Goal: Task Accomplishment & Management: Complete application form

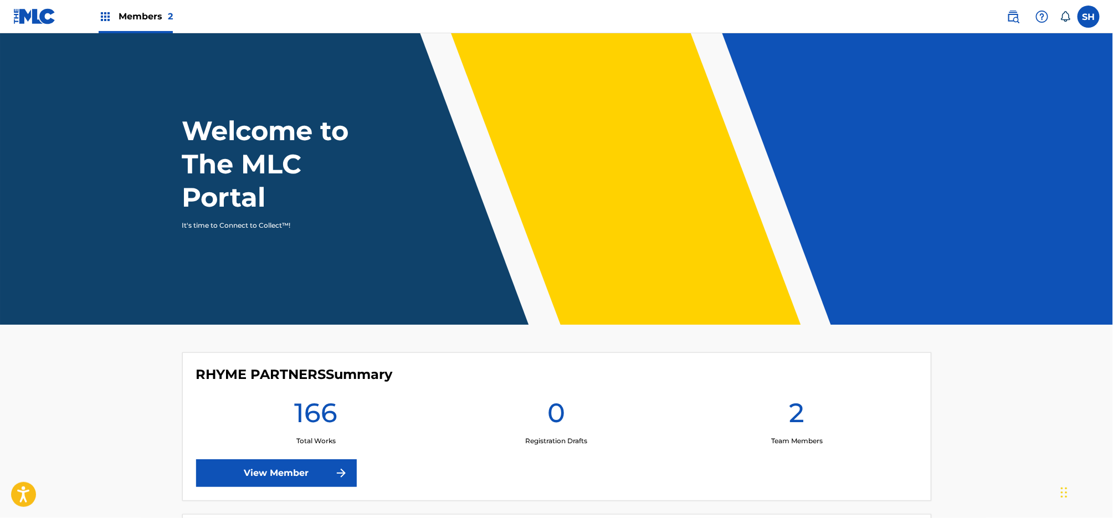
click at [160, 35] on header "Welcome to The MLC Portal It's time to Connect to Collect™!" at bounding box center [556, 178] width 1113 height 291
click at [143, 29] on div "Members 2" at bounding box center [136, 16] width 74 height 33
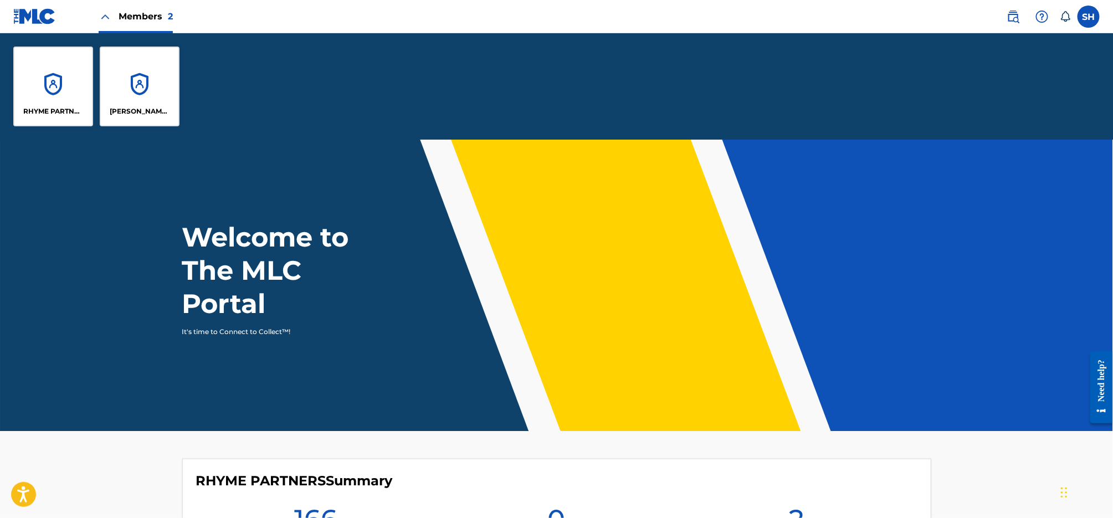
click at [133, 79] on div "[PERSON_NAME] Music" at bounding box center [140, 87] width 80 height 80
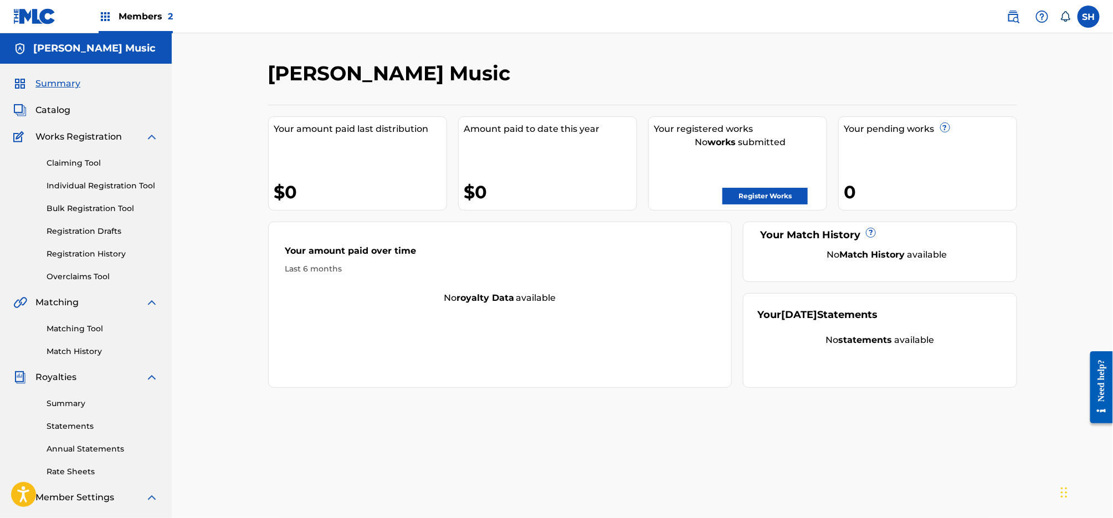
click at [789, 192] on link "Register Works" at bounding box center [764, 196] width 85 height 17
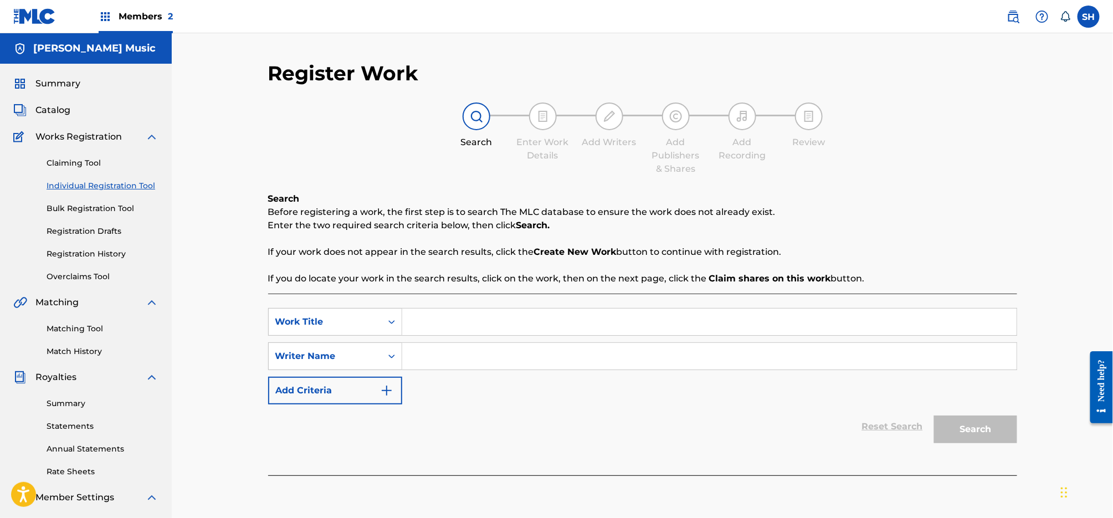
click at [455, 351] on input "Search Form" at bounding box center [709, 356] width 614 height 27
type input "[PERSON_NAME]"
click at [333, 359] on div "Writer Name" at bounding box center [325, 356] width 100 height 13
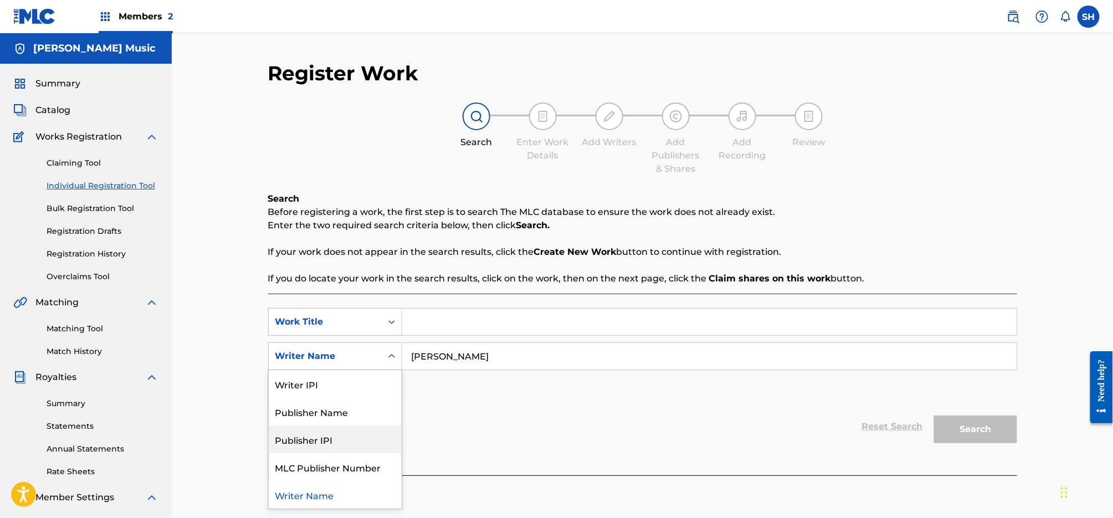
click at [470, 436] on div "Reset Search Search" at bounding box center [642, 426] width 749 height 44
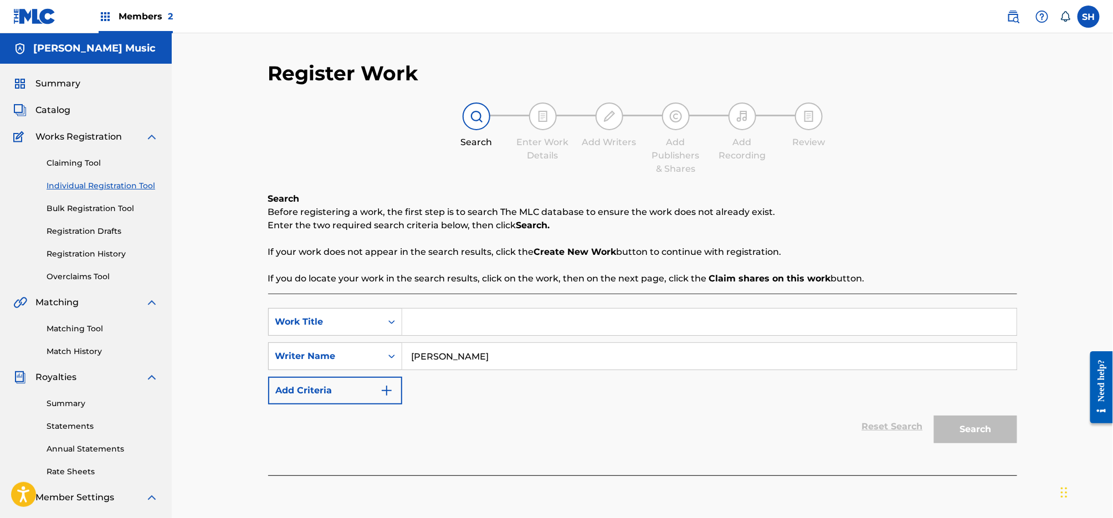
click at [625, 309] on input "Search Form" at bounding box center [709, 322] width 614 height 27
type input "Serious"
click at [1004, 429] on button "Search" at bounding box center [975, 429] width 83 height 28
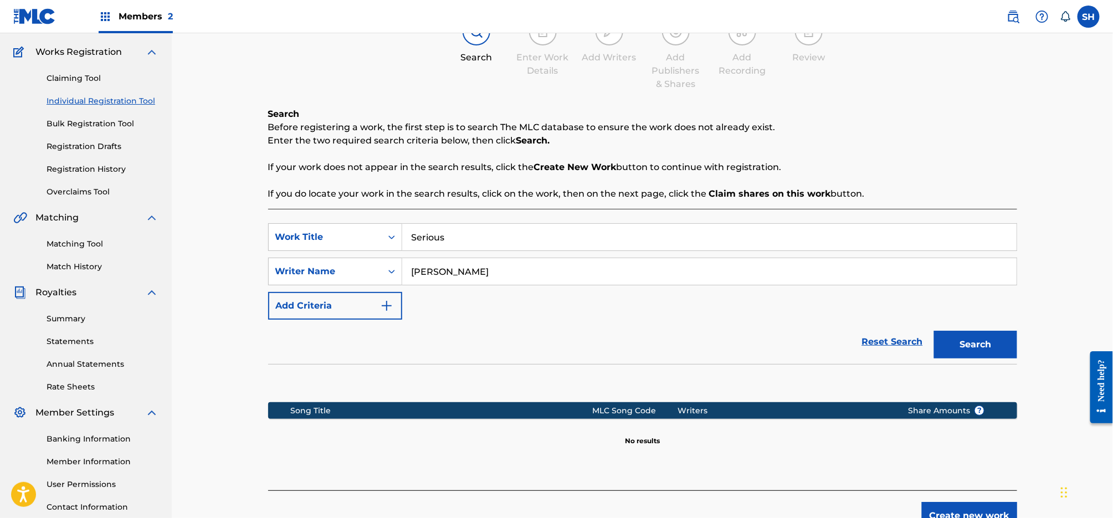
scroll to position [168, 0]
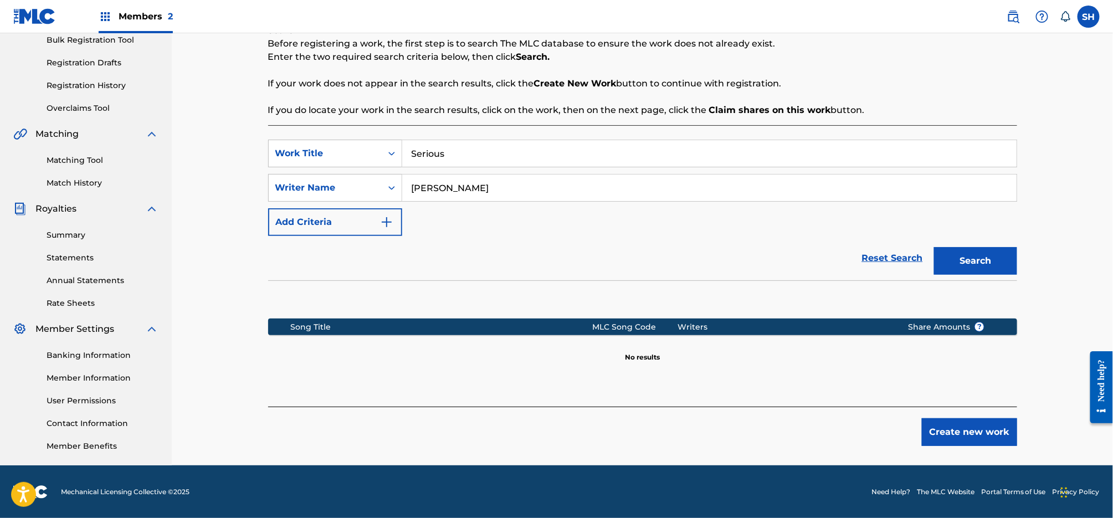
click at [1004, 433] on button "Create new work" at bounding box center [969, 432] width 95 height 28
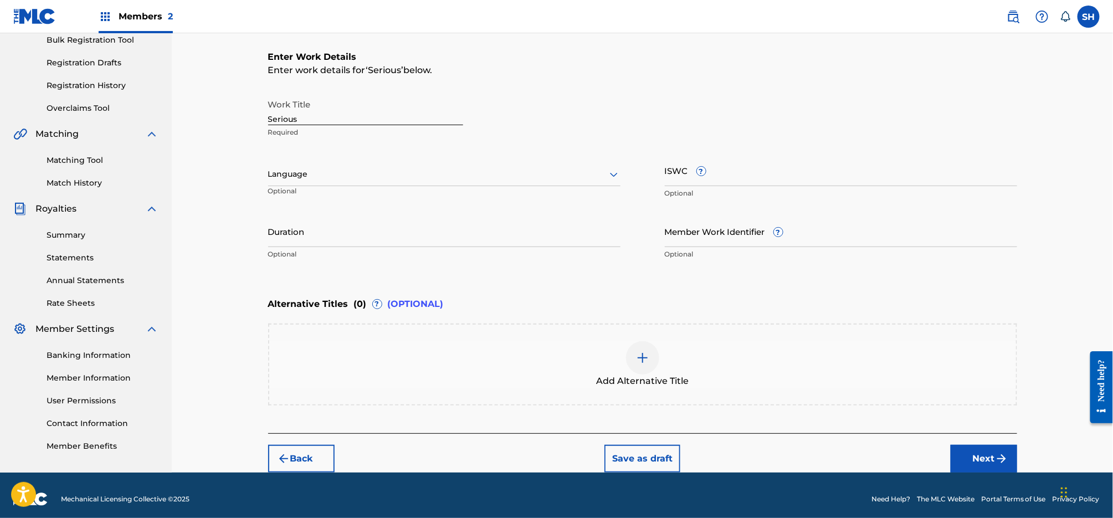
click at [354, 174] on div at bounding box center [444, 174] width 352 height 14
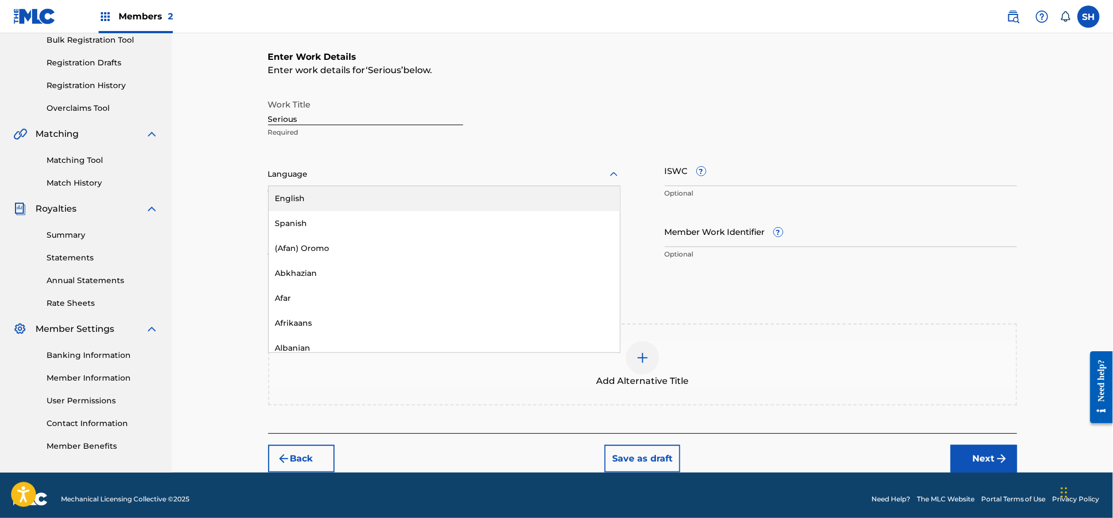
click at [346, 202] on div "English" at bounding box center [444, 198] width 351 height 25
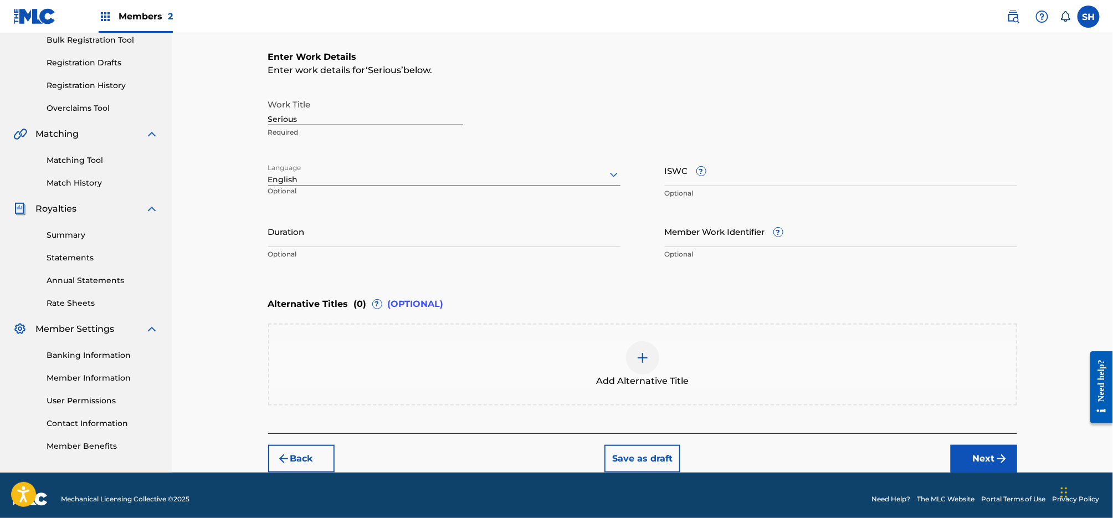
click at [737, 178] on input "ISWC ?" at bounding box center [841, 171] width 352 height 32
paste input "T3326706296"
type input "T3326706296"
click at [984, 452] on button "Next" at bounding box center [983, 459] width 66 height 28
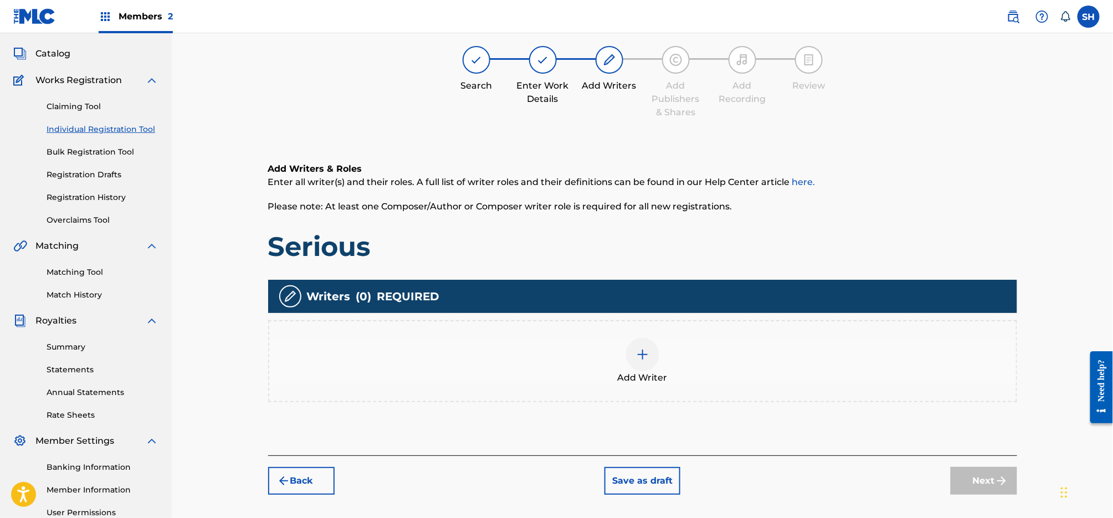
scroll to position [50, 0]
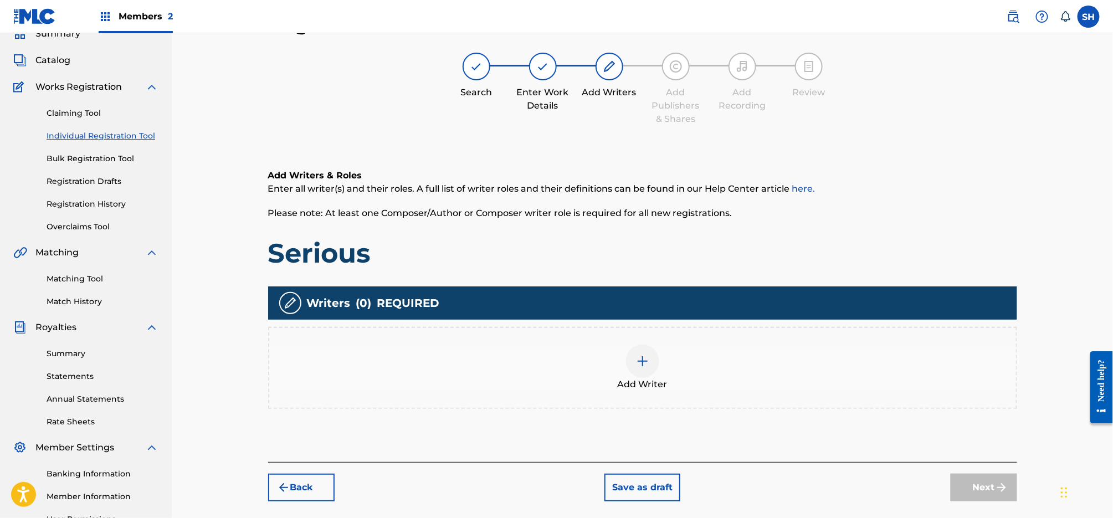
click at [656, 353] on div at bounding box center [642, 361] width 33 height 33
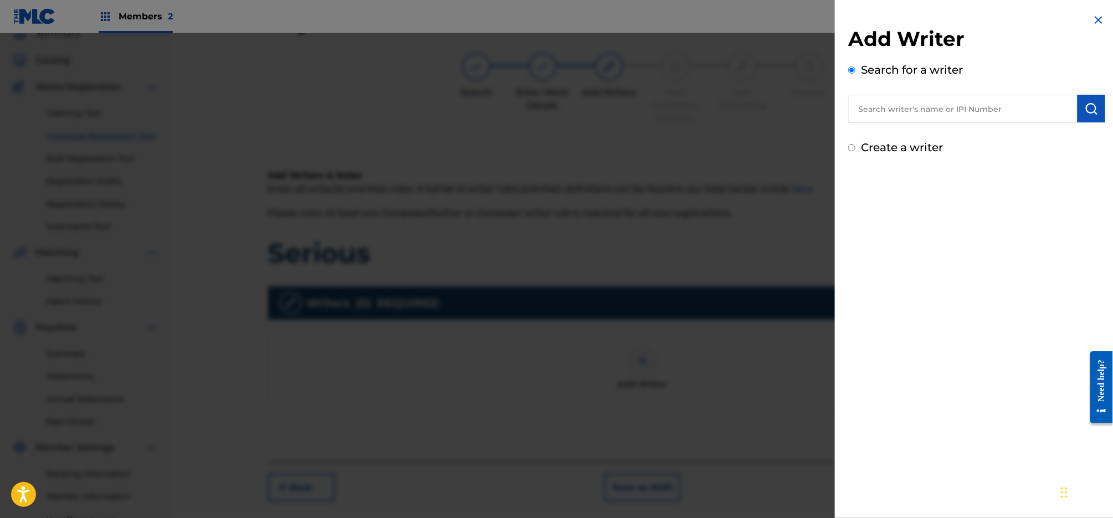
click at [945, 116] on input "text" at bounding box center [962, 109] width 229 height 28
paste input "[PERSON_NAME]"
type input "[PERSON_NAME]"
click at [1080, 117] on button "submit" at bounding box center [1091, 109] width 28 height 28
click at [1065, 105] on img at bounding box center [1063, 107] width 13 height 13
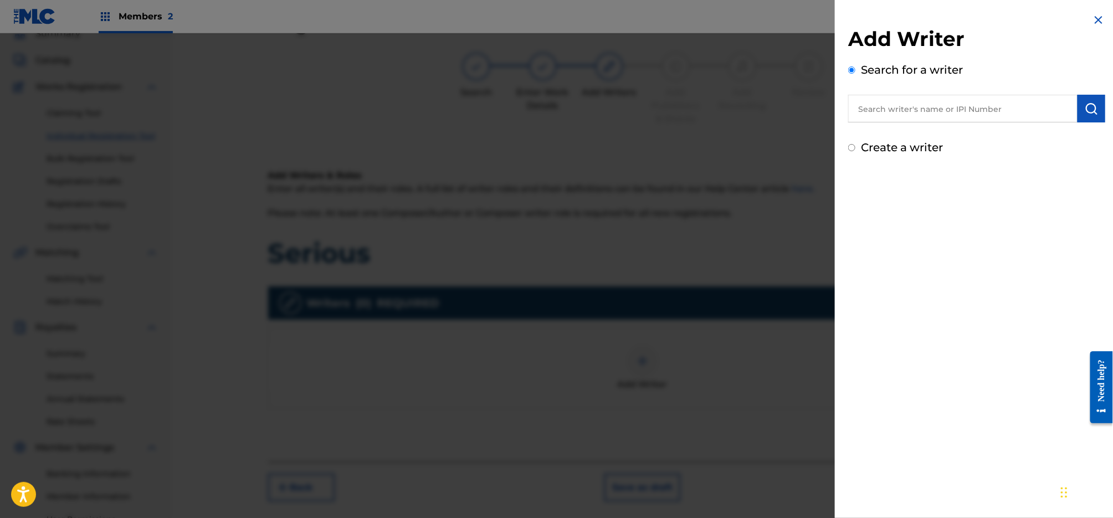
click at [886, 155] on div "Create a writer" at bounding box center [976, 147] width 257 height 17
click at [886, 146] on label "Create a writer" at bounding box center [902, 147] width 82 height 13
radio input "true"
click at [855, 146] on input "Create a writer" at bounding box center [851, 147] width 7 height 7
radio input "false"
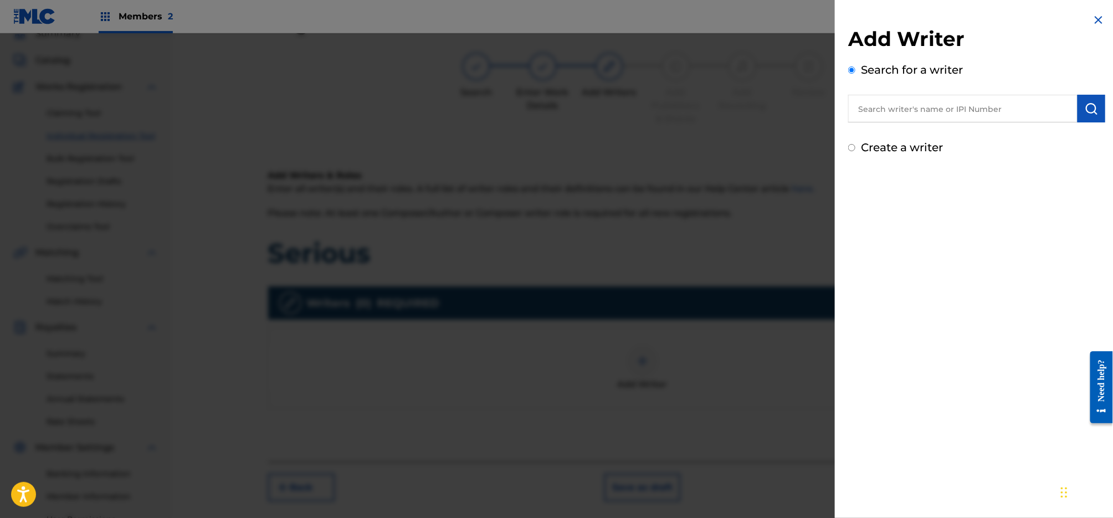
radio input "true"
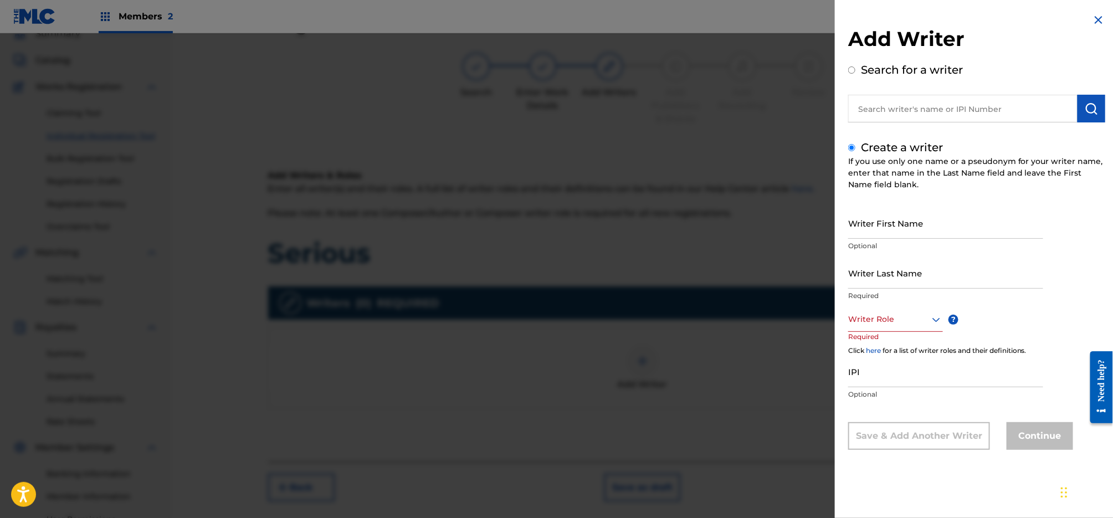
click at [903, 225] on input "Writer First Name" at bounding box center [945, 223] width 195 height 32
type input "[PERSON_NAME]"
click at [891, 316] on div "Writer Role" at bounding box center [895, 319] width 95 height 25
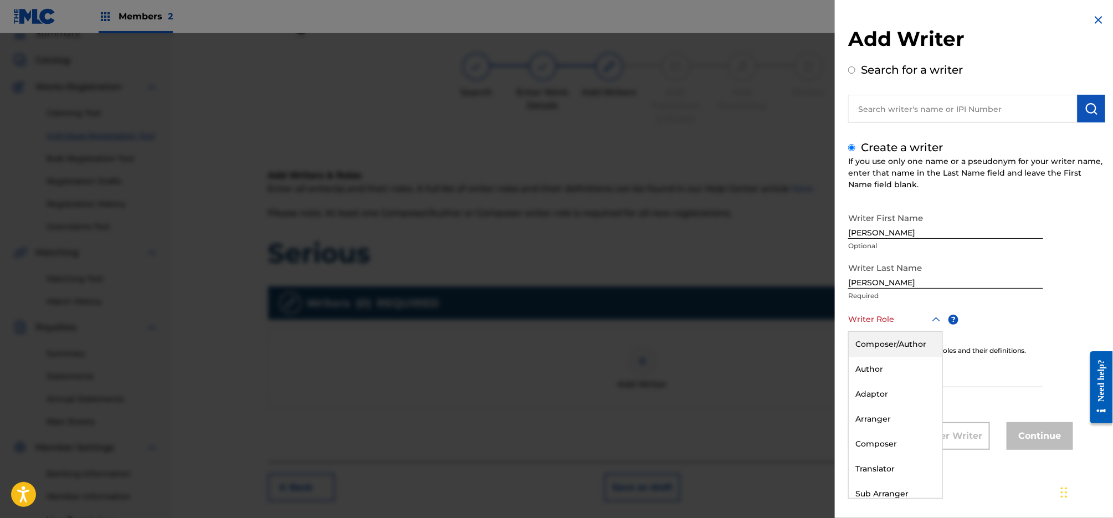
click at [887, 340] on div "Composer/Author" at bounding box center [896, 344] width 94 height 25
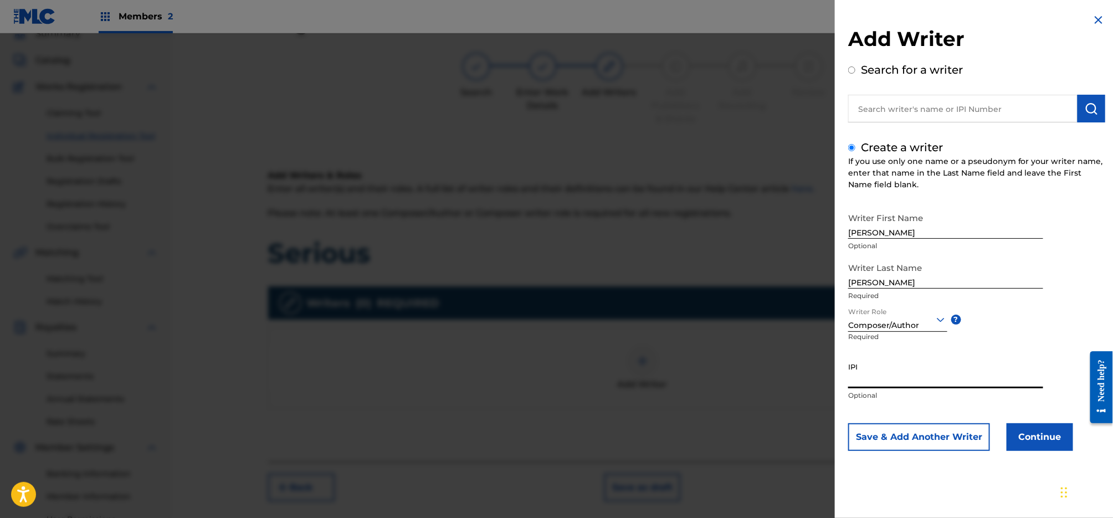
click at [877, 378] on input "IPI" at bounding box center [945, 373] width 195 height 32
paste input "00045772075"
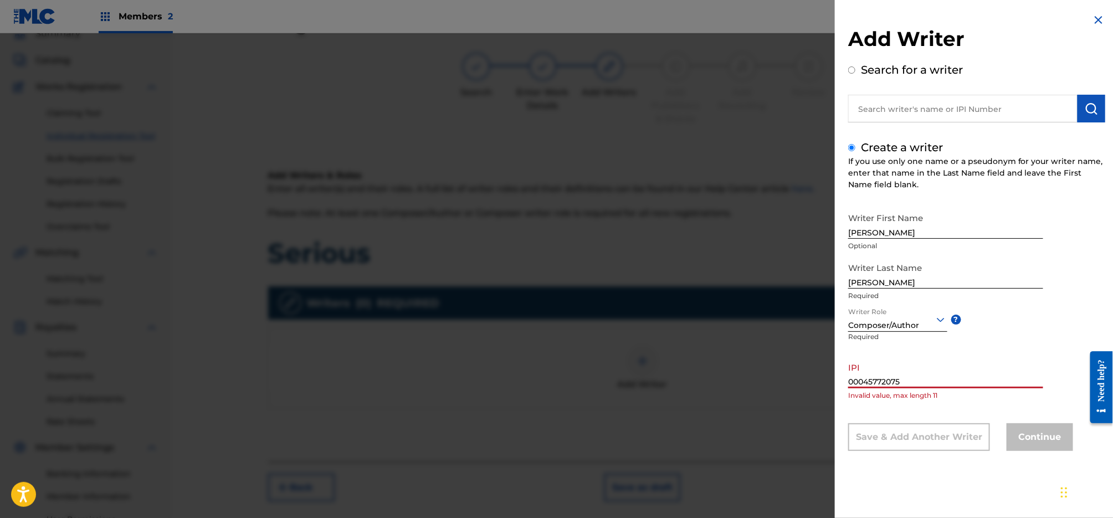
drag, startPoint x: 969, startPoint y: 404, endPoint x: 961, endPoint y: 399, distance: 8.9
click at [969, 404] on div "IPI 00045772075 Invalid value, max length 11" at bounding box center [945, 382] width 195 height 50
drag, startPoint x: 854, startPoint y: 383, endPoint x: 865, endPoint y: 400, distance: 20.9
click at [854, 383] on input "00045772075" at bounding box center [945, 373] width 195 height 32
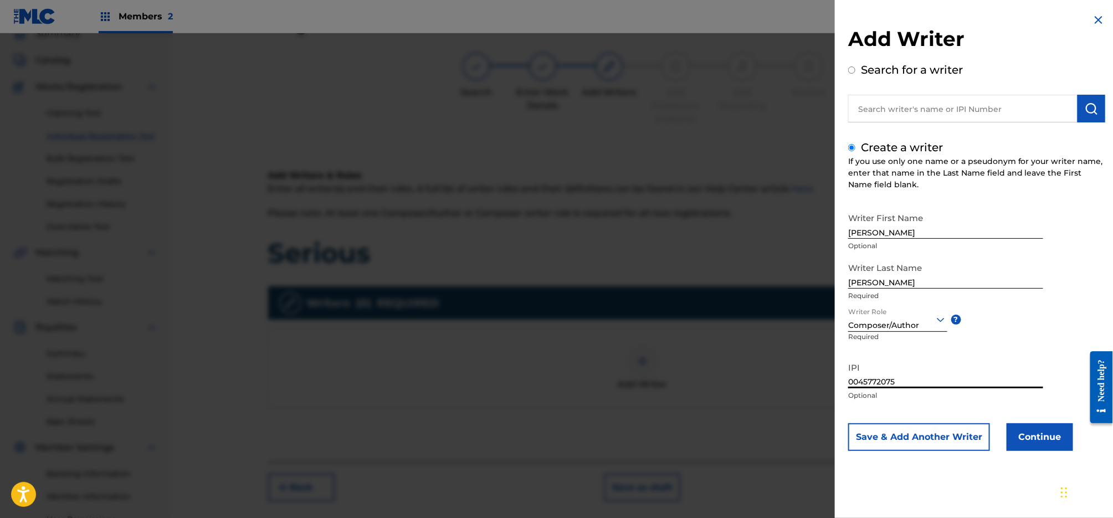
type input "0045772075"
click at [1031, 440] on button "Continue" at bounding box center [1039, 437] width 66 height 28
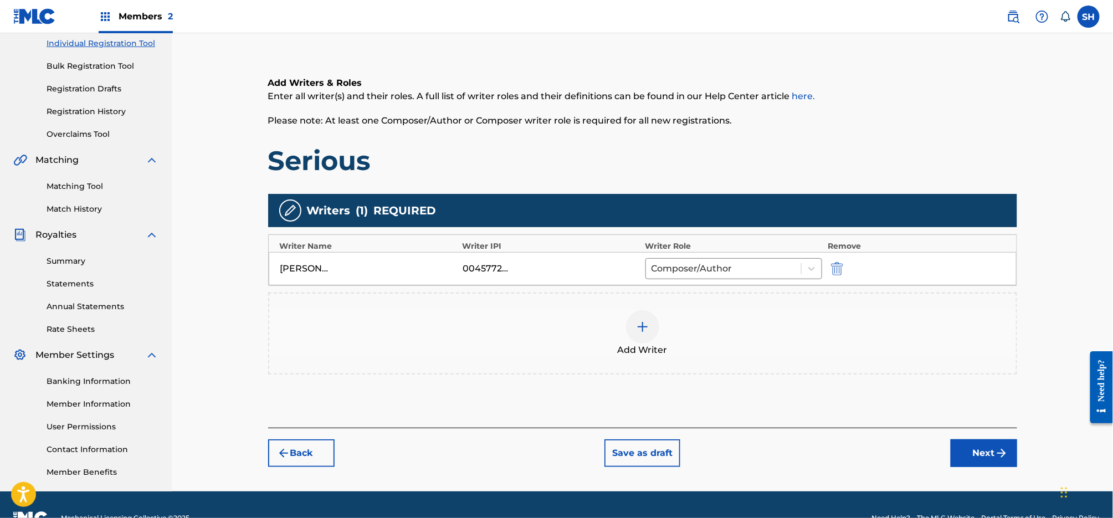
click at [979, 451] on button "Next" at bounding box center [983, 453] width 66 height 28
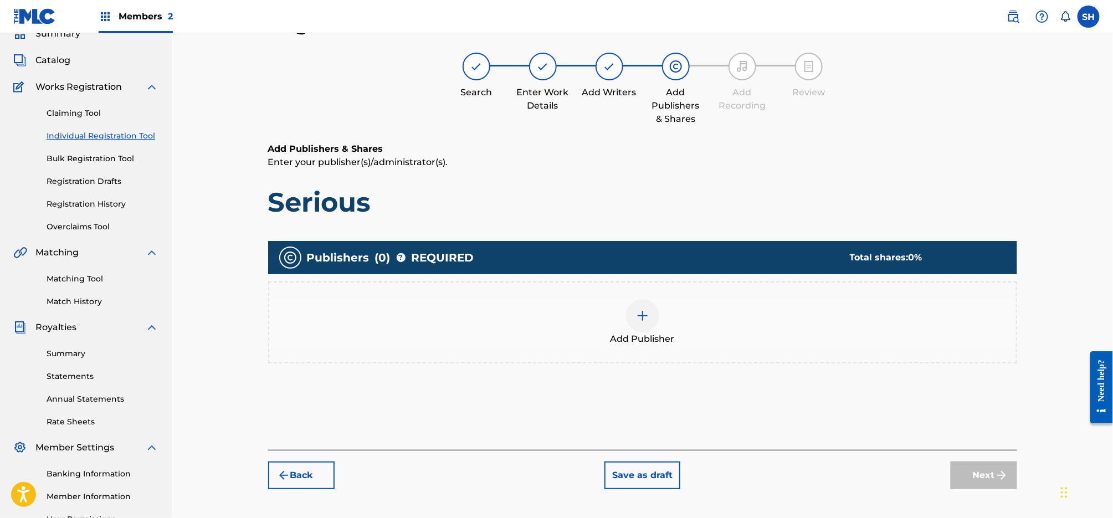
click at [646, 321] on img at bounding box center [642, 315] width 13 height 13
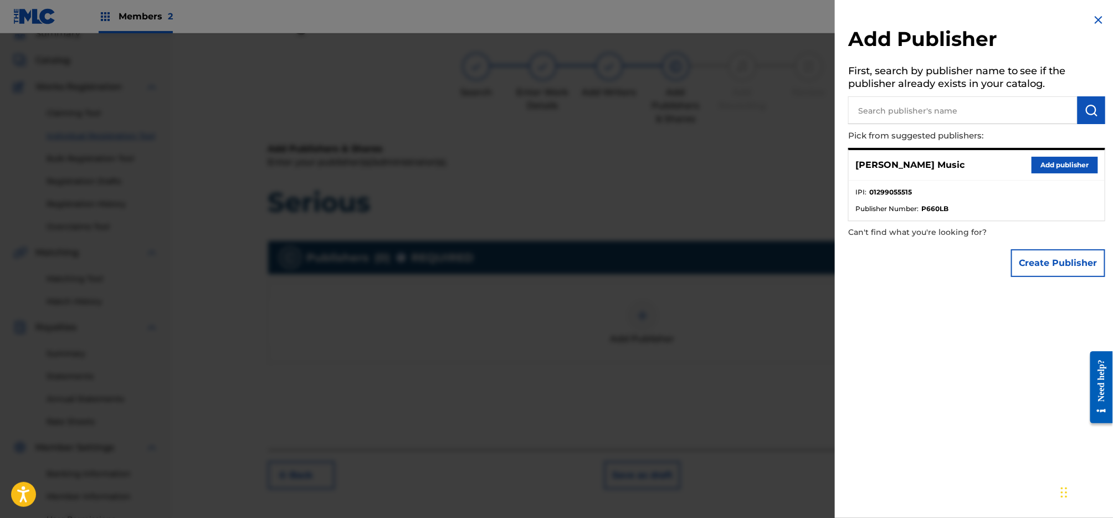
click at [1057, 166] on button "Add publisher" at bounding box center [1064, 165] width 66 height 17
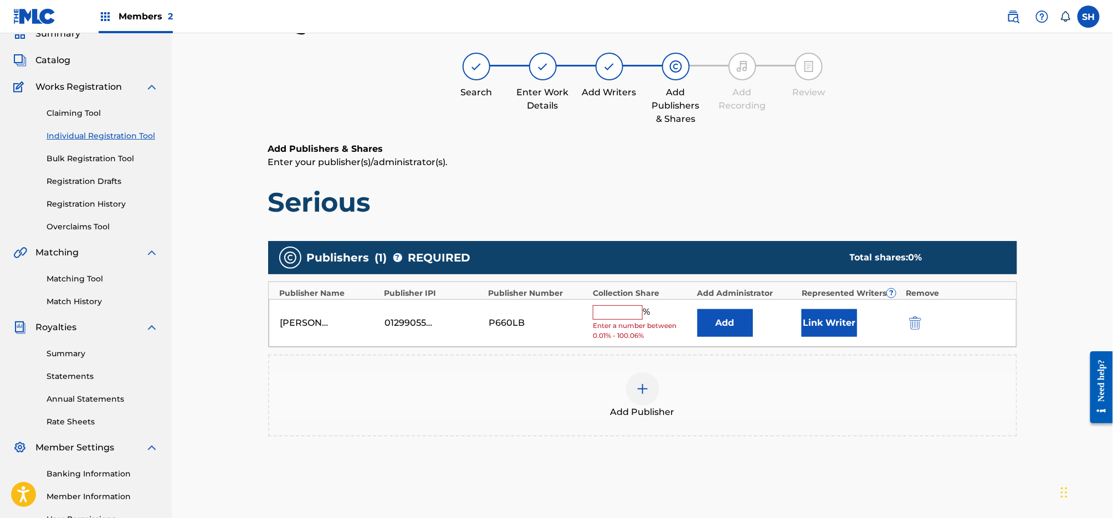
click at [629, 311] on input "text" at bounding box center [618, 312] width 50 height 14
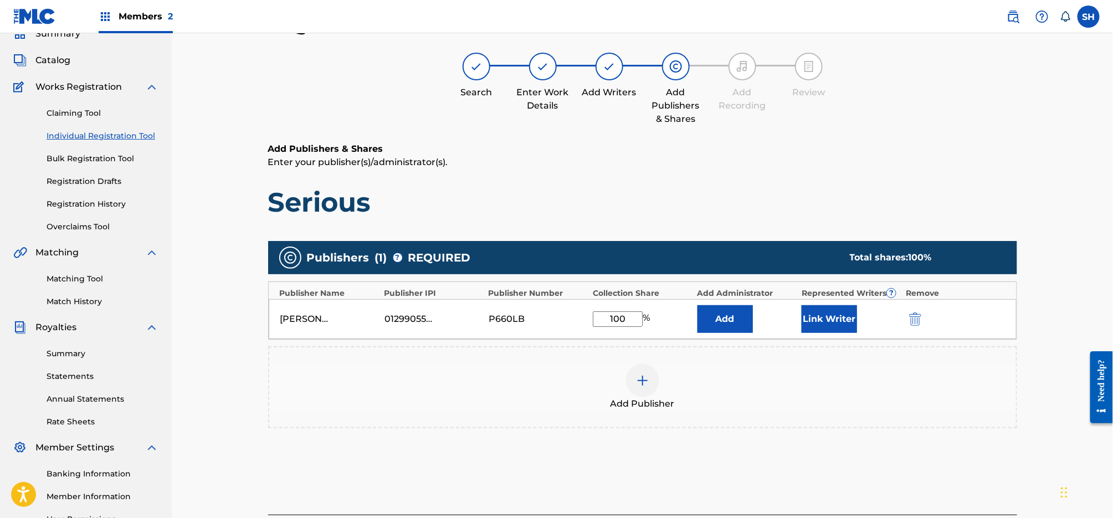
type input "100"
click at [843, 323] on button "Link Writer" at bounding box center [828, 319] width 55 height 28
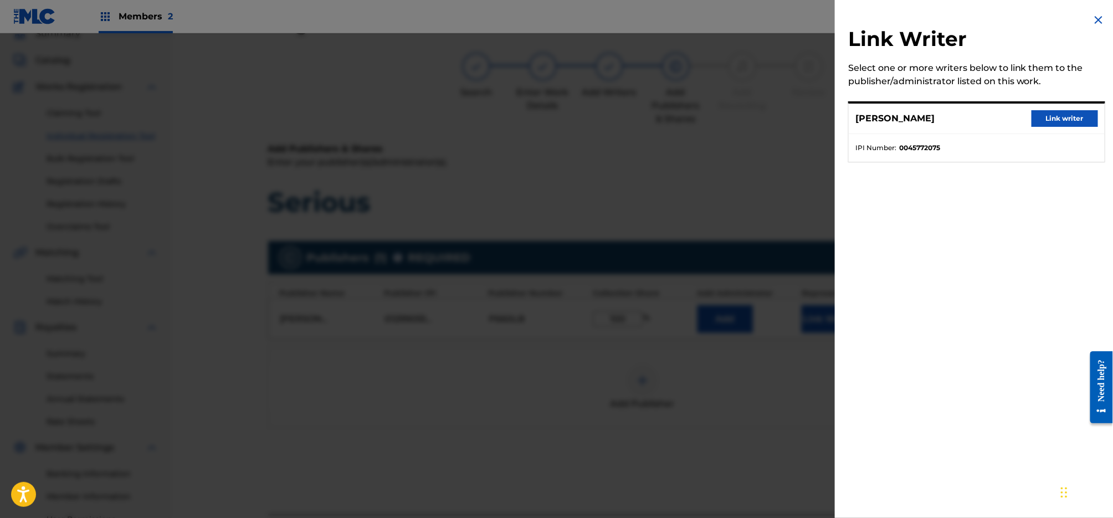
click at [1034, 117] on button "Link writer" at bounding box center [1064, 118] width 66 height 17
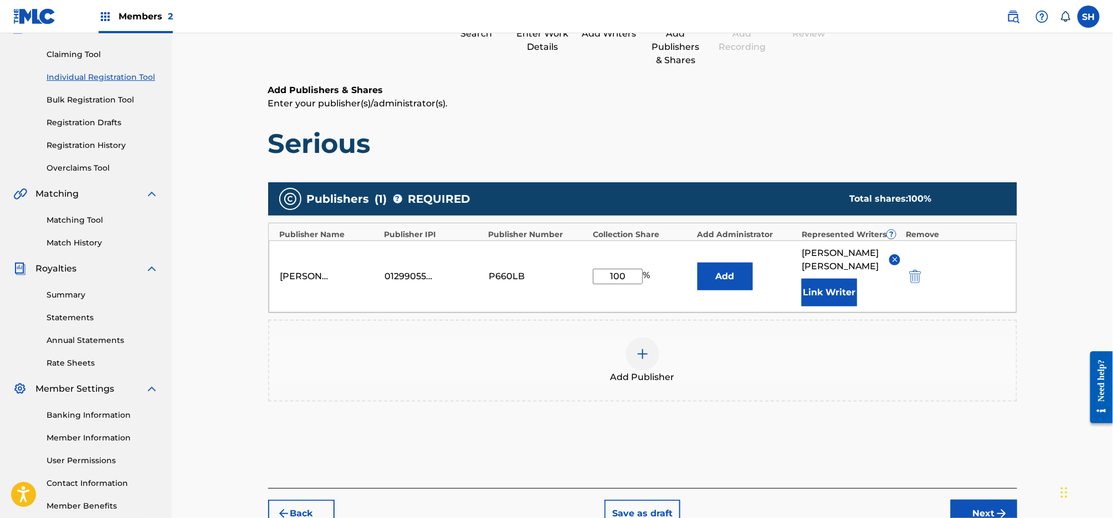
scroll to position [168, 0]
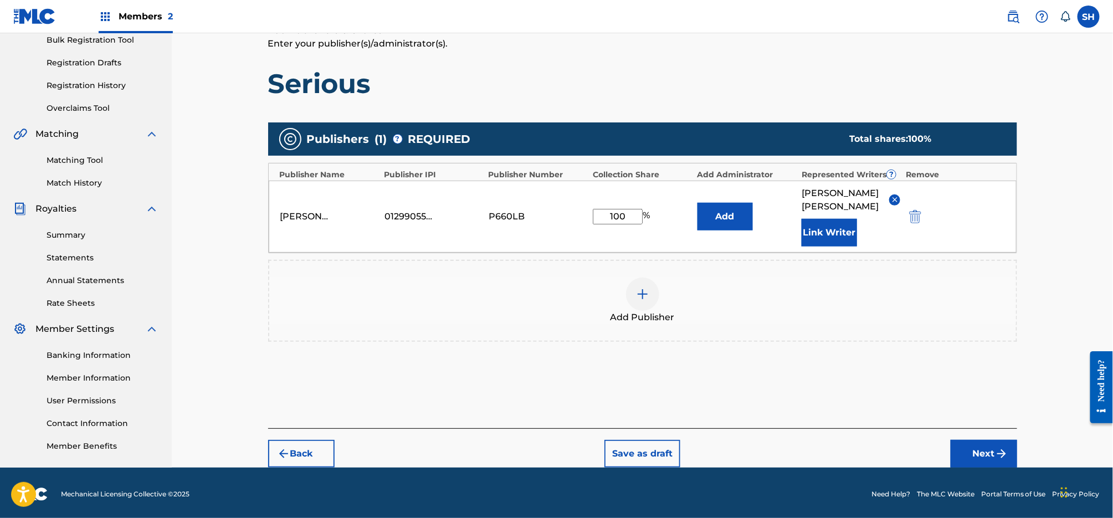
click at [984, 447] on button "Next" at bounding box center [983, 454] width 66 height 28
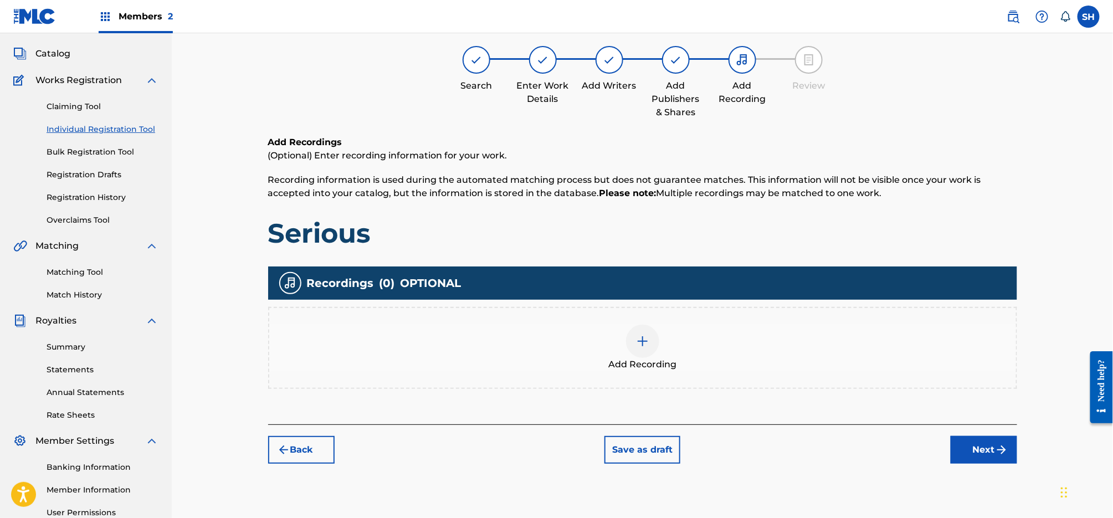
scroll to position [50, 0]
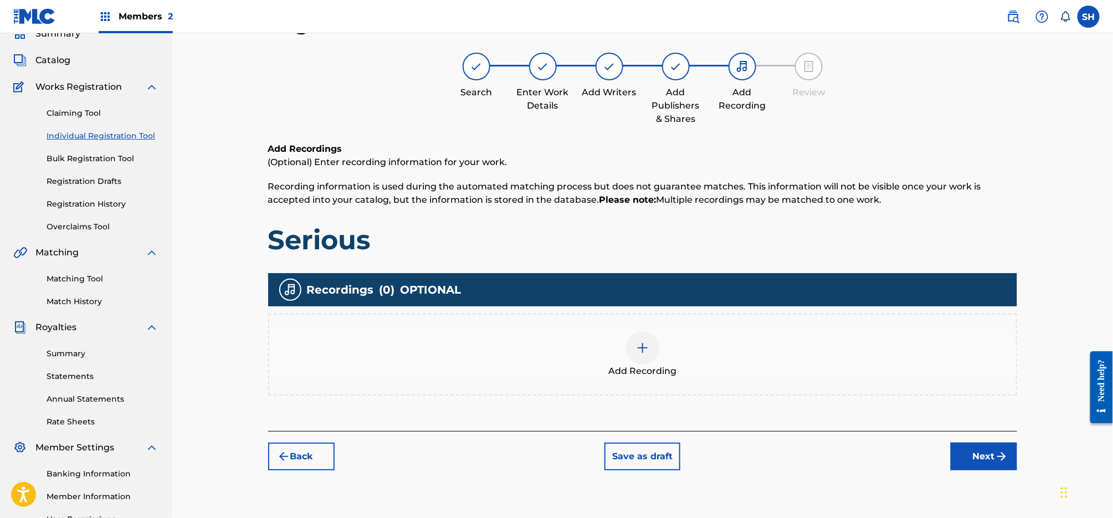
click at [641, 348] on img at bounding box center [642, 347] width 13 height 13
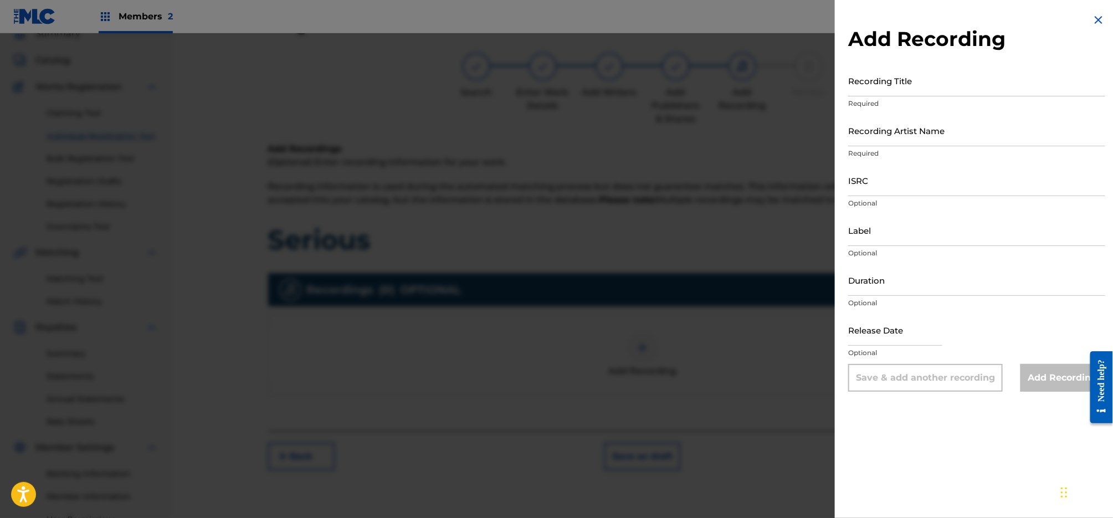
click at [932, 73] on input "Recording Title" at bounding box center [976, 81] width 257 height 32
type input "Serious"
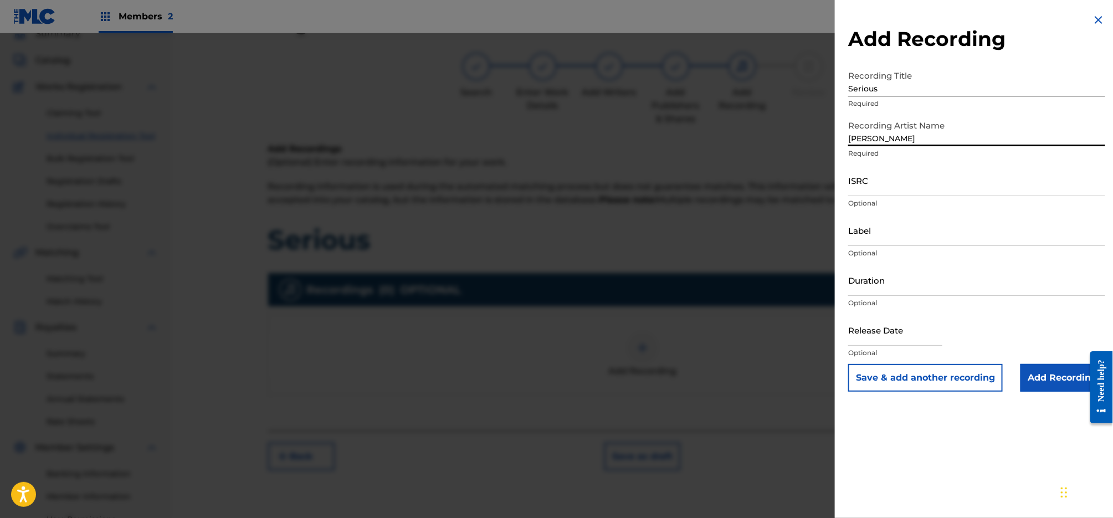
type input "[PERSON_NAME]"
click at [882, 236] on input "Label" at bounding box center [976, 230] width 257 height 32
type input "[PERSON_NAME]"
click at [886, 290] on input "Duration" at bounding box center [976, 280] width 257 height 32
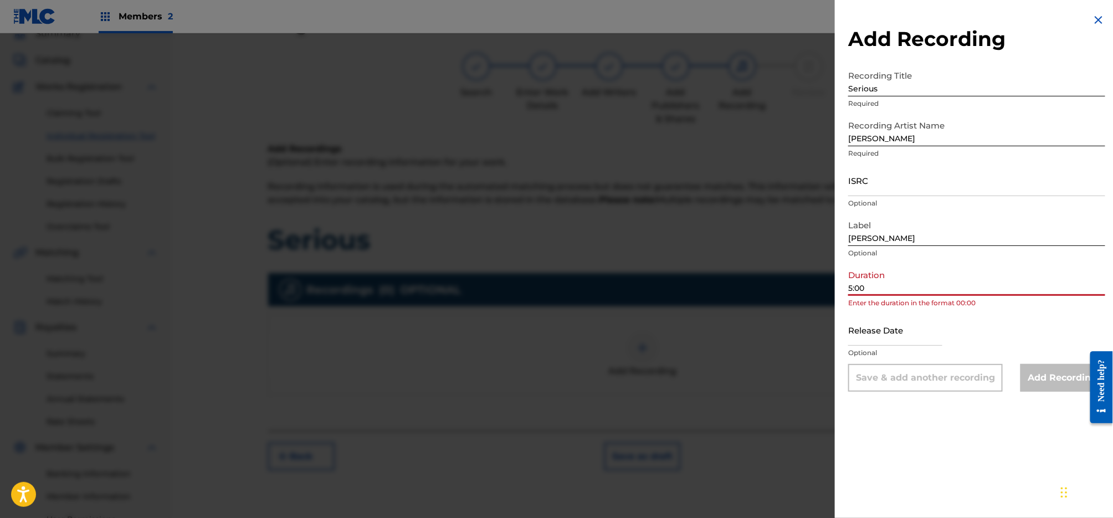
click at [849, 285] on input "5:00" at bounding box center [976, 280] width 257 height 32
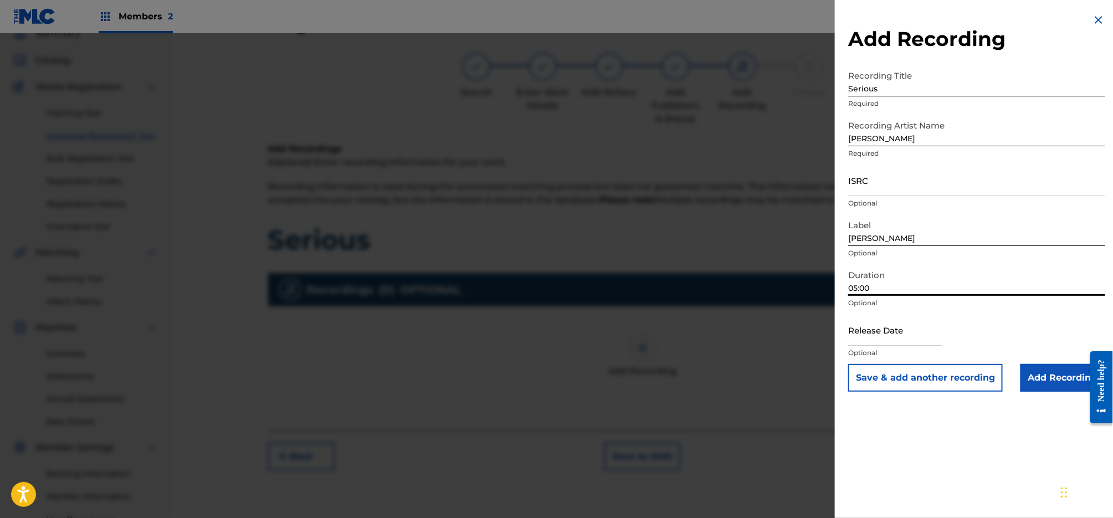
type input "05:00"
click at [886, 327] on input "text" at bounding box center [895, 330] width 94 height 32
select select "7"
select select "2025"
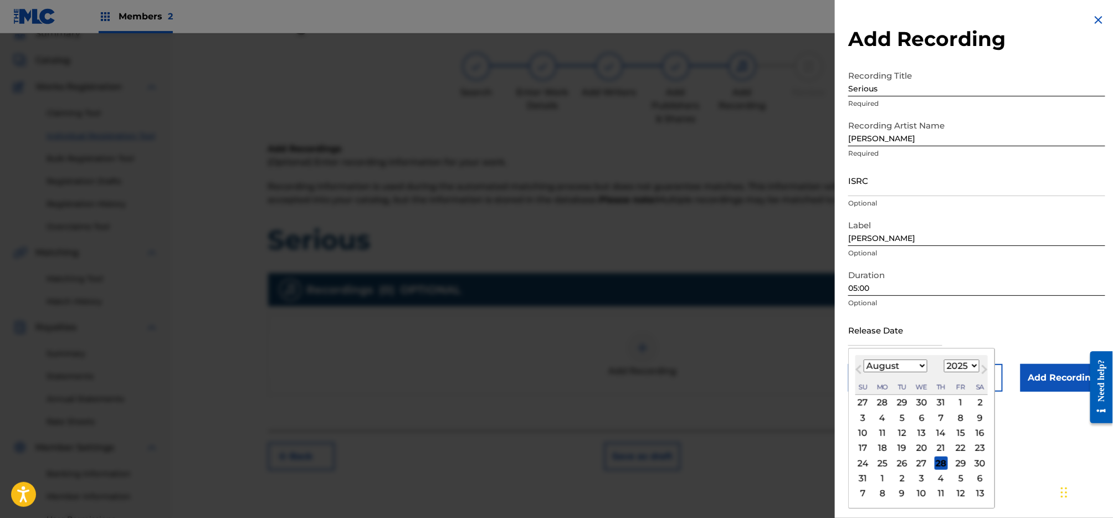
click at [994, 320] on div "Release Date Previous Month Next Month August [DATE] February March April May J…" at bounding box center [976, 339] width 257 height 50
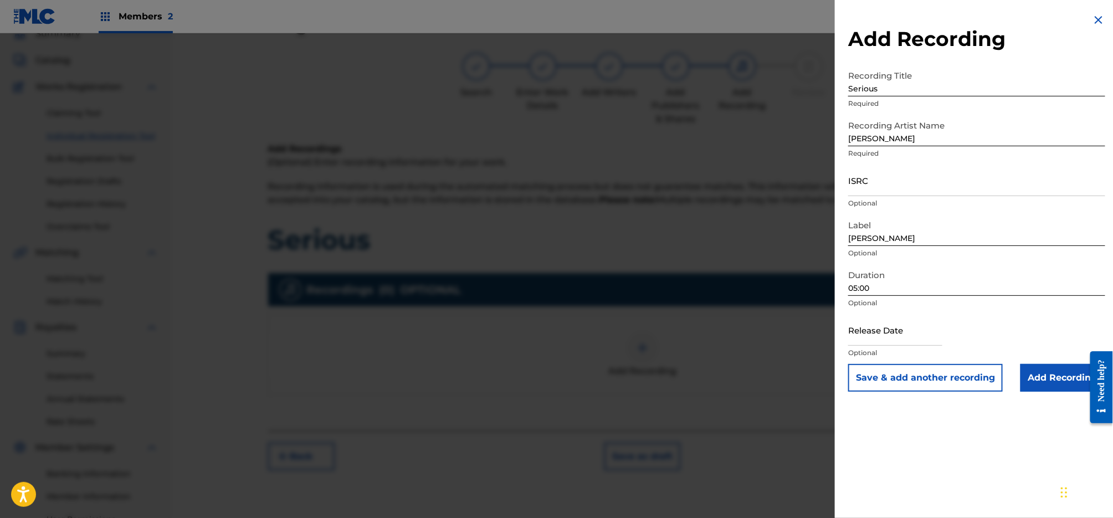
click at [882, 336] on input "text" at bounding box center [895, 330] width 94 height 32
select select "7"
select select "2025"
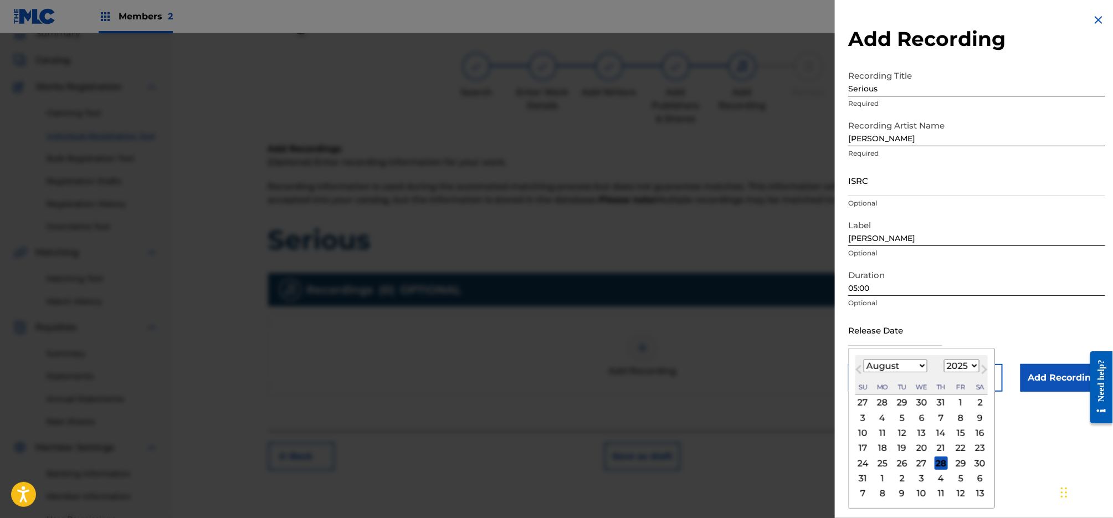
click at [856, 366] on button "Previous Month" at bounding box center [859, 372] width 18 height 18
select select "6"
click at [958, 367] on select "1899 1900 1901 1902 1903 1904 1905 1906 1907 1908 1909 1910 1911 1912 1913 1914…" at bounding box center [961, 365] width 35 height 13
select select "2023"
click at [944, 359] on select "1899 1900 1901 1902 1903 1904 1905 1906 1907 1908 1909 1910 1911 1912 1913 1914…" at bounding box center [961, 365] width 35 height 13
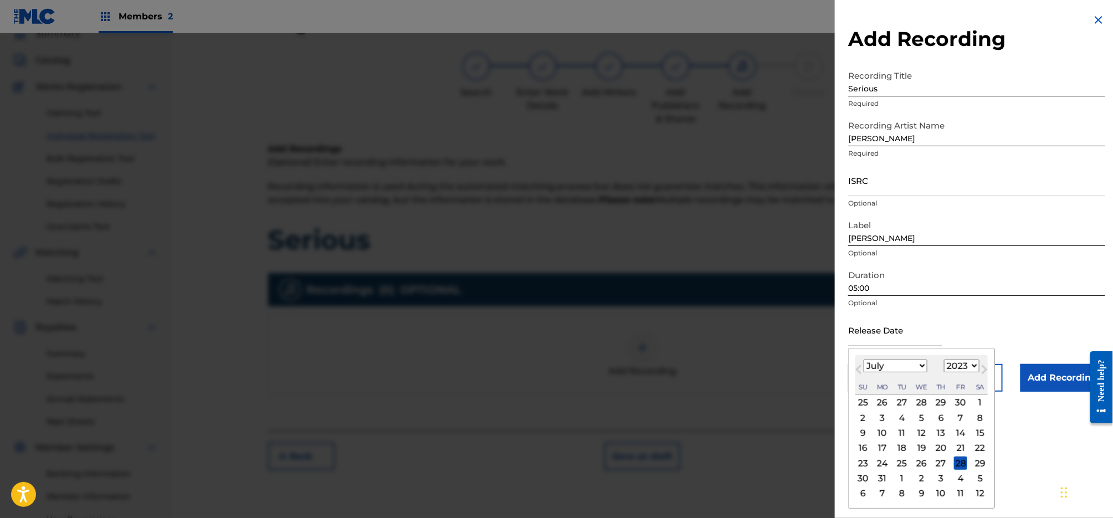
click at [911, 367] on select "January February March April May June July August September October November De…" at bounding box center [896, 365] width 64 height 13
select select "3"
click at [864, 359] on select "January February March April May June July August September October November De…" at bounding box center [896, 365] width 64 height 13
click at [963, 465] on div "28" at bounding box center [960, 462] width 13 height 13
type input "[DATE]"
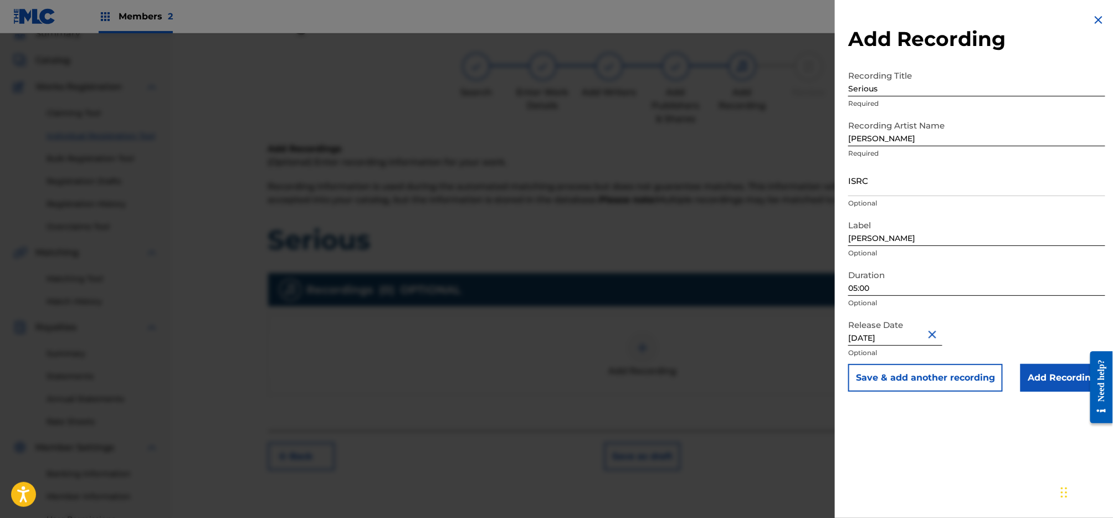
click at [922, 185] on input "ISRC" at bounding box center [976, 181] width 257 height 32
paste input "TCAGZ2367318"
type input "TCAGZ2367318"
click at [1044, 378] on input "Add Recording" at bounding box center [1062, 378] width 85 height 28
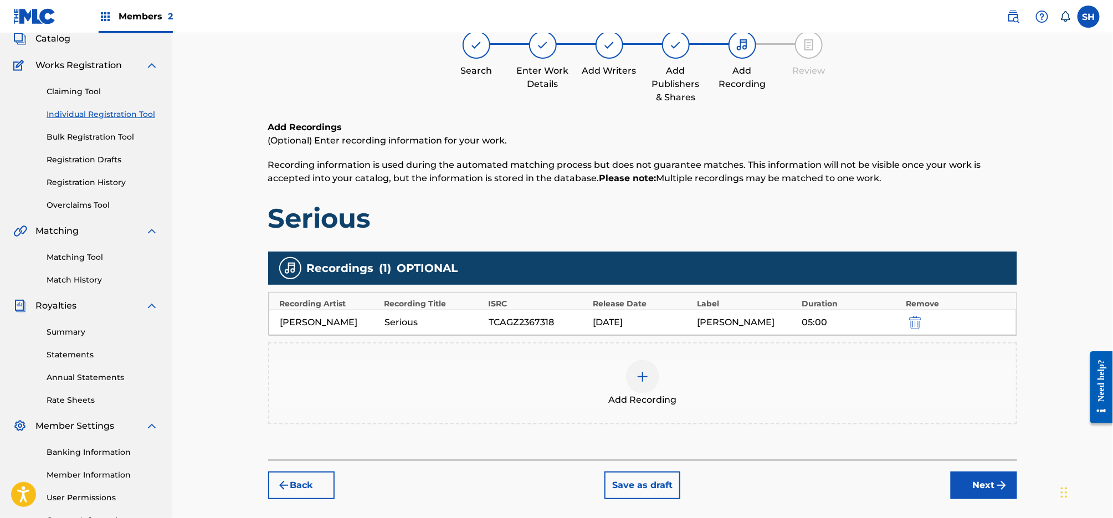
click at [1004, 493] on button "Next" at bounding box center [983, 485] width 66 height 28
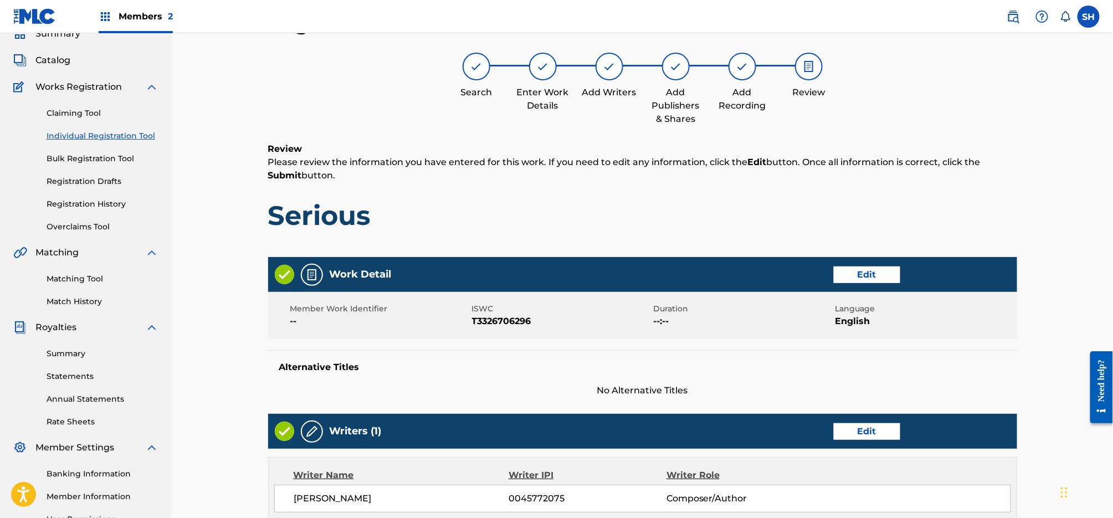
scroll to position [417, 0]
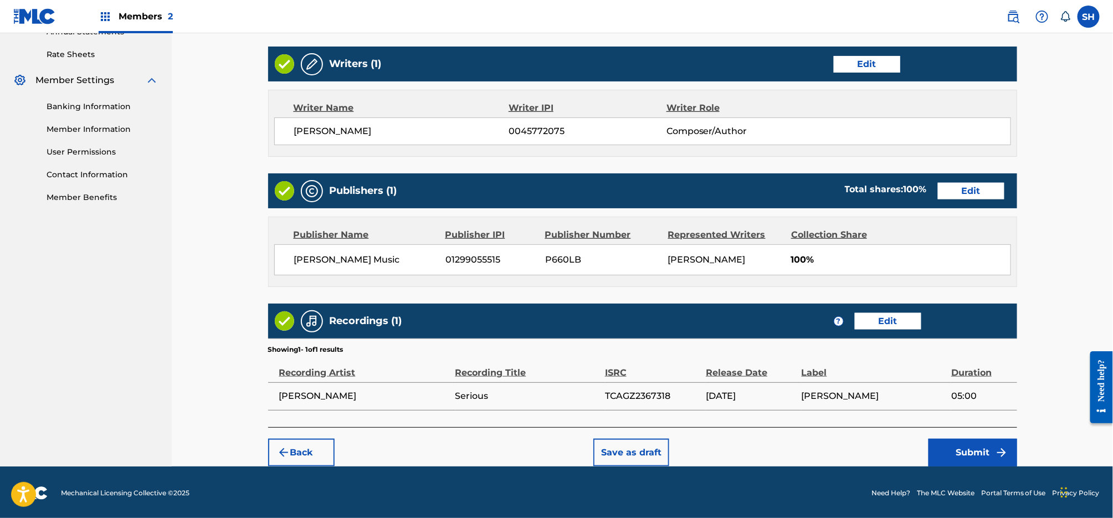
click at [970, 460] on button "Submit" at bounding box center [972, 453] width 89 height 28
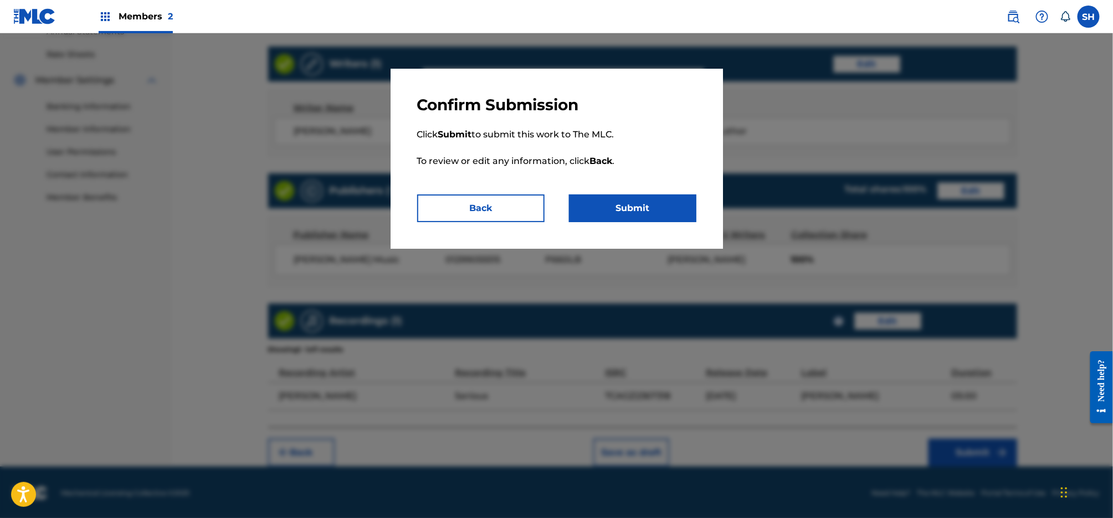
click at [640, 206] on button "Submit" at bounding box center [632, 208] width 127 height 28
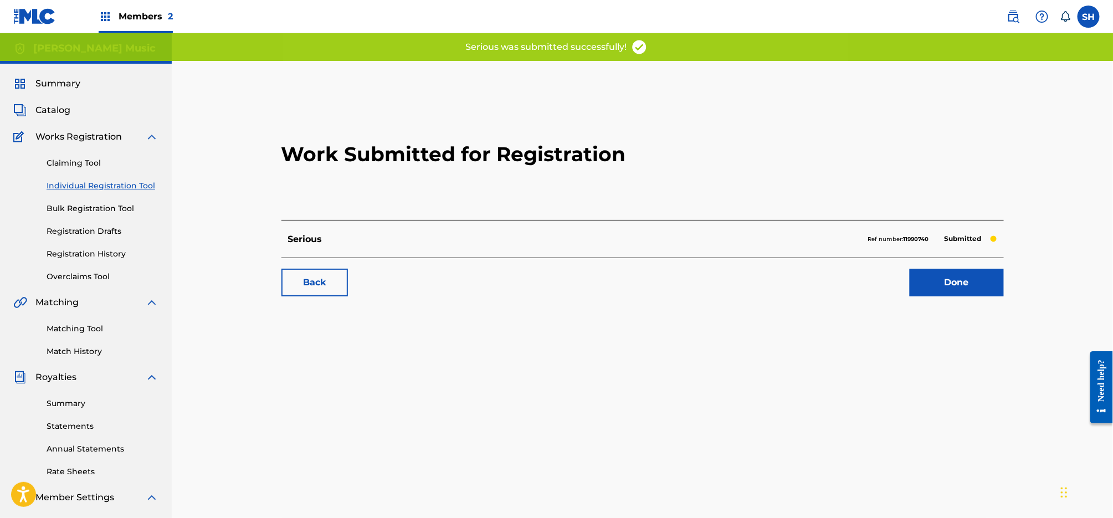
click at [968, 282] on link "Done" at bounding box center [956, 283] width 94 height 28
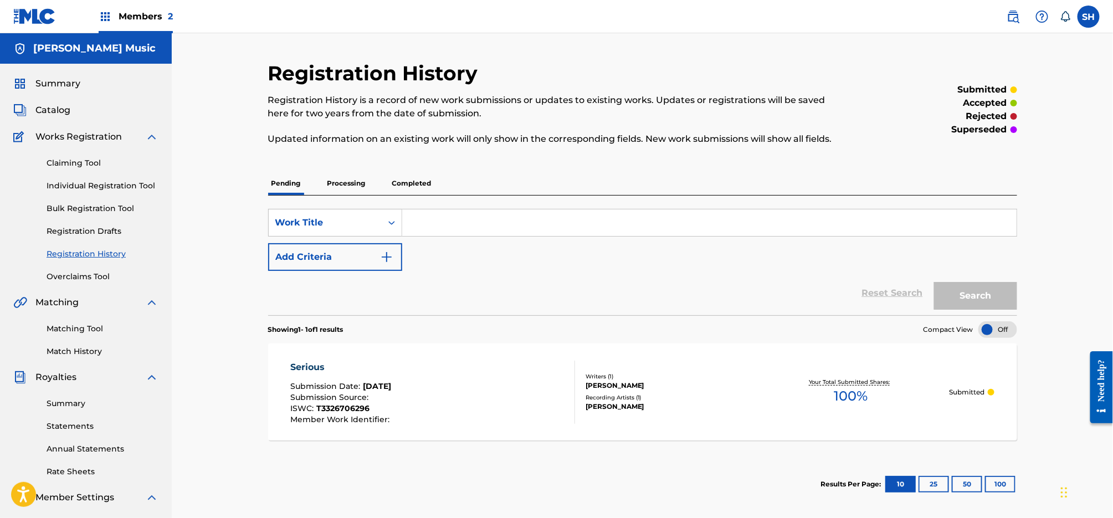
click at [97, 163] on link "Claiming Tool" at bounding box center [103, 163] width 112 height 12
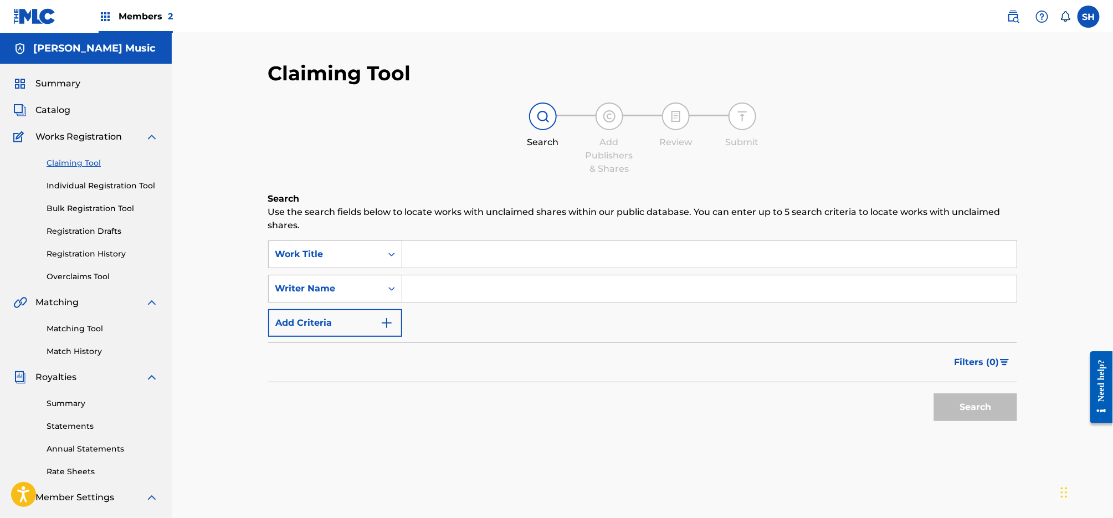
scroll to position [7, 0]
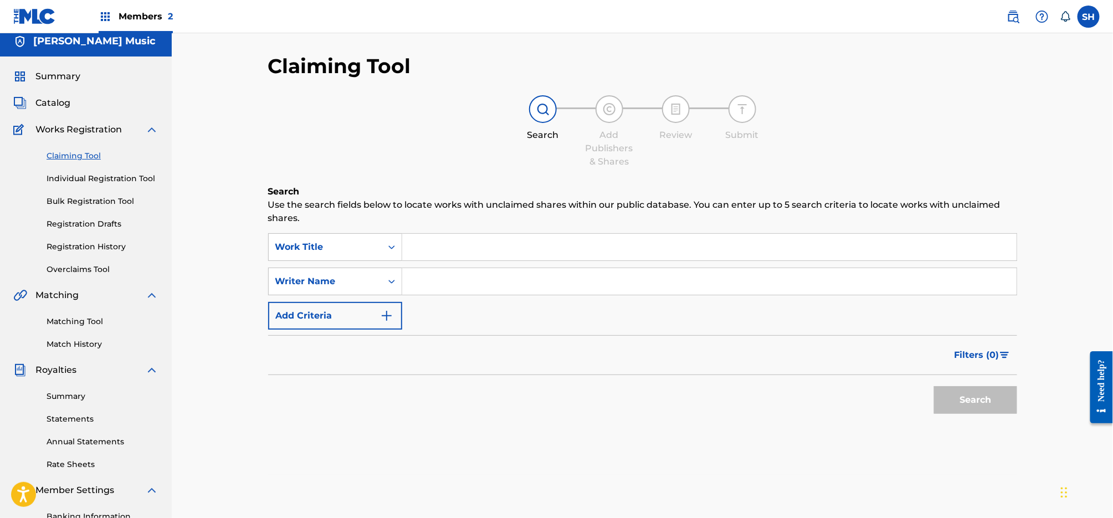
click at [123, 198] on link "Bulk Registration Tool" at bounding box center [103, 202] width 112 height 12
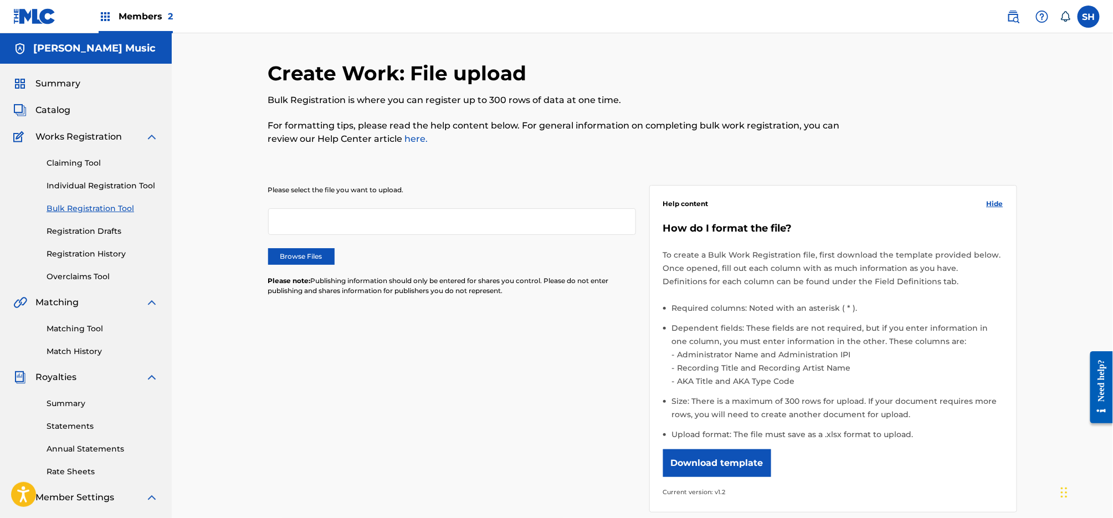
click at [109, 193] on div "Claiming Tool Individual Registration Tool Bulk Registration Tool Registration …" at bounding box center [85, 212] width 145 height 139
click at [109, 184] on link "Individual Registration Tool" at bounding box center [103, 186] width 112 height 12
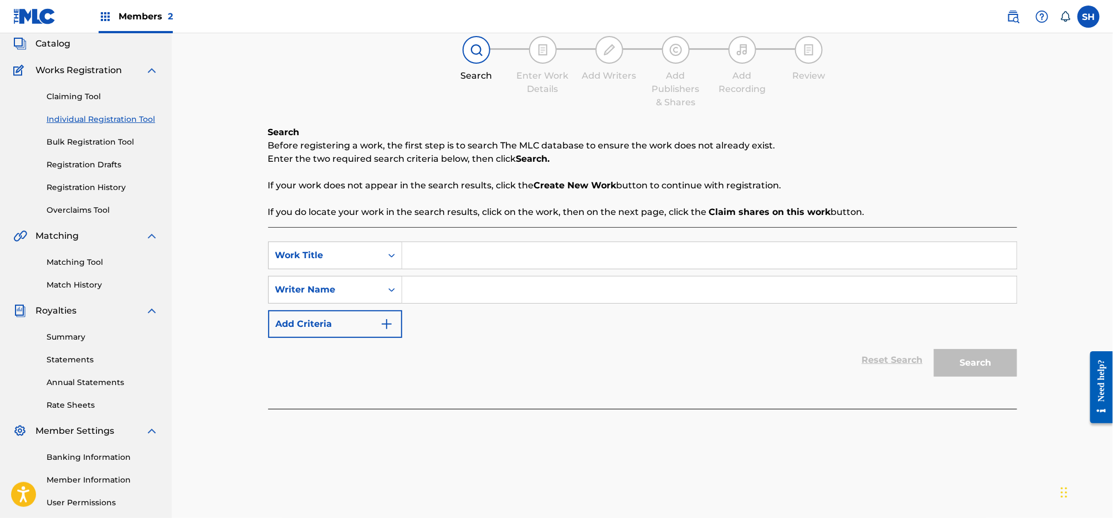
scroll to position [66, 0]
click at [477, 251] on input "Search Form" at bounding box center [709, 255] width 614 height 27
type input "Tingling Touch"
click at [366, 292] on div "Writer Name" at bounding box center [325, 289] width 100 height 13
click at [458, 294] on input "Search Form" at bounding box center [709, 289] width 614 height 27
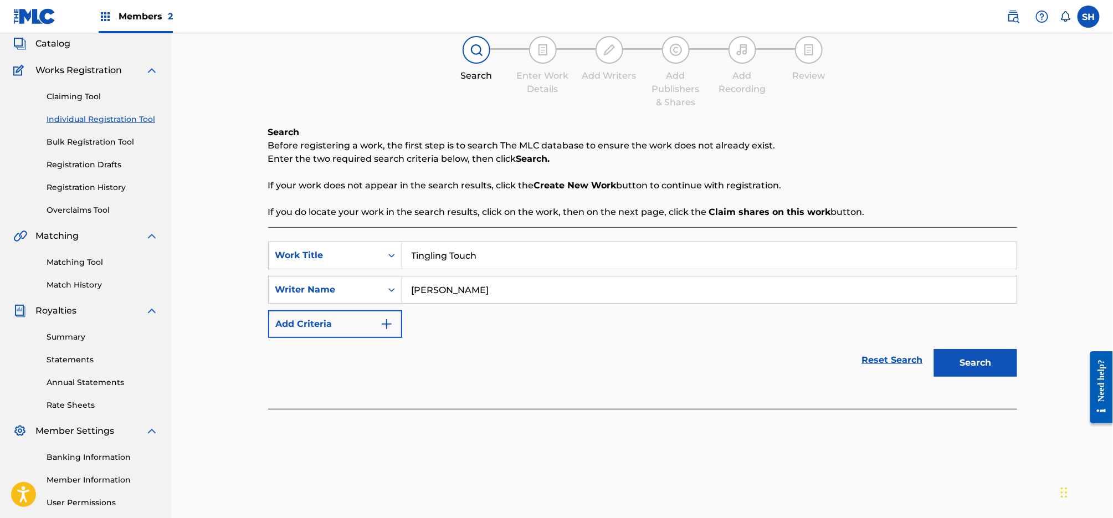
type input "[PERSON_NAME]"
click at [991, 361] on button "Search" at bounding box center [975, 363] width 83 height 28
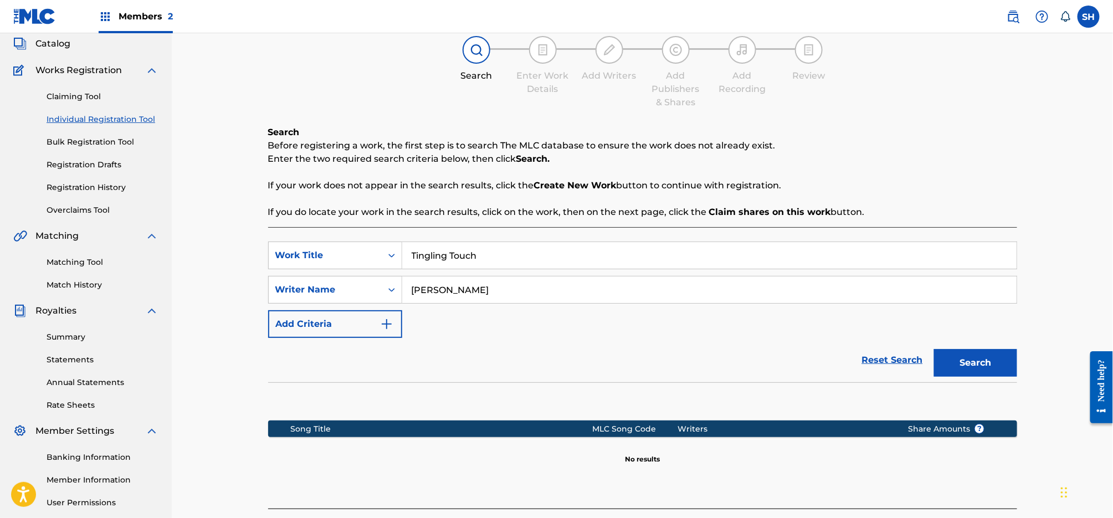
scroll to position [131, 0]
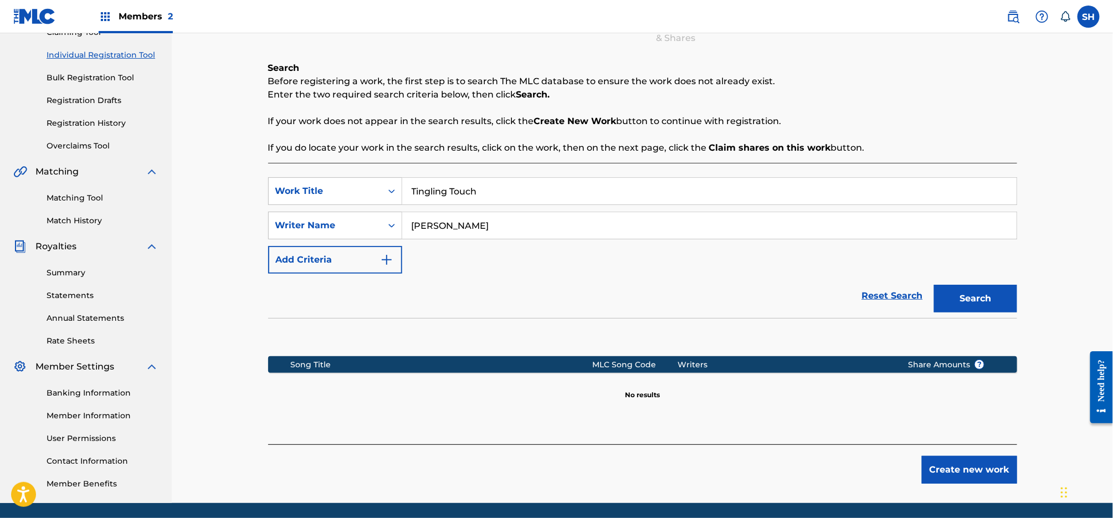
click at [996, 469] on button "Create new work" at bounding box center [969, 470] width 95 height 28
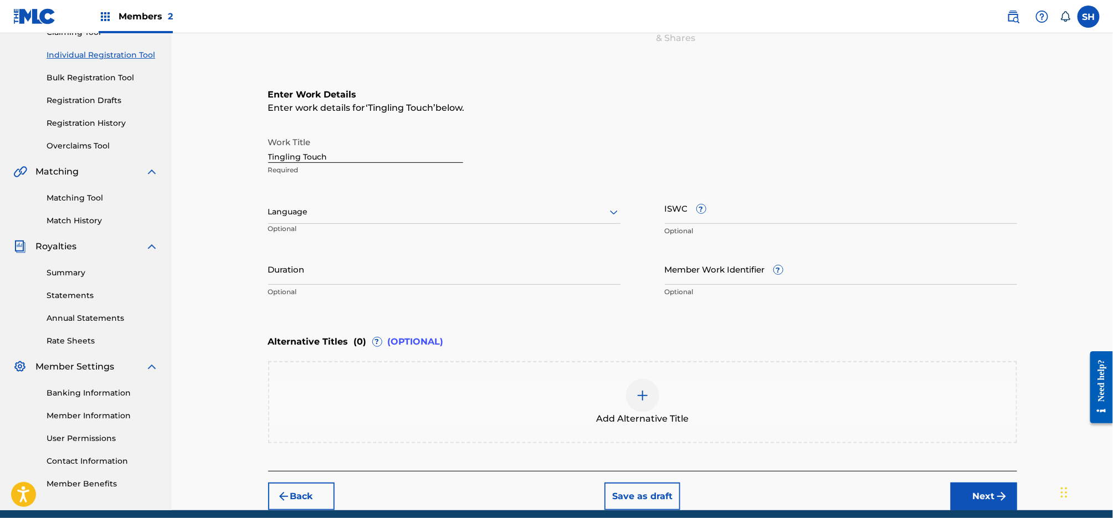
click at [488, 220] on div "Language" at bounding box center [444, 212] width 352 height 23
click at [455, 239] on div "English" at bounding box center [444, 236] width 351 height 25
drag, startPoint x: 351, startPoint y: 156, endPoint x: 233, endPoint y: 155, distance: 117.4
click at [233, 155] on div "Register Work Search Enter Work Details Add Writers Add Publishers & Shares Add…" at bounding box center [642, 207] width 941 height 608
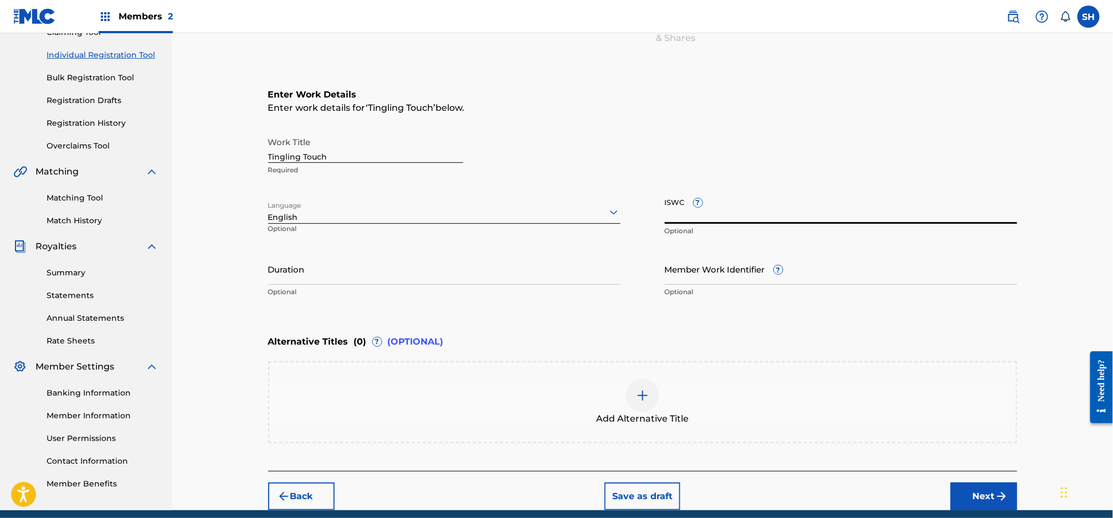
click at [752, 205] on input "ISWC ?" at bounding box center [841, 208] width 352 height 32
paste input "T3326786572"
type input "T3326786572"
click at [824, 169] on div "Work Title Tingling Touch Required" at bounding box center [642, 156] width 749 height 50
click at [989, 496] on button "Next" at bounding box center [983, 496] width 66 height 28
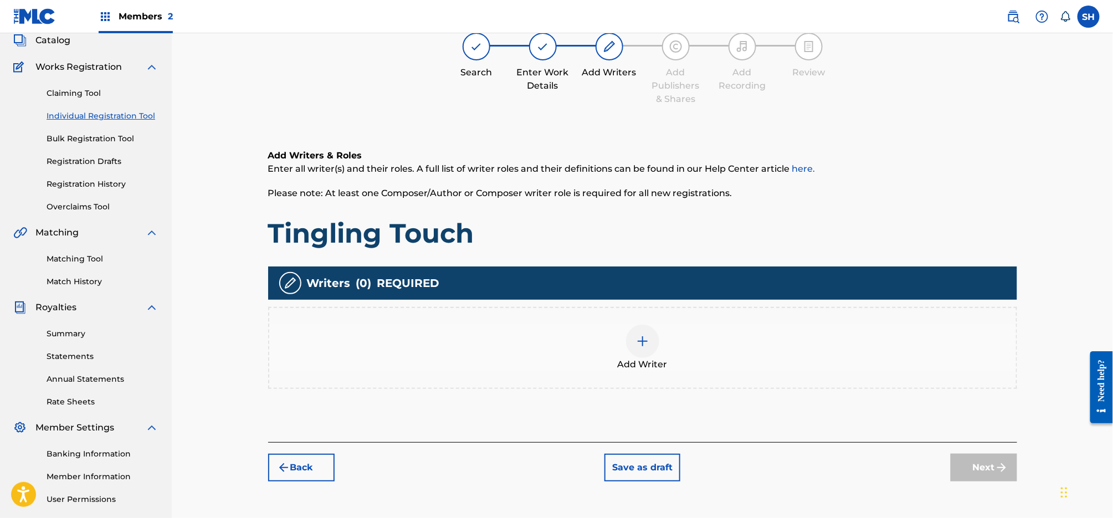
scroll to position [50, 0]
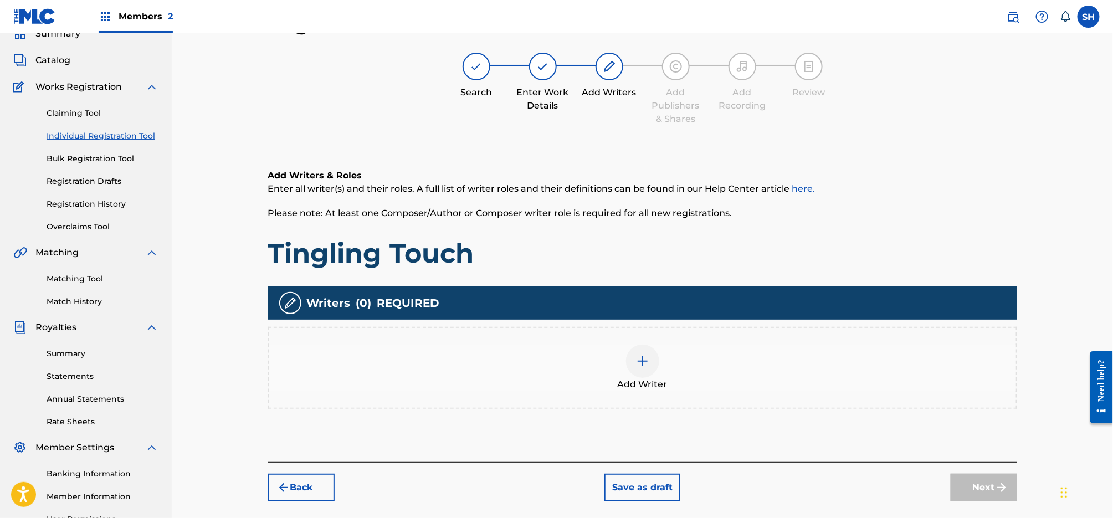
click at [630, 364] on div at bounding box center [642, 361] width 33 height 33
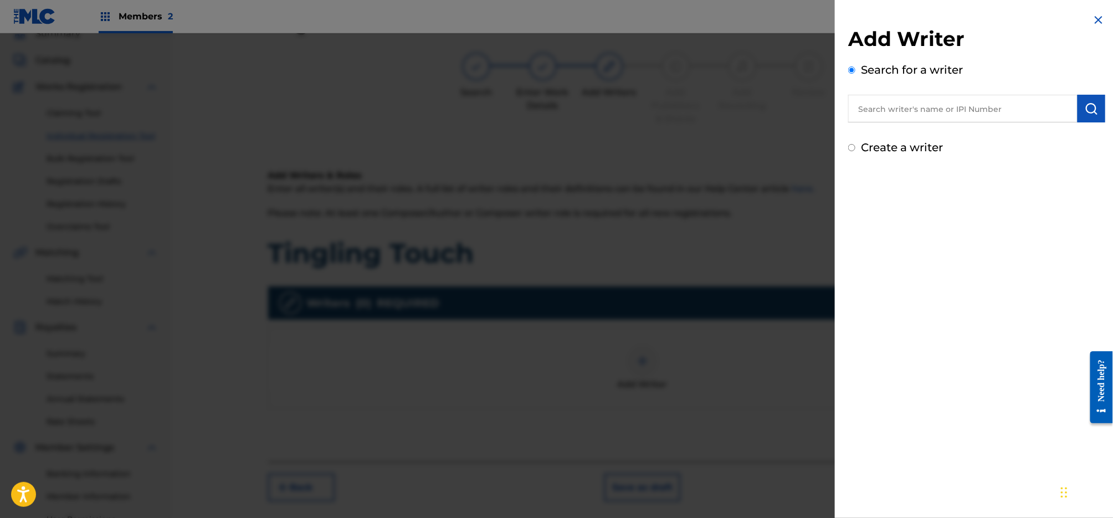
click at [954, 109] on input "text" at bounding box center [962, 109] width 229 height 28
click at [917, 141] on label "Create a writer" at bounding box center [902, 147] width 82 height 13
radio input "true"
click at [855, 144] on input "Create a writer" at bounding box center [851, 147] width 7 height 7
radio input "false"
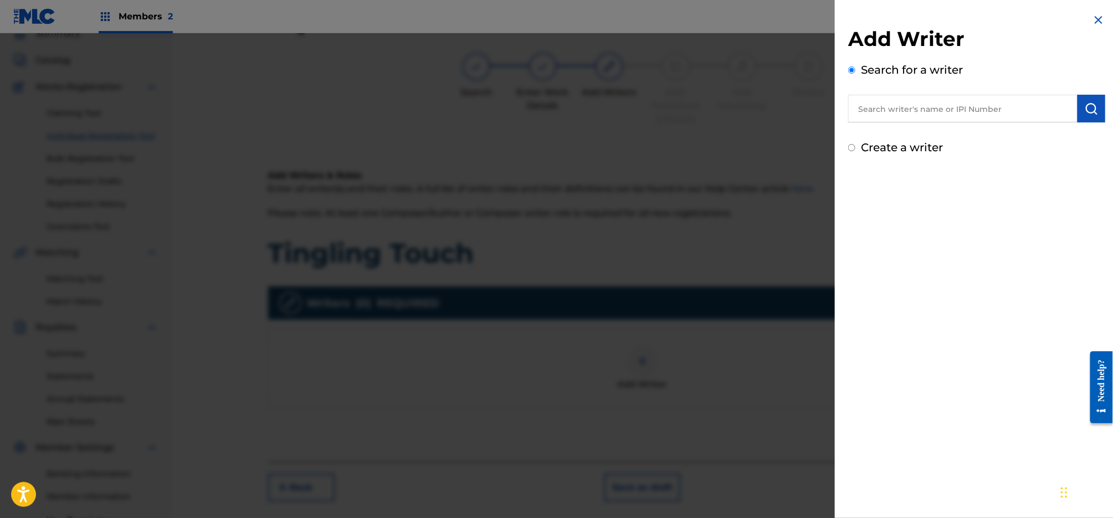
radio input "true"
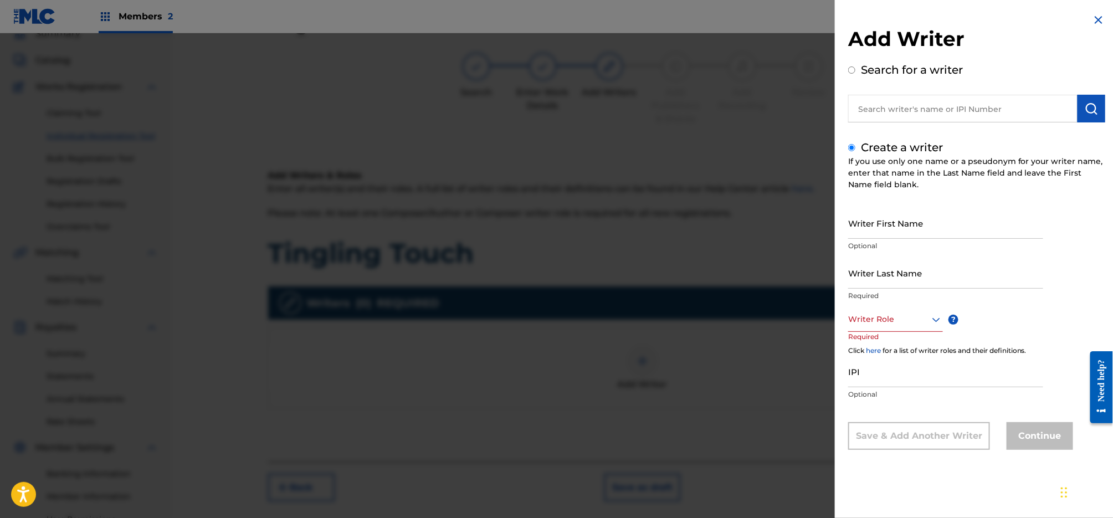
click at [939, 227] on input "Writer First Name" at bounding box center [945, 223] width 195 height 32
type input "[PERSON_NAME]"
click at [921, 311] on div "Writer Role" at bounding box center [895, 319] width 95 height 25
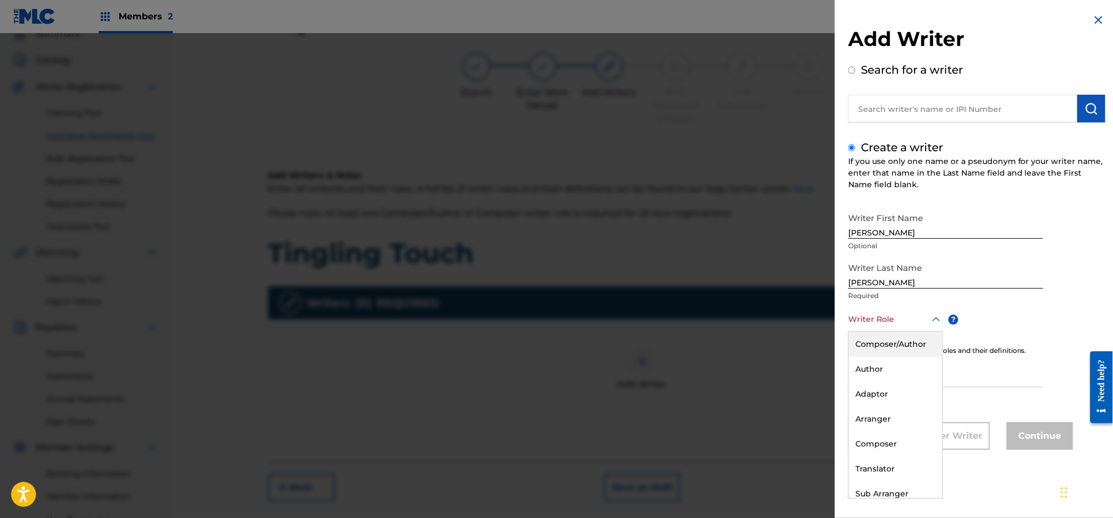
click at [904, 345] on div "Composer/Author" at bounding box center [896, 344] width 94 height 25
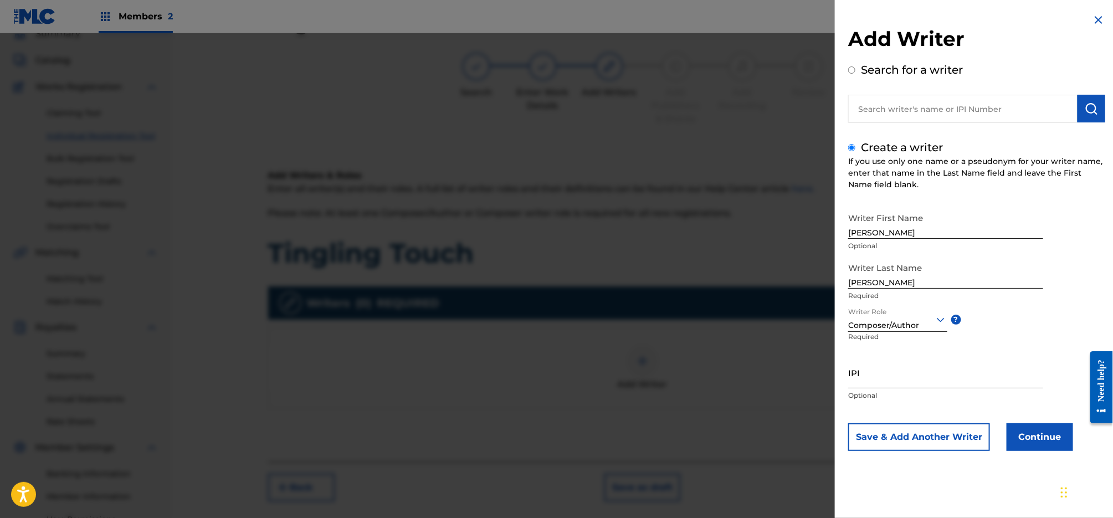
click at [915, 383] on input "IPI" at bounding box center [945, 373] width 195 height 32
paste input "0045772075"
type input "0045772075"
click at [1041, 436] on button "Continue" at bounding box center [1039, 437] width 66 height 28
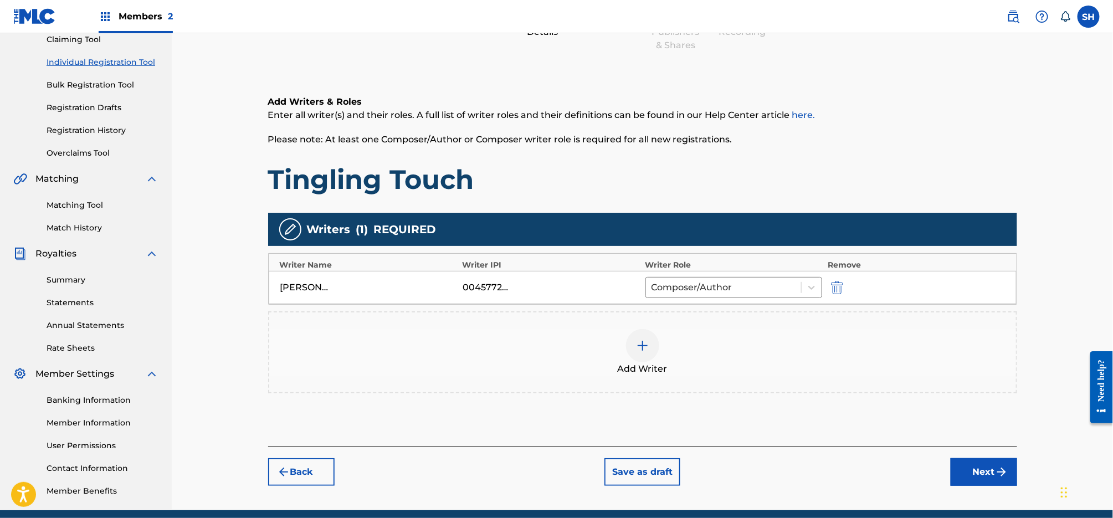
scroll to position [125, 0]
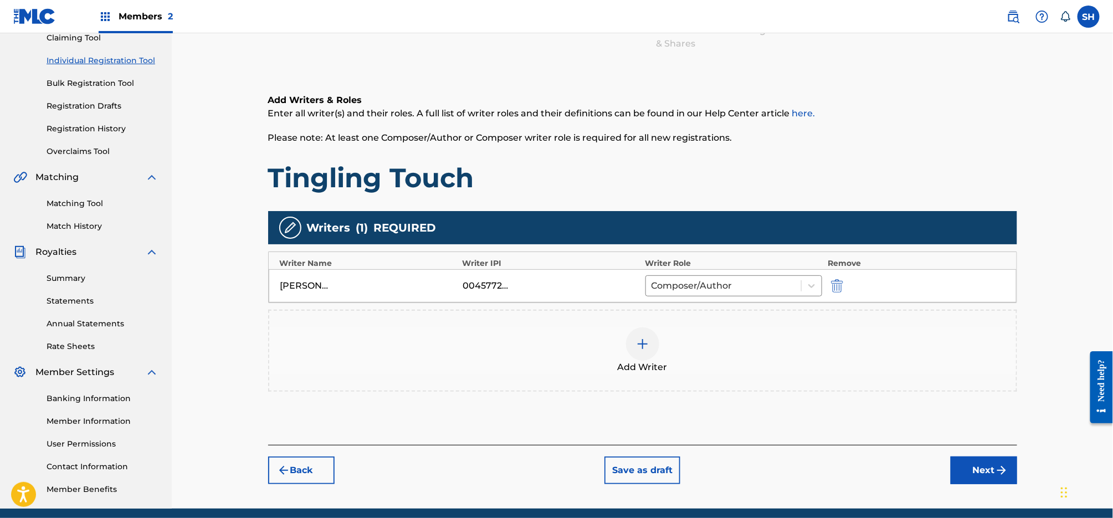
click at [988, 471] on button "Next" at bounding box center [983, 470] width 66 height 28
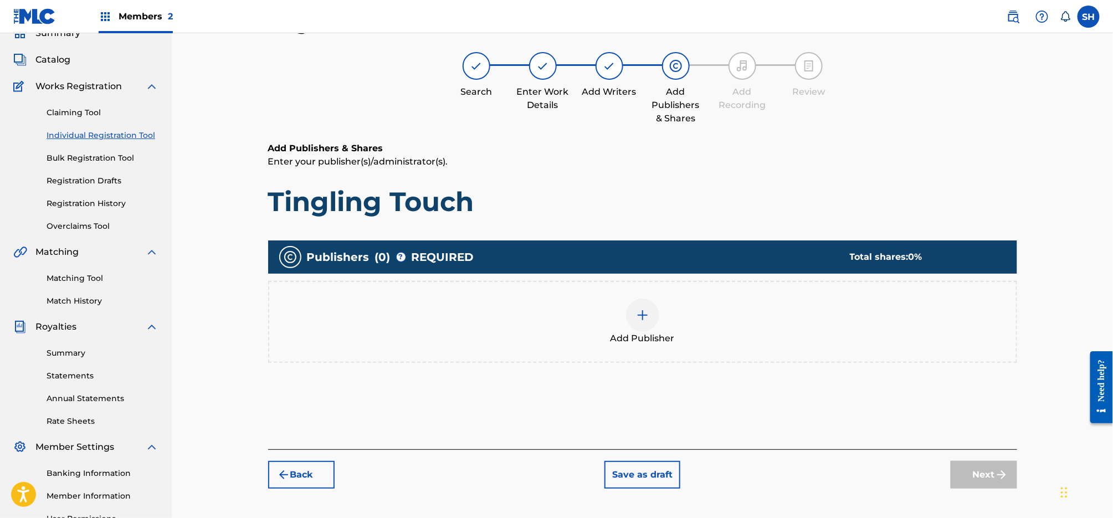
scroll to position [50, 0]
click at [651, 317] on div at bounding box center [642, 315] width 33 height 33
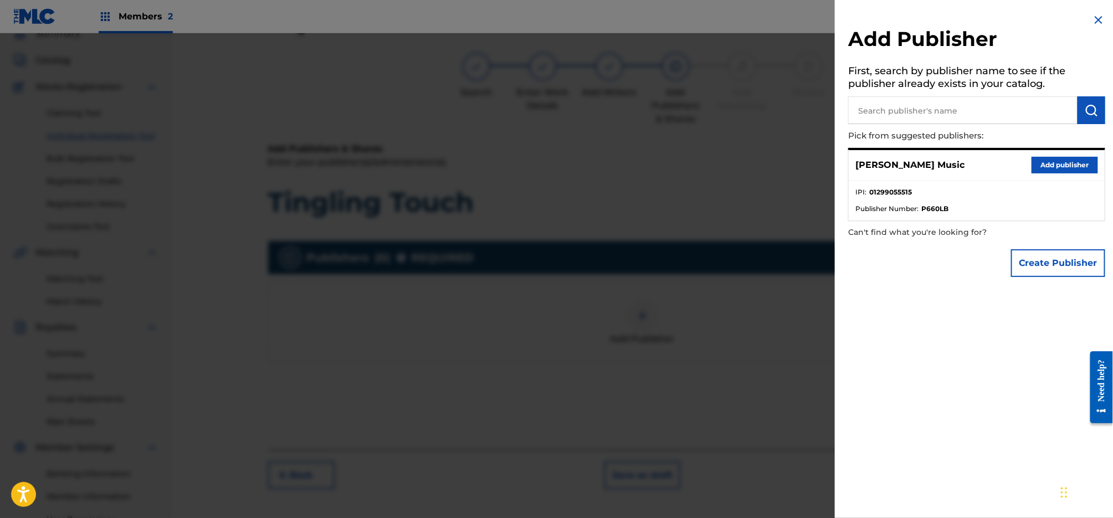
click at [1055, 162] on button "Add publisher" at bounding box center [1064, 165] width 66 height 17
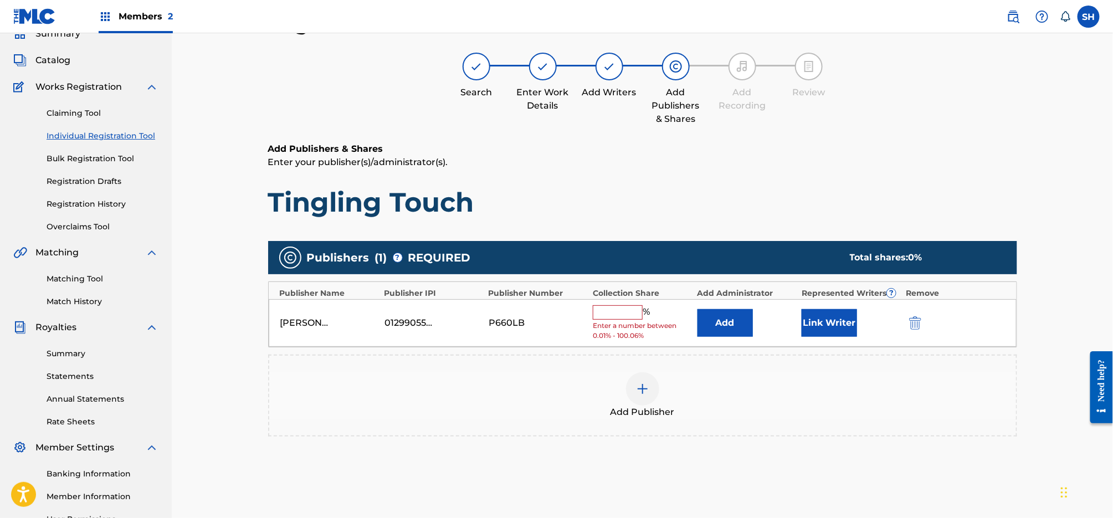
click at [587, 310] on div "[PERSON_NAME] Music 01299055515 P660LB % Enter a number between 0.01% - 100.06%…" at bounding box center [643, 323] width 748 height 48
click at [624, 313] on input "text" at bounding box center [618, 312] width 50 height 14
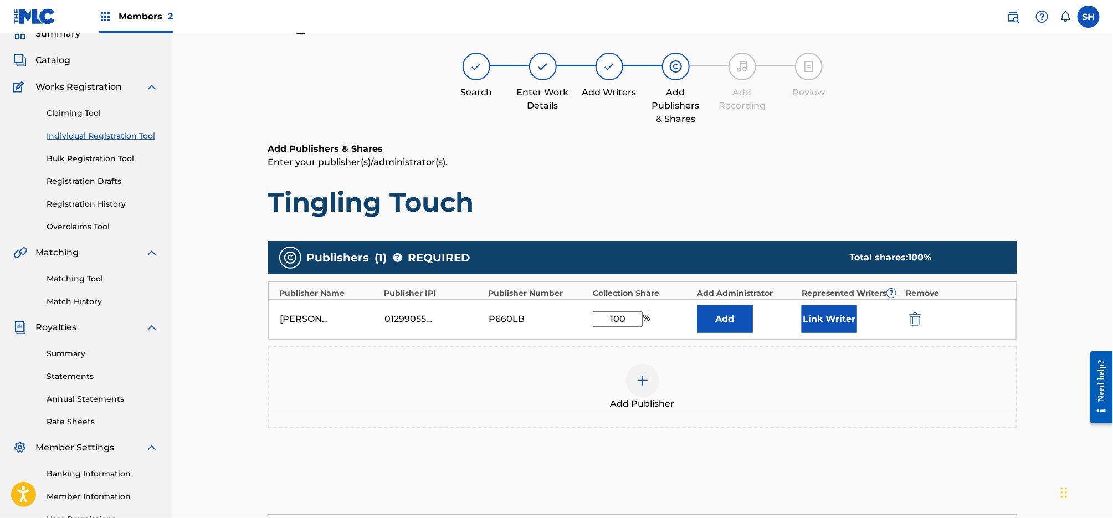
type input "100"
click at [834, 314] on button "Link Writer" at bounding box center [828, 319] width 55 height 28
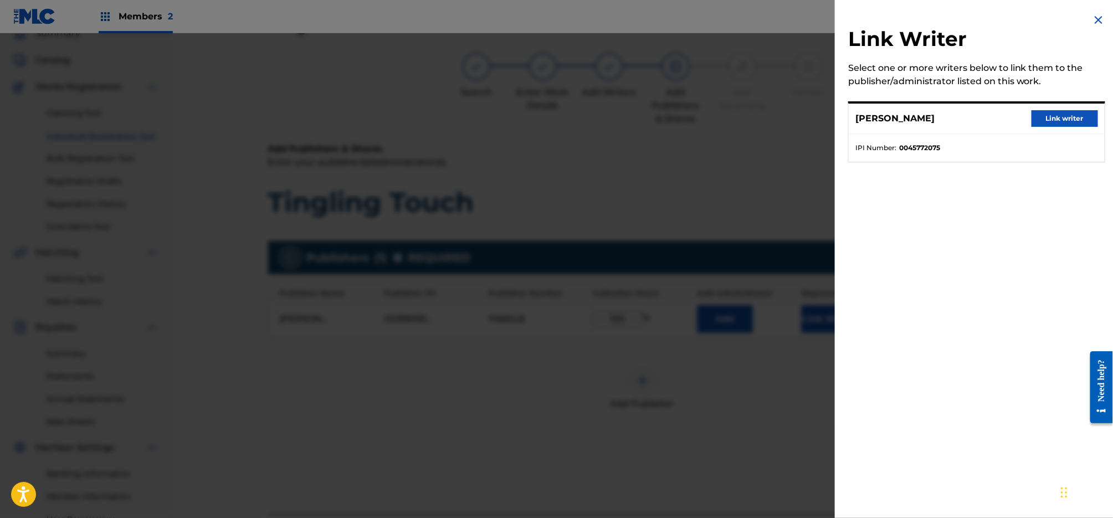
click at [1058, 113] on button "Link writer" at bounding box center [1064, 118] width 66 height 17
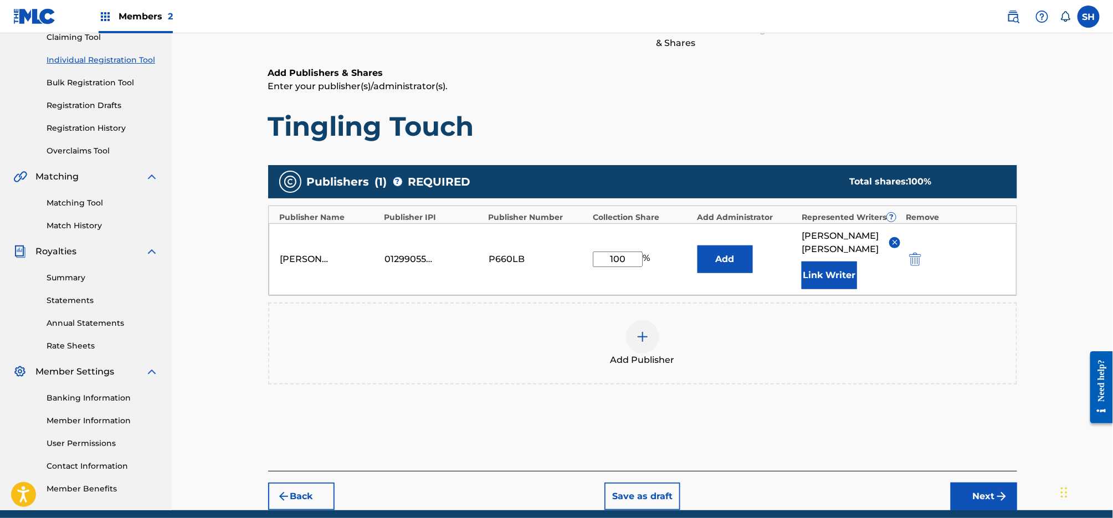
click at [969, 482] on button "Next" at bounding box center [983, 496] width 66 height 28
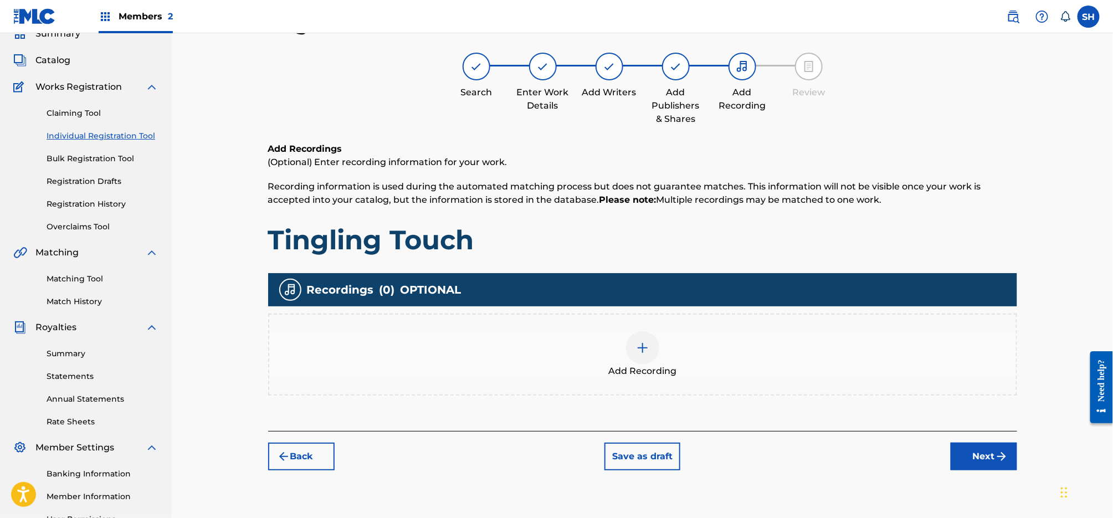
click at [641, 353] on img at bounding box center [642, 347] width 13 height 13
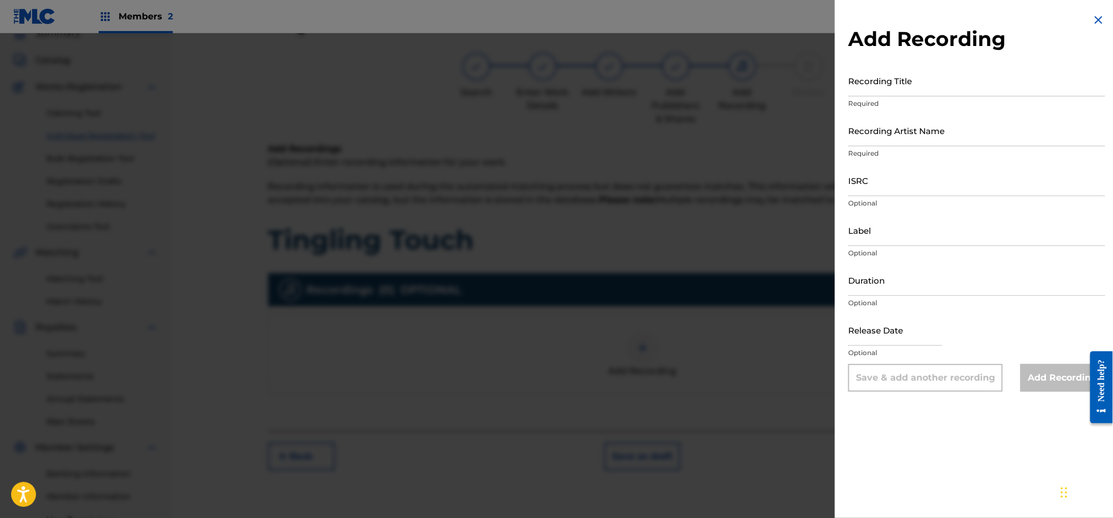
click at [908, 74] on input "Recording Title" at bounding box center [976, 81] width 257 height 32
type input "Tingling Touch"
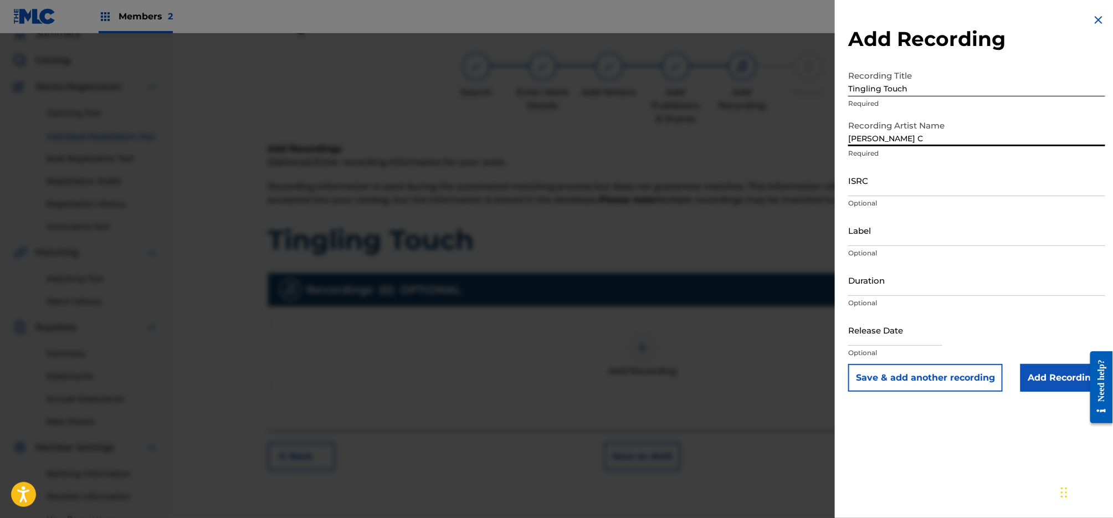
type input "[PERSON_NAME]"
click at [888, 227] on input "Label" at bounding box center [976, 230] width 257 height 32
type input "[PERSON_NAME]"
click at [897, 328] on input "text" at bounding box center [895, 330] width 94 height 32
select select "7"
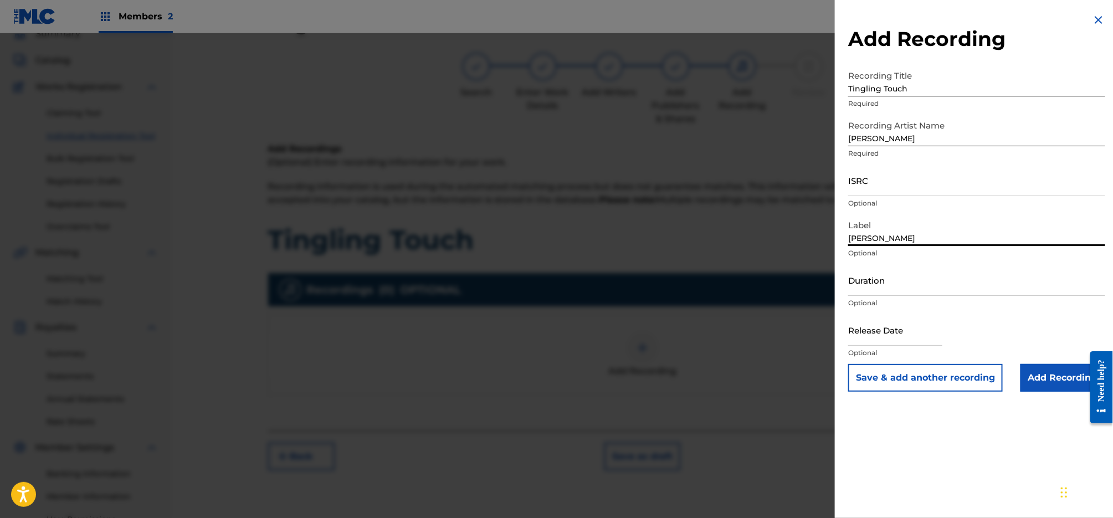
select select "2025"
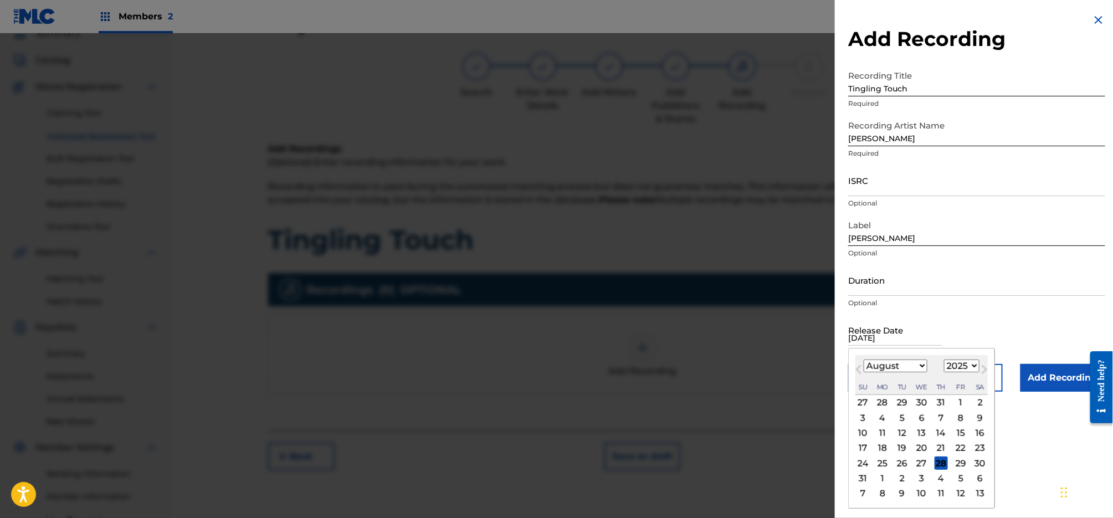
type input "[DATE]"
select select "3"
select select "2023"
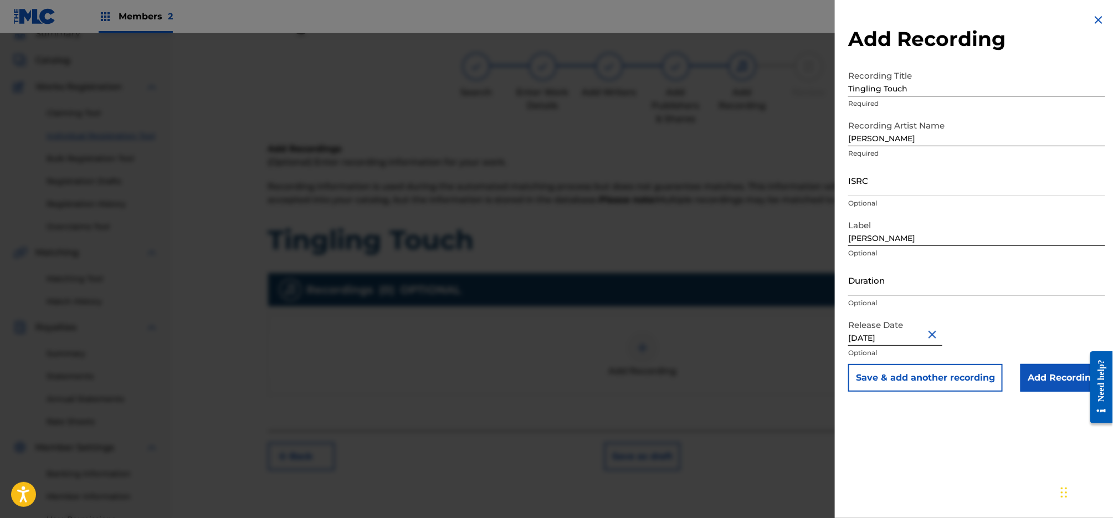
click at [1020, 333] on div "Release Date [DATE] Optional" at bounding box center [976, 339] width 257 height 50
click at [1017, 333] on div "Release Date [DATE] Optional" at bounding box center [976, 339] width 257 height 50
click at [882, 282] on input "Duration" at bounding box center [976, 280] width 257 height 32
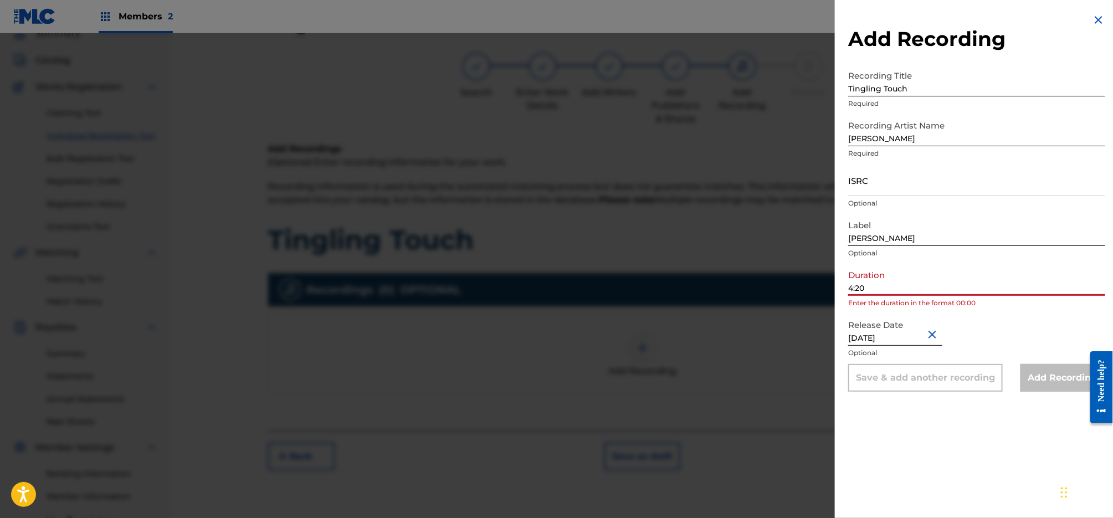
type input "4:20"
drag, startPoint x: 981, startPoint y: 317, endPoint x: 923, endPoint y: 37, distance: 286.9
click at [981, 317] on div "Release Date [DATE] Optional" at bounding box center [976, 339] width 257 height 50
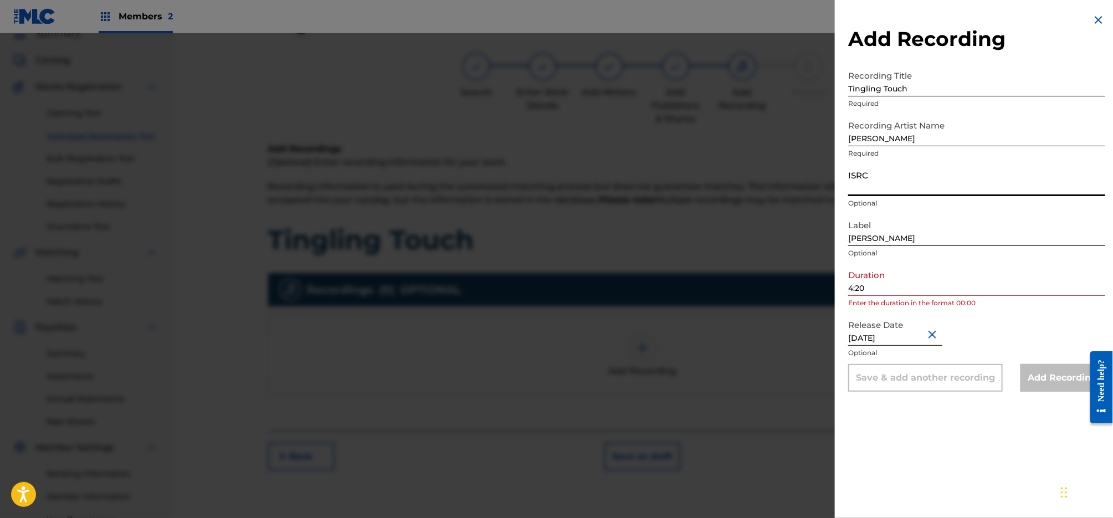
click at [908, 174] on input "ISRC" at bounding box center [976, 181] width 257 height 32
paste input "TCAGZ2367820"
type input "TCAGZ2367820"
click at [954, 436] on div "Add Recording Recording Title Tingling Touch Required Recording Artist Name [PE…" at bounding box center [977, 259] width 284 height 518
click at [974, 336] on div "Release Date [DATE] Optional" at bounding box center [976, 339] width 257 height 50
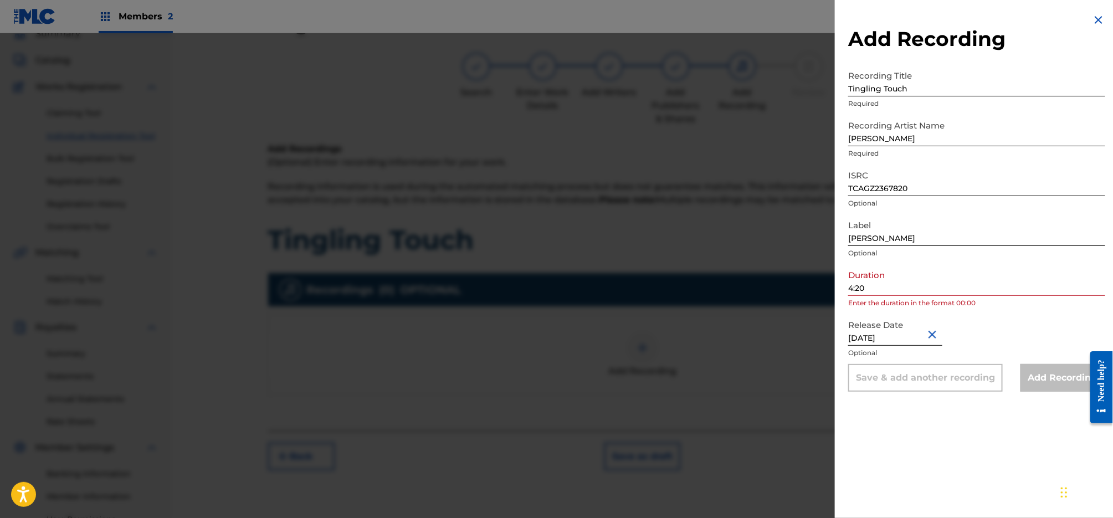
click at [849, 287] on input "4:20" at bounding box center [976, 280] width 257 height 32
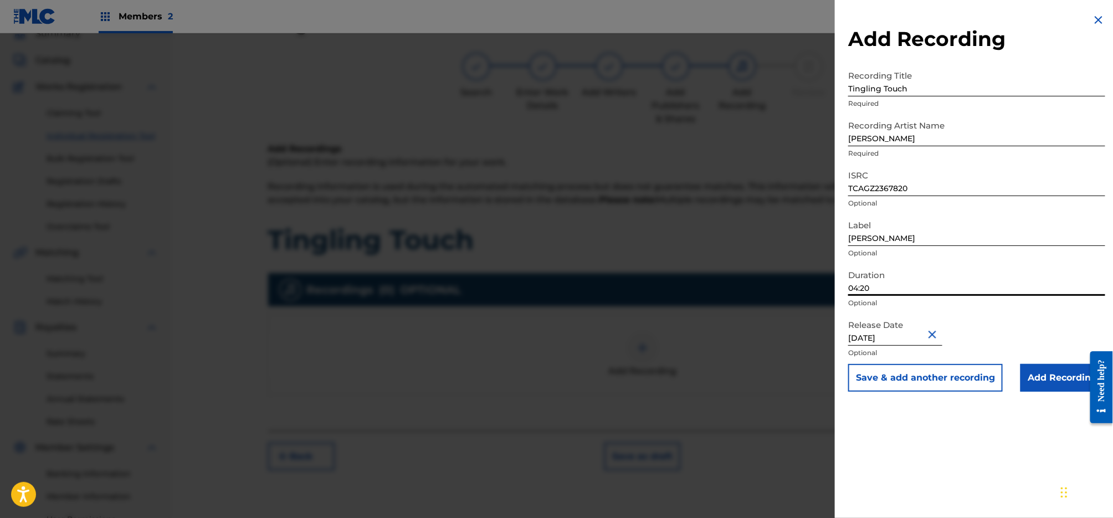
type input "04:20"
click at [1060, 379] on input "Add Recording" at bounding box center [1062, 378] width 85 height 28
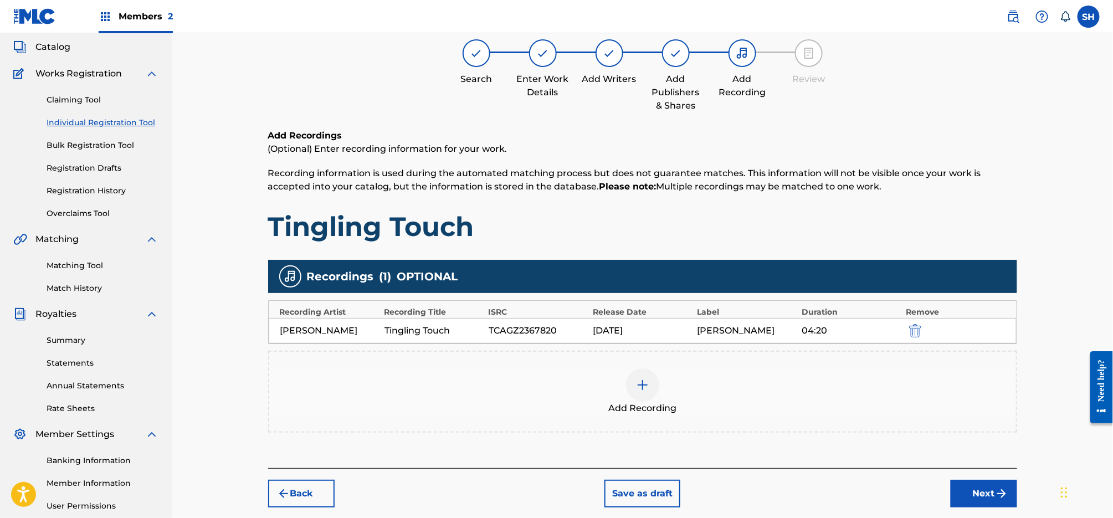
scroll to position [69, 0]
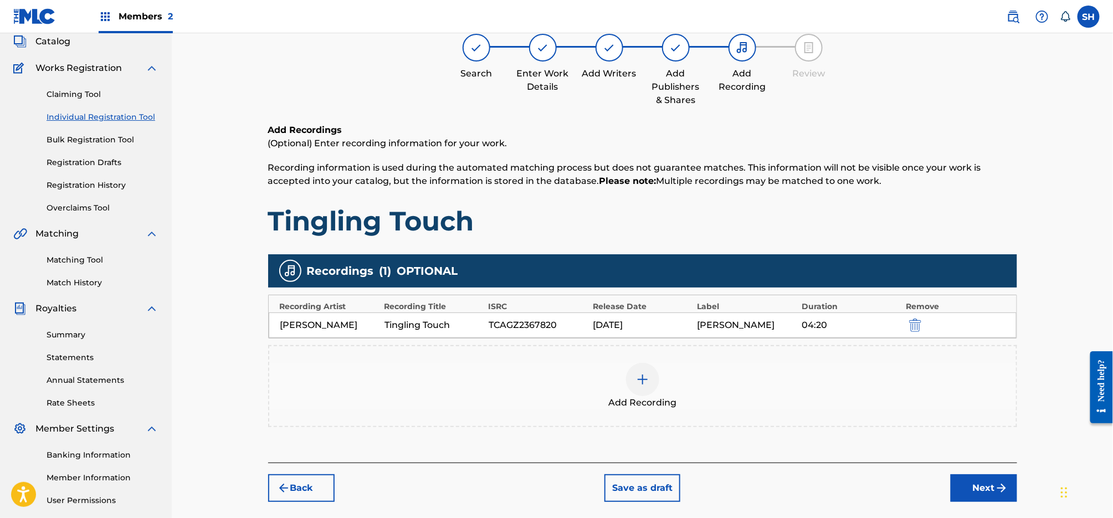
click at [988, 481] on button "Next" at bounding box center [983, 488] width 66 height 28
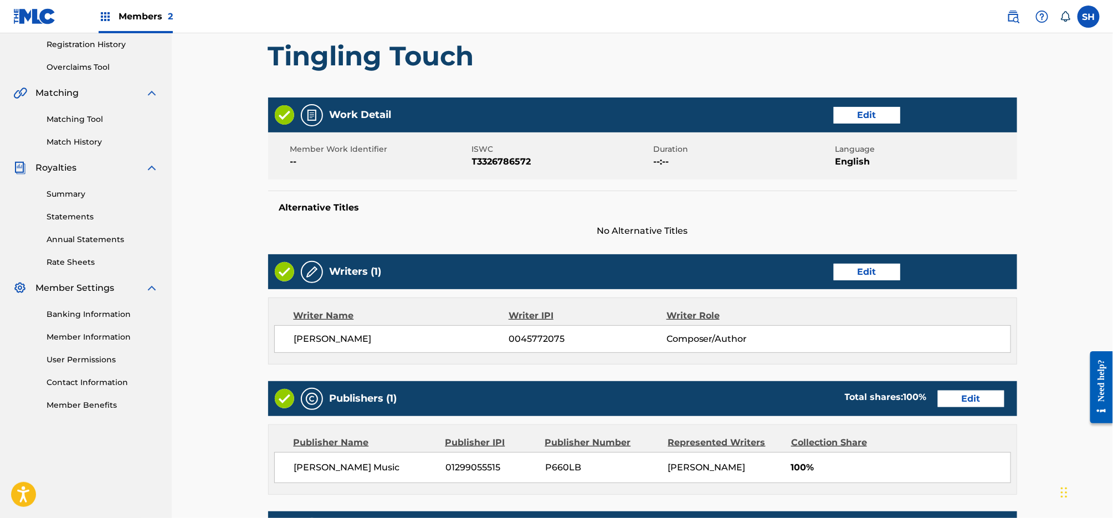
scroll to position [417, 0]
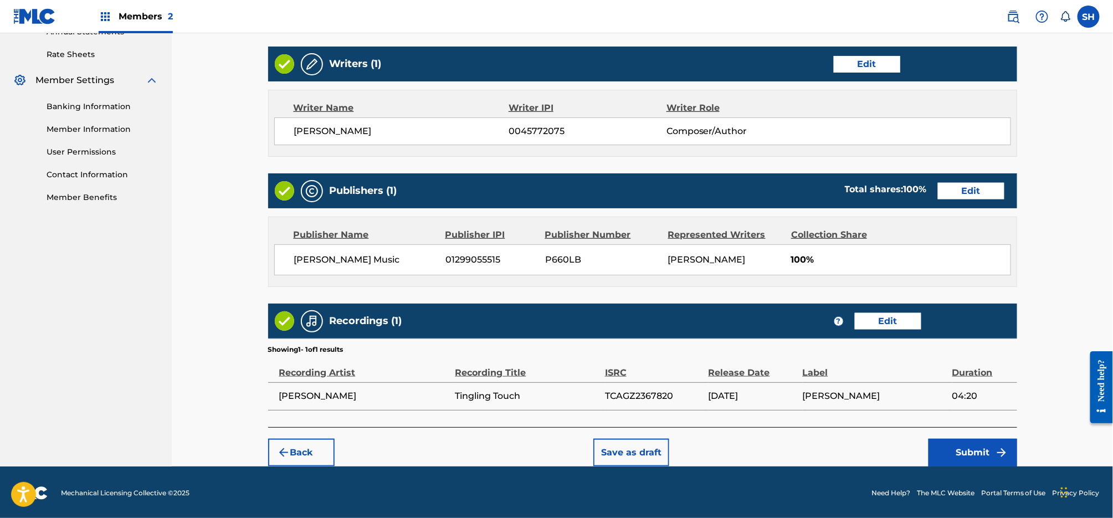
click at [997, 452] on img "submit" at bounding box center [1001, 452] width 13 height 13
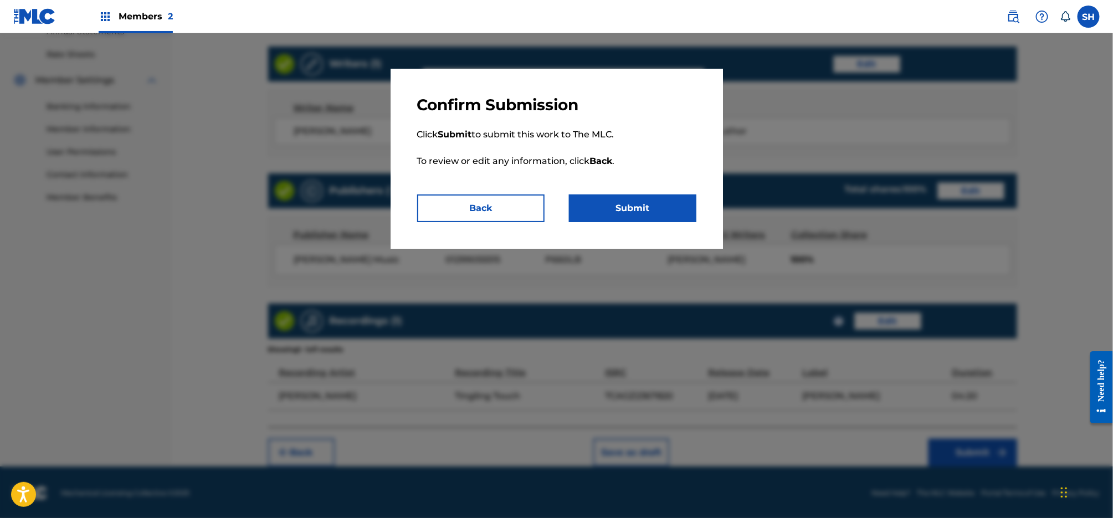
click at [654, 217] on button "Submit" at bounding box center [632, 208] width 127 height 28
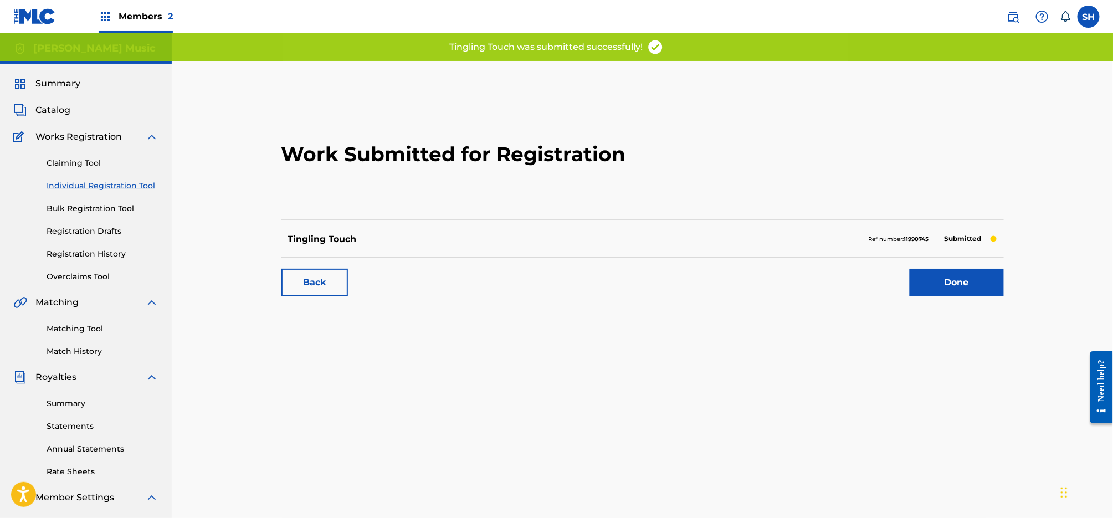
click at [971, 293] on link "Done" at bounding box center [956, 283] width 94 height 28
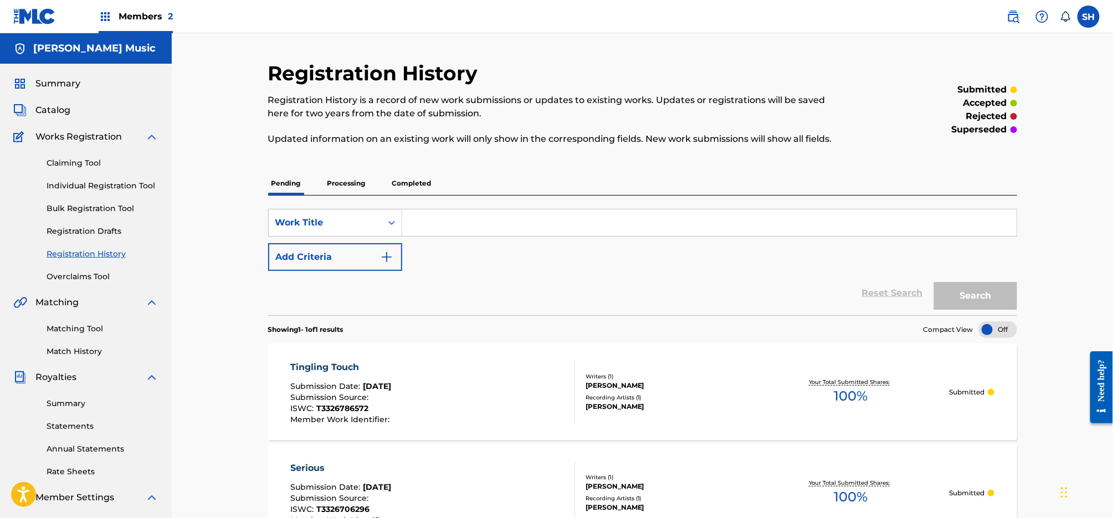
click at [81, 168] on link "Claiming Tool" at bounding box center [103, 163] width 112 height 12
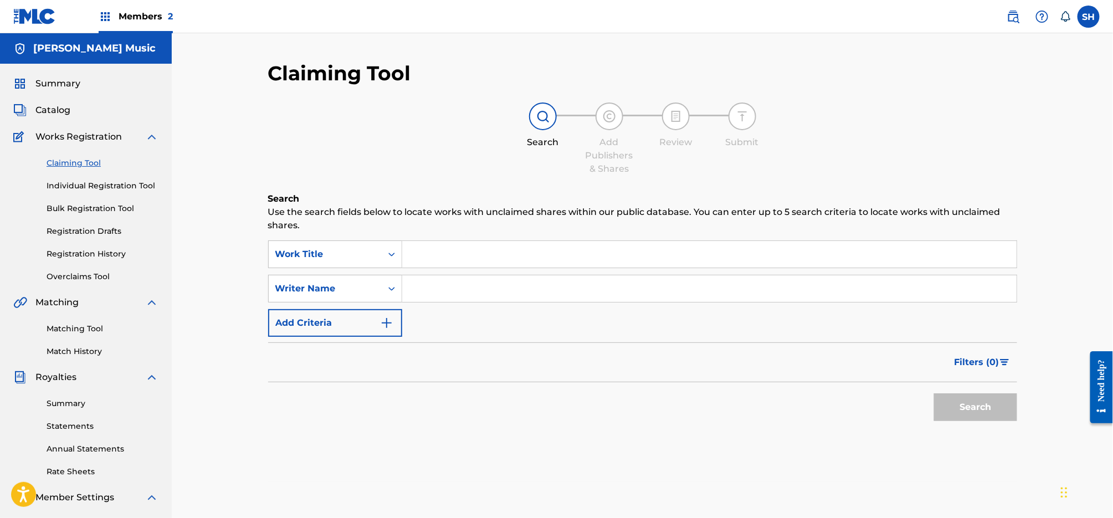
click at [422, 259] on input "Search Form" at bounding box center [709, 254] width 614 height 27
paste input "Do it"
drag, startPoint x: 462, startPoint y: 248, endPoint x: 457, endPoint y: 253, distance: 7.5
click at [459, 250] on input "do it do" at bounding box center [709, 254] width 614 height 27
click at [457, 253] on input "do it do" at bounding box center [709, 254] width 614 height 27
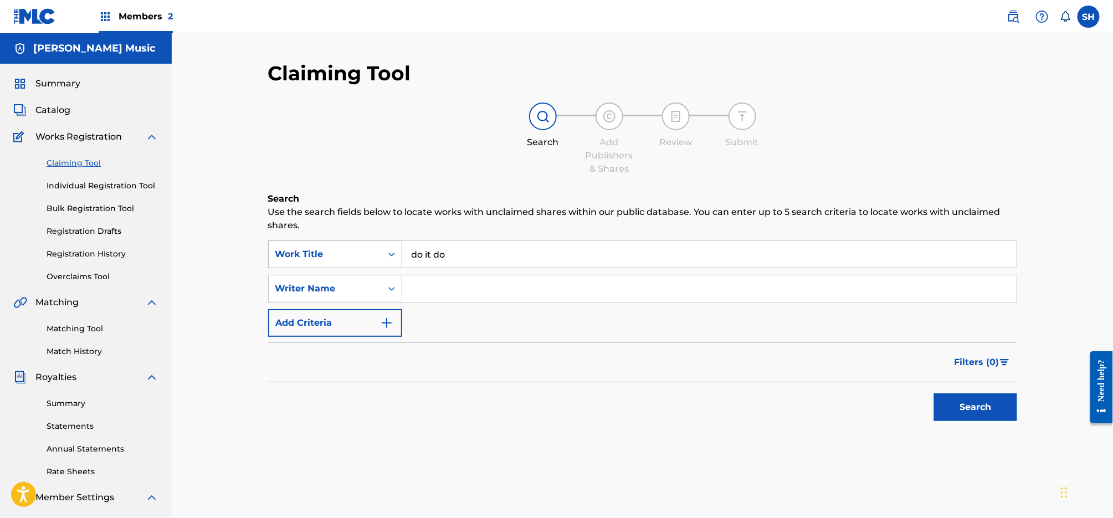
drag, startPoint x: 455, startPoint y: 254, endPoint x: 365, endPoint y: 251, distance: 90.3
click at [365, 251] on div "SearchWithCriteriac3d4ac45-7fbc-40ed-85d5-fb55e197d071 Work Title do it do" at bounding box center [642, 254] width 749 height 28
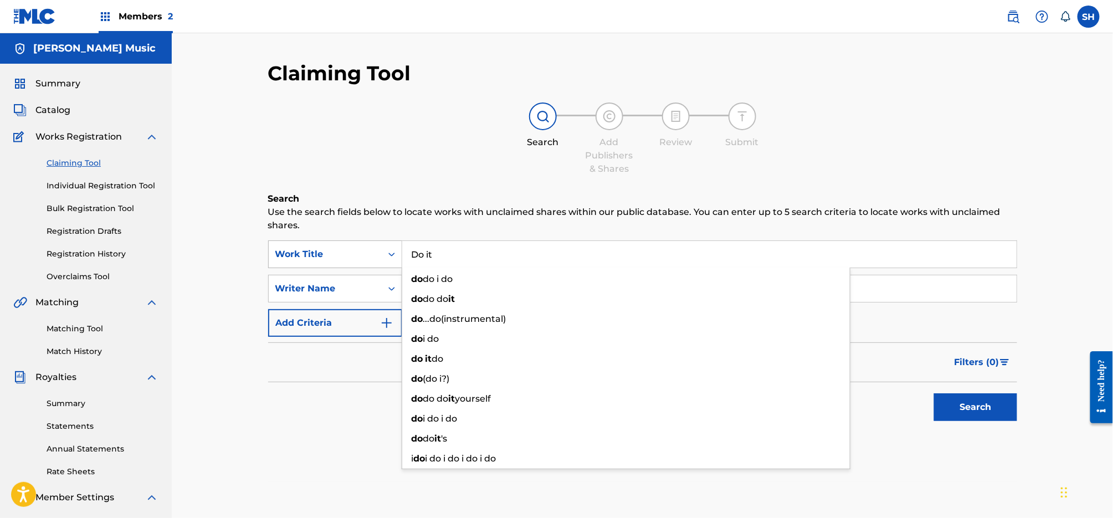
type input "Do it"
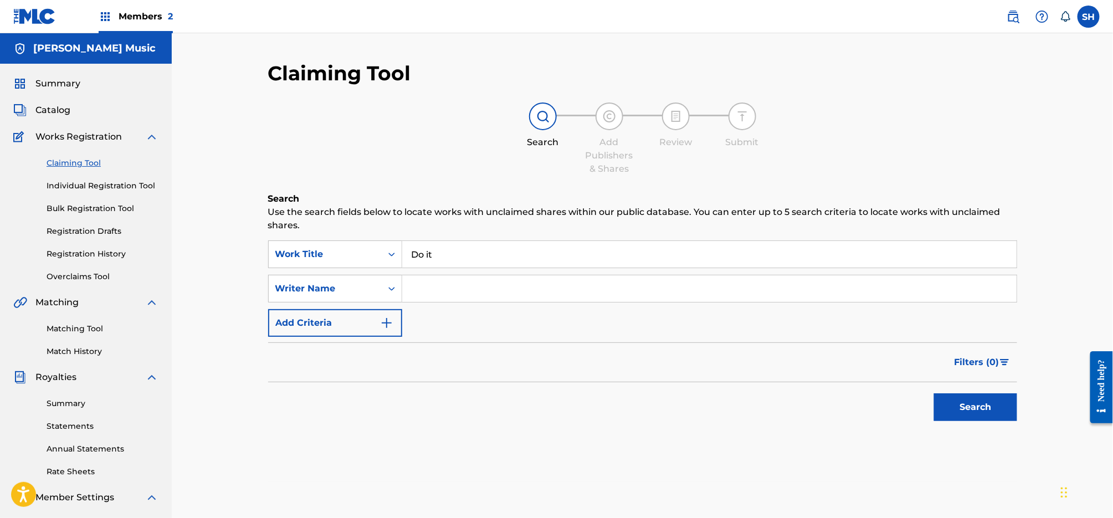
click at [449, 285] on input "Search Form" at bounding box center [709, 288] width 614 height 27
type input "[PERSON_NAME]"
drag, startPoint x: 958, startPoint y: 403, endPoint x: 944, endPoint y: 399, distance: 14.4
click at [958, 403] on button "Search" at bounding box center [975, 407] width 83 height 28
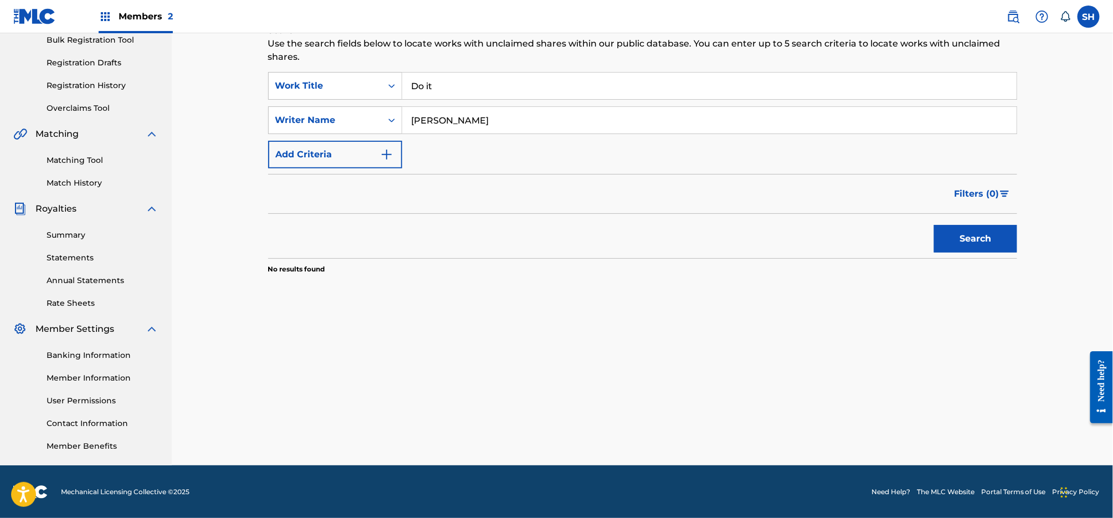
click at [981, 298] on div "Search Use the search fields below to locate works with unclaimed shares within…" at bounding box center [642, 177] width 749 height 306
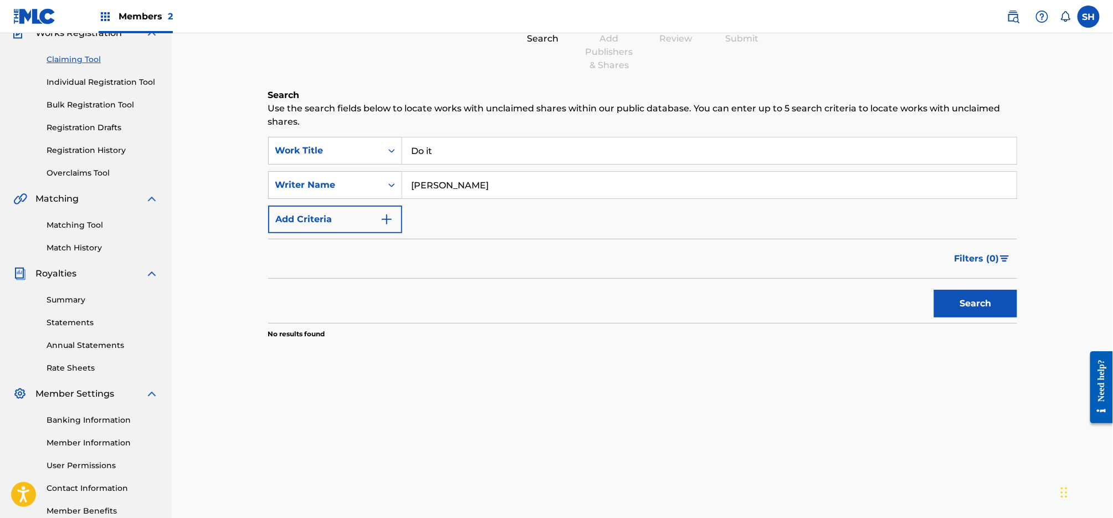
scroll to position [102, 0]
click at [136, 84] on link "Individual Registration Tool" at bounding box center [103, 84] width 112 height 12
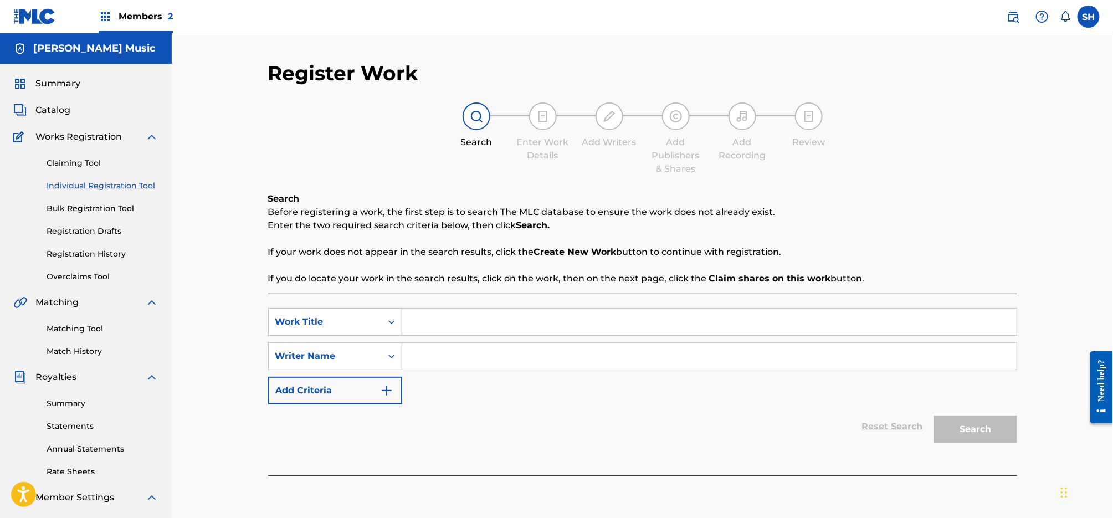
click at [491, 325] on input "Search Form" at bounding box center [709, 322] width 614 height 27
type input "do it"
click at [476, 360] on input "Search Form" at bounding box center [709, 356] width 614 height 27
type input "[PERSON_NAME]"
drag, startPoint x: 978, startPoint y: 430, endPoint x: 971, endPoint y: 427, distance: 7.7
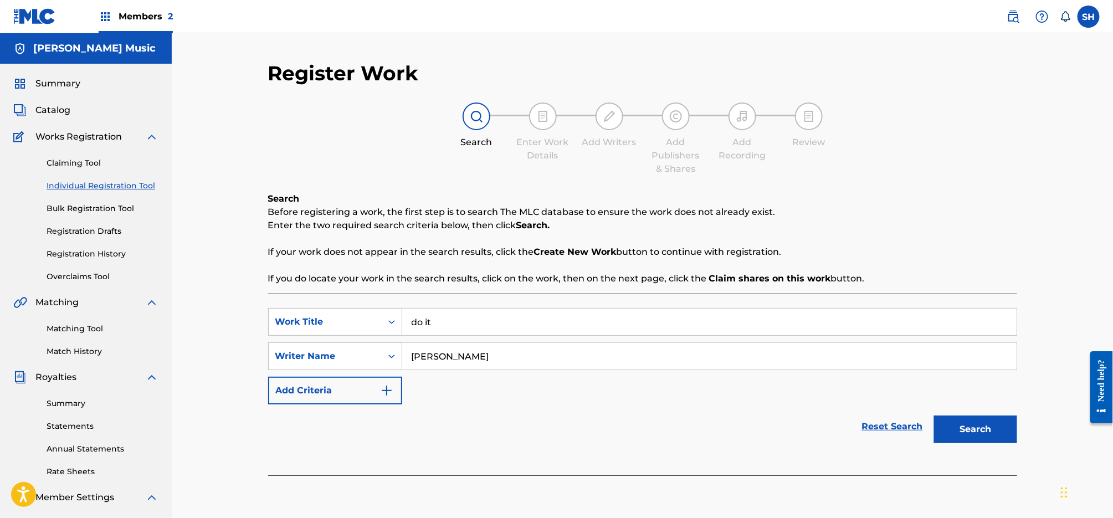
click at [978, 430] on button "Search" at bounding box center [975, 429] width 83 height 28
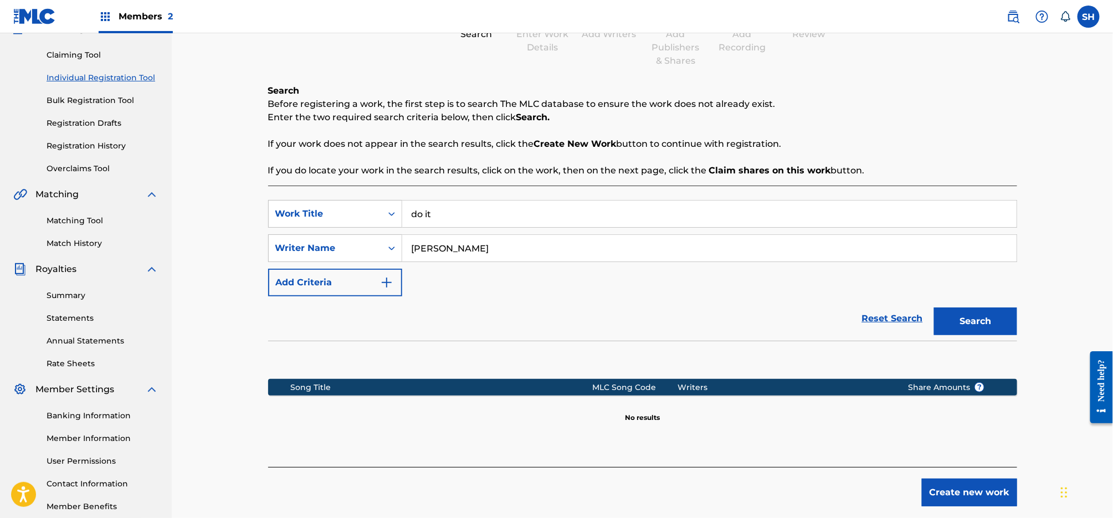
scroll to position [168, 0]
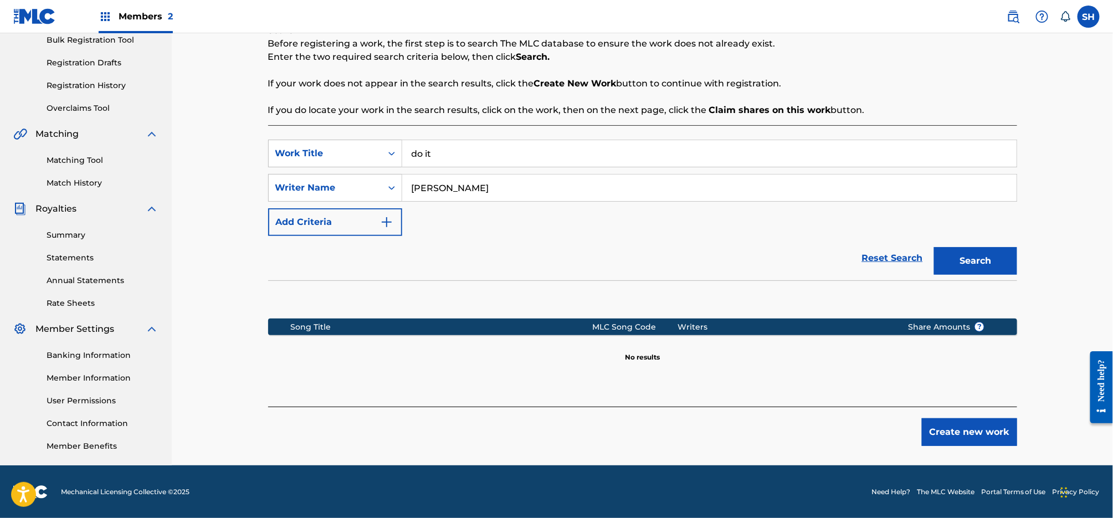
click at [974, 434] on button "Create new work" at bounding box center [969, 432] width 95 height 28
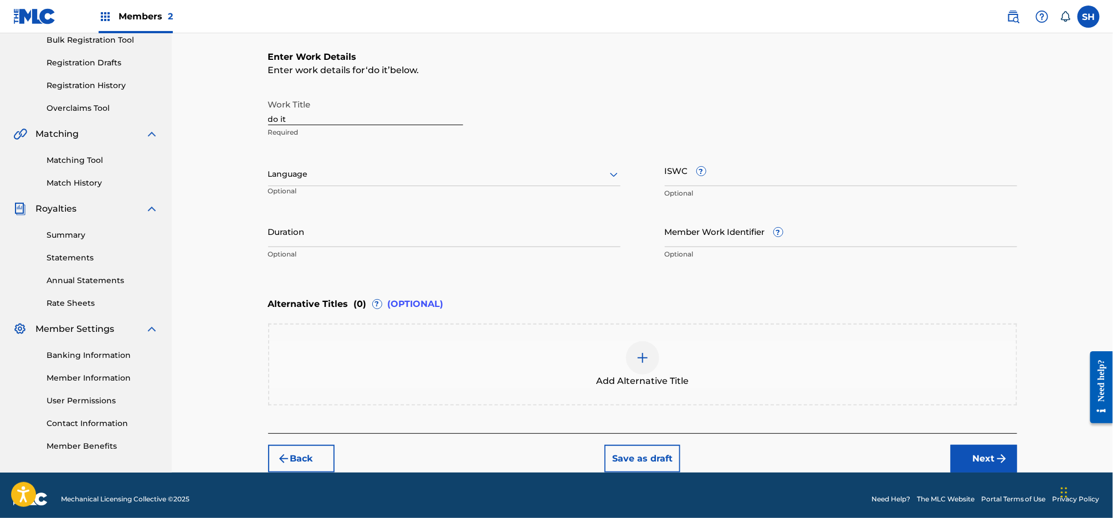
drag, startPoint x: 243, startPoint y: 110, endPoint x: 213, endPoint y: 105, distance: 30.4
click at [237, 109] on div "Register Work Search Enter Work Details Add Writers Add Publishers & Shares Add…" at bounding box center [642, 169] width 941 height 608
type input "Do It!"
click at [644, 354] on img at bounding box center [642, 357] width 13 height 13
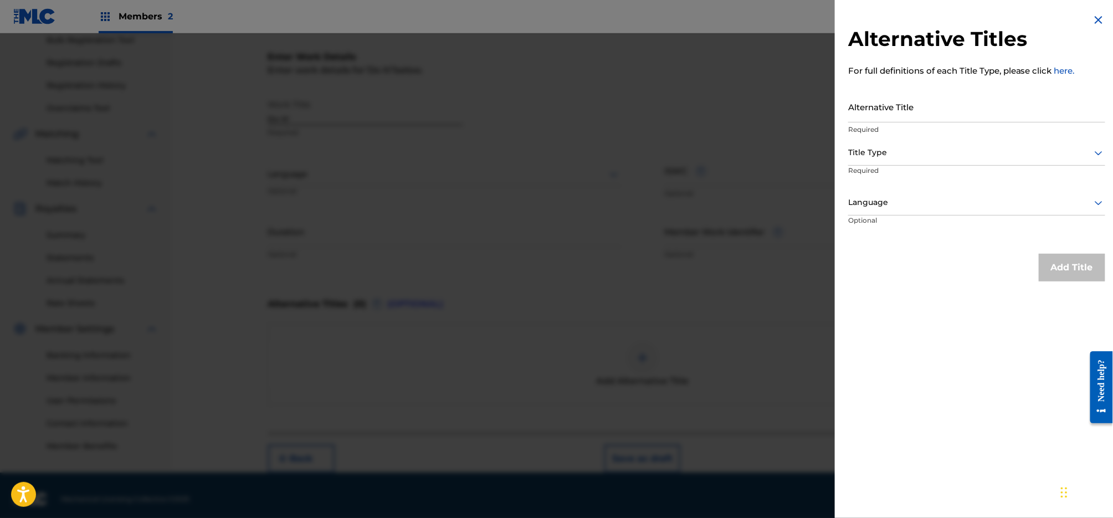
click at [932, 104] on input "Alternative Title" at bounding box center [976, 107] width 257 height 32
type input "Do It"
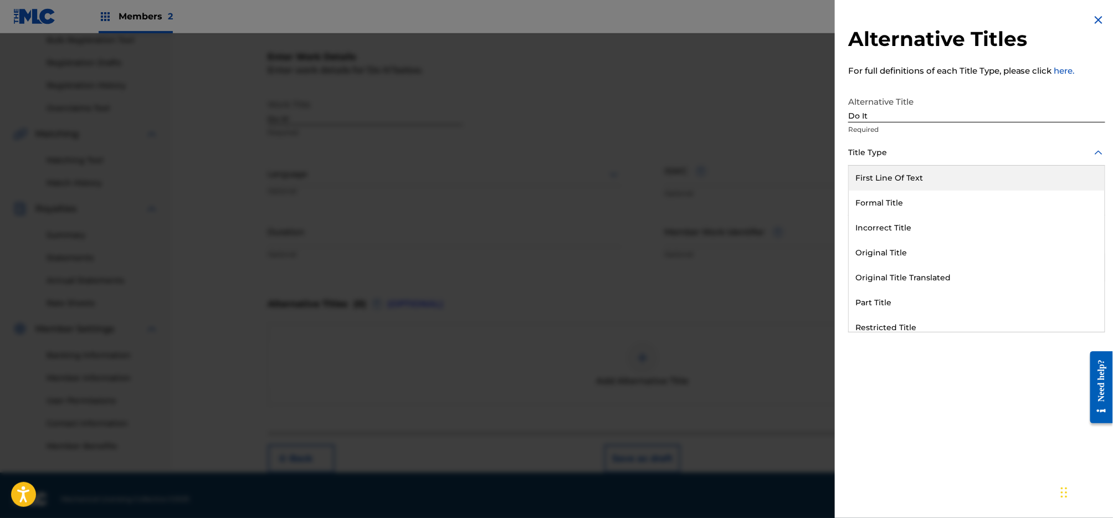
click at [993, 163] on div "Title Type" at bounding box center [976, 153] width 257 height 25
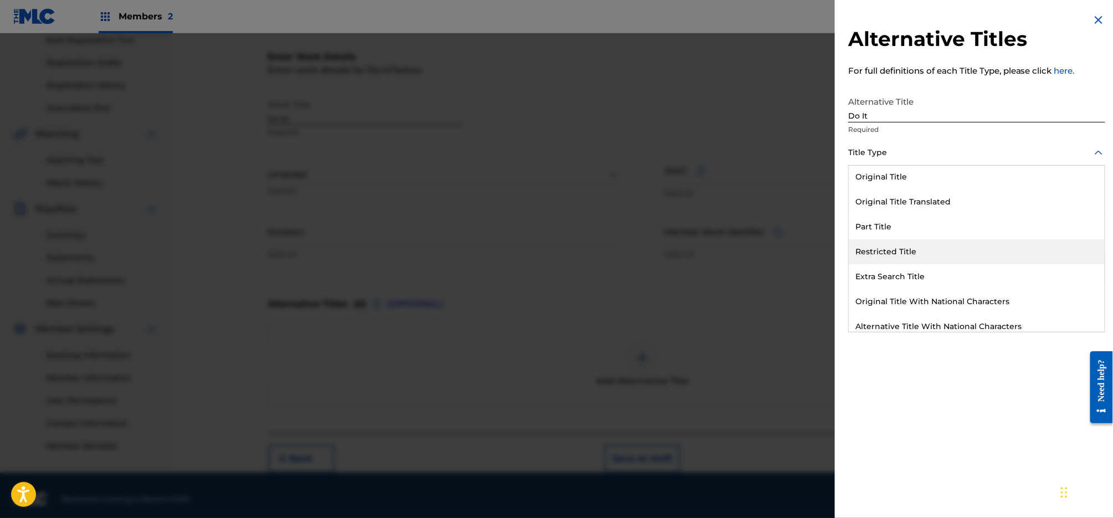
scroll to position [0, 0]
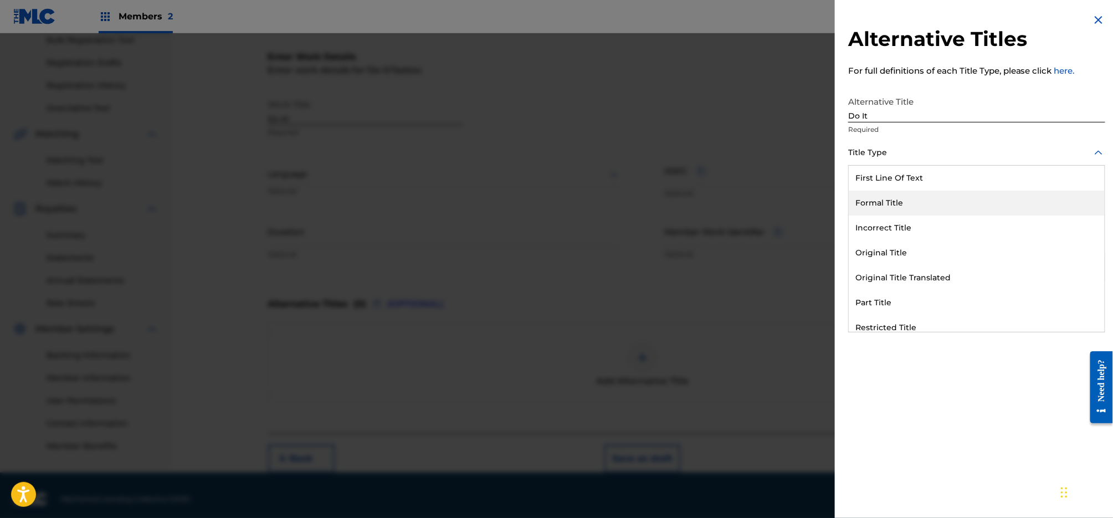
click at [960, 202] on div "Formal Title" at bounding box center [977, 203] width 256 height 25
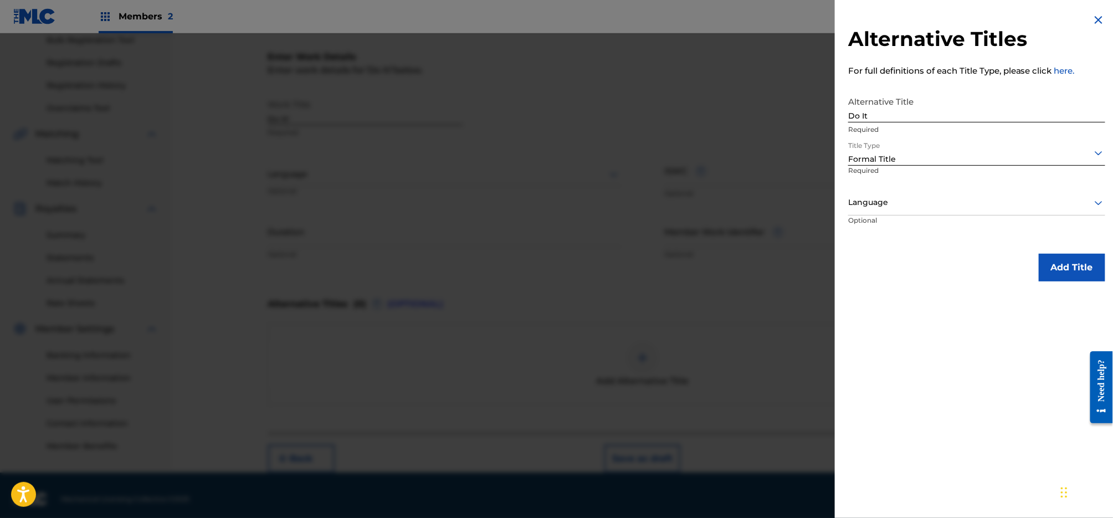
click at [960, 202] on div at bounding box center [976, 203] width 257 height 14
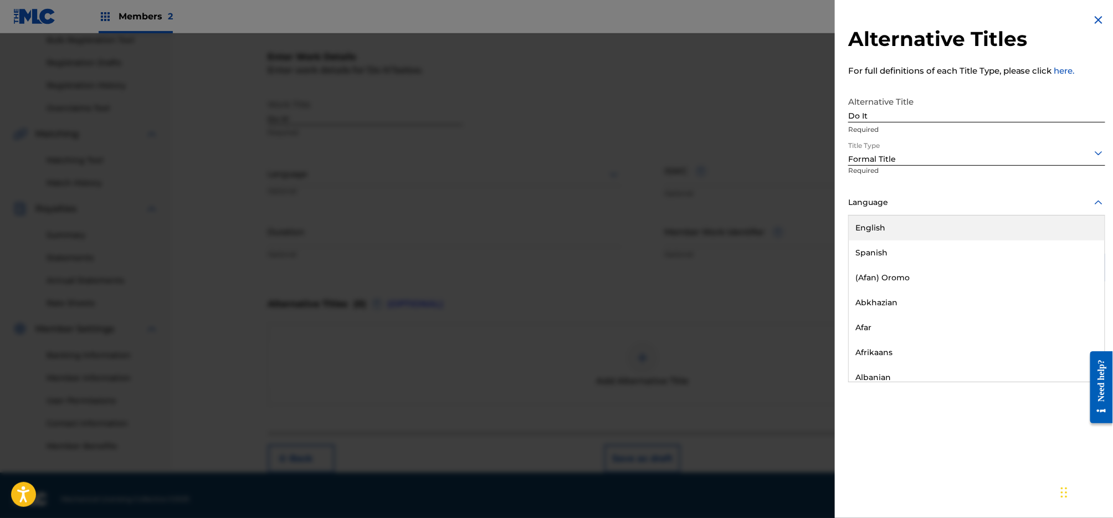
click at [945, 225] on div "English" at bounding box center [977, 227] width 256 height 25
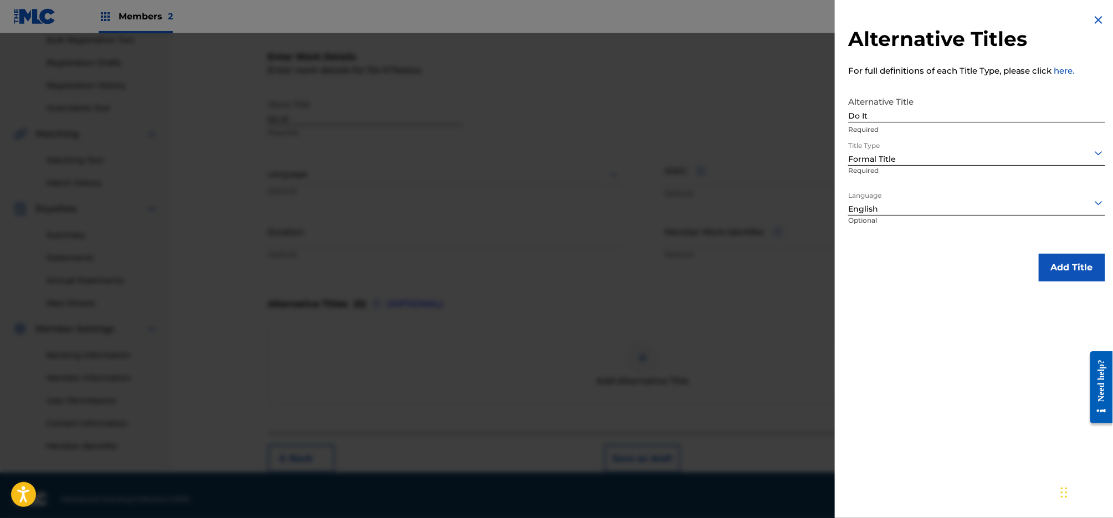
click at [1081, 266] on button "Add Title" at bounding box center [1072, 268] width 66 height 28
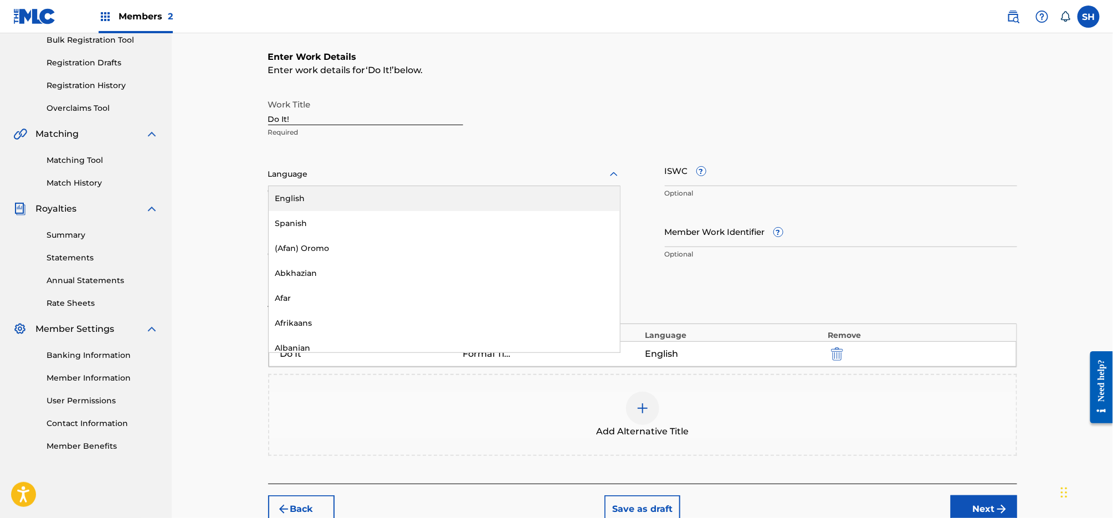
drag, startPoint x: 485, startPoint y: 185, endPoint x: 475, endPoint y: 191, distance: 11.2
click at [485, 185] on div "Language" at bounding box center [444, 174] width 352 height 23
click at [469, 199] on div "English" at bounding box center [444, 198] width 351 height 25
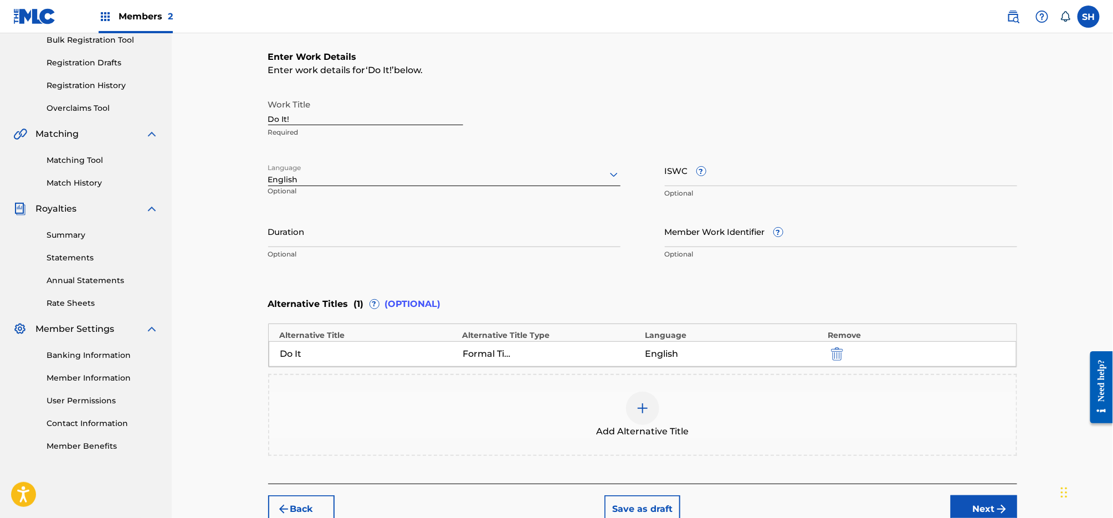
click at [761, 160] on input "ISWC ?" at bounding box center [841, 171] width 352 height 32
paste input "T3326706138"
type input "T3326706138"
click at [527, 234] on input "Duration" at bounding box center [444, 231] width 352 height 32
type input "04:27"
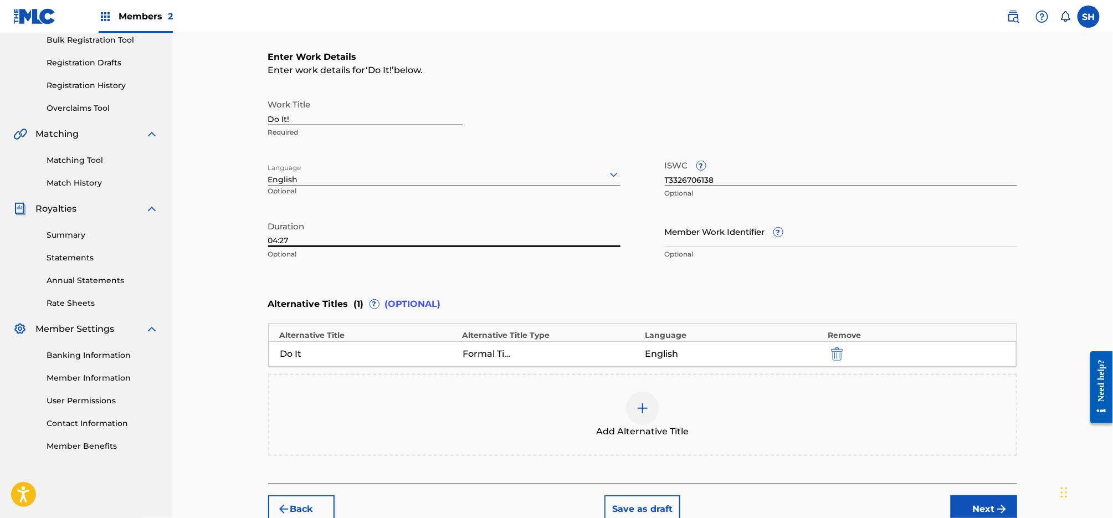
click at [990, 142] on div "Work Title Do It! Required" at bounding box center [642, 119] width 749 height 50
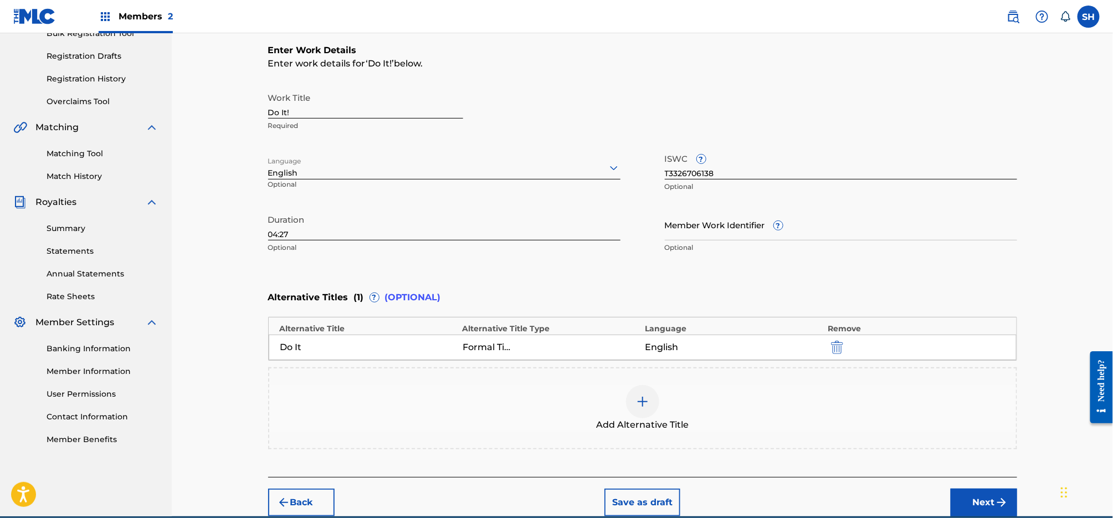
scroll to position [225, 0]
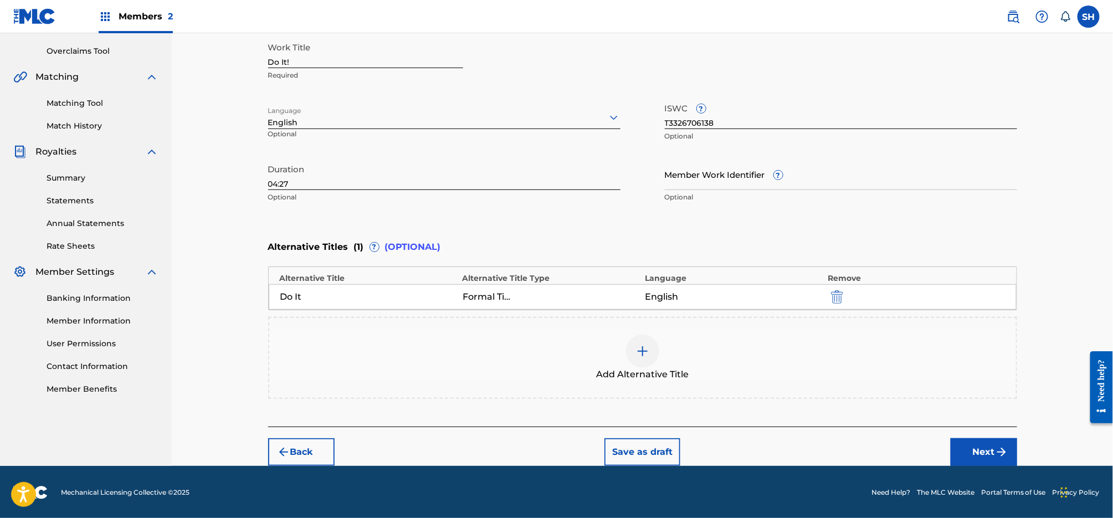
click at [993, 454] on button "Next" at bounding box center [983, 452] width 66 height 28
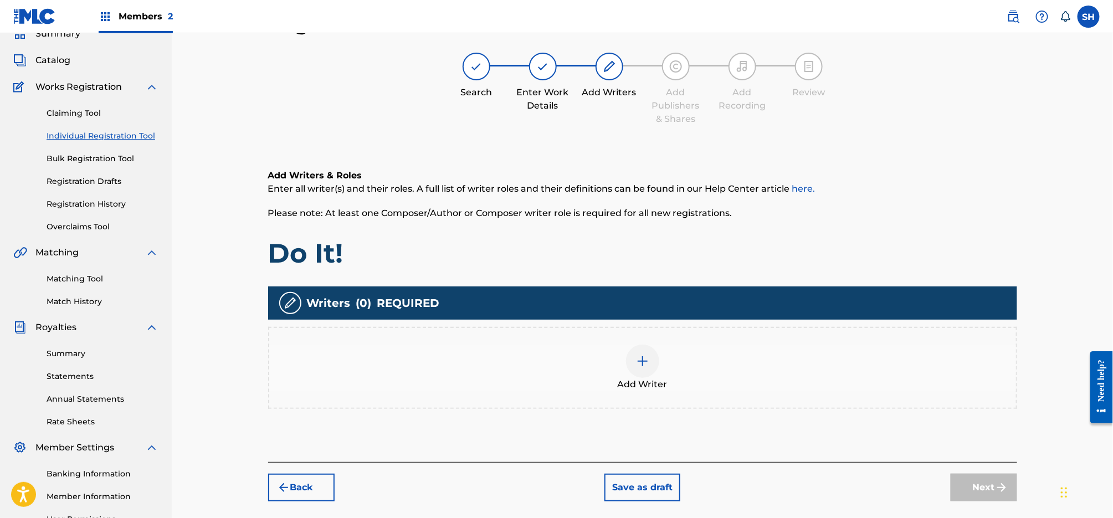
scroll to position [50, 0]
click at [641, 359] on img at bounding box center [642, 360] width 13 height 13
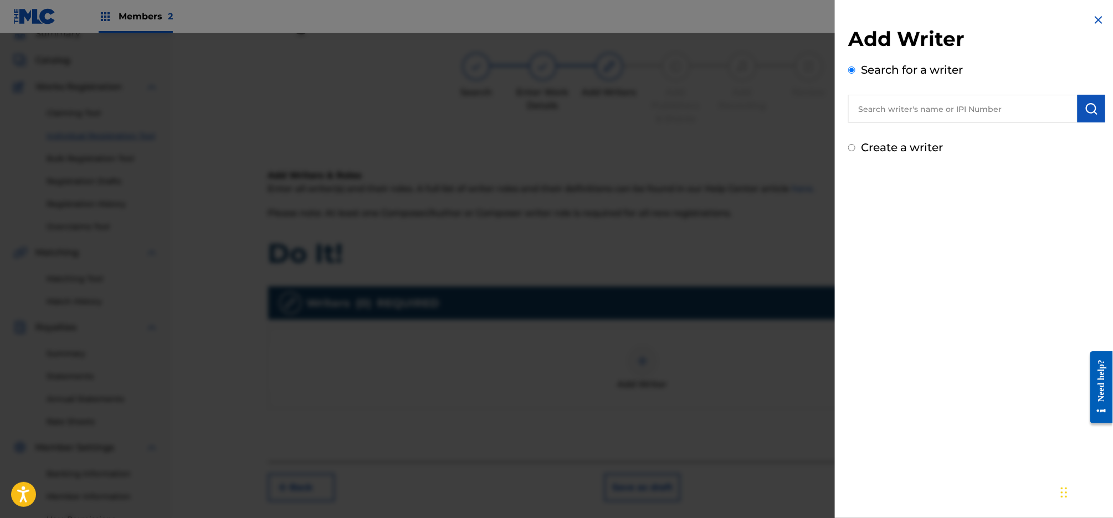
click at [931, 145] on label "Create a writer" at bounding box center [902, 147] width 82 height 13
radio input "true"
click at [855, 145] on input "Create a writer" at bounding box center [851, 147] width 7 height 7
radio input "false"
radio input "true"
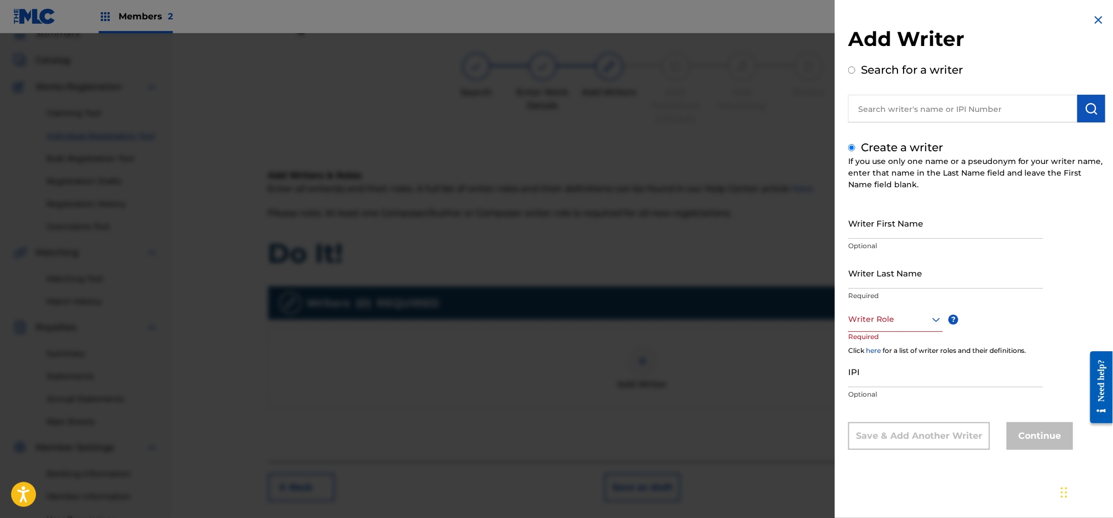
click at [911, 228] on input "Writer First Name" at bounding box center [945, 223] width 195 height 32
type input "[PERSON_NAME]"
click at [908, 317] on div at bounding box center [895, 319] width 95 height 14
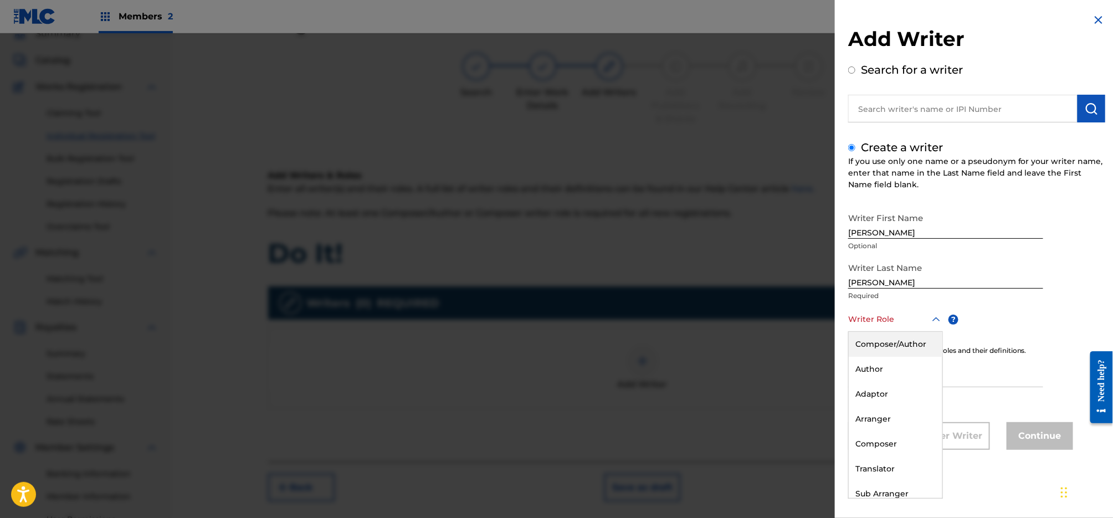
click at [901, 349] on div "Composer/Author" at bounding box center [896, 344] width 94 height 25
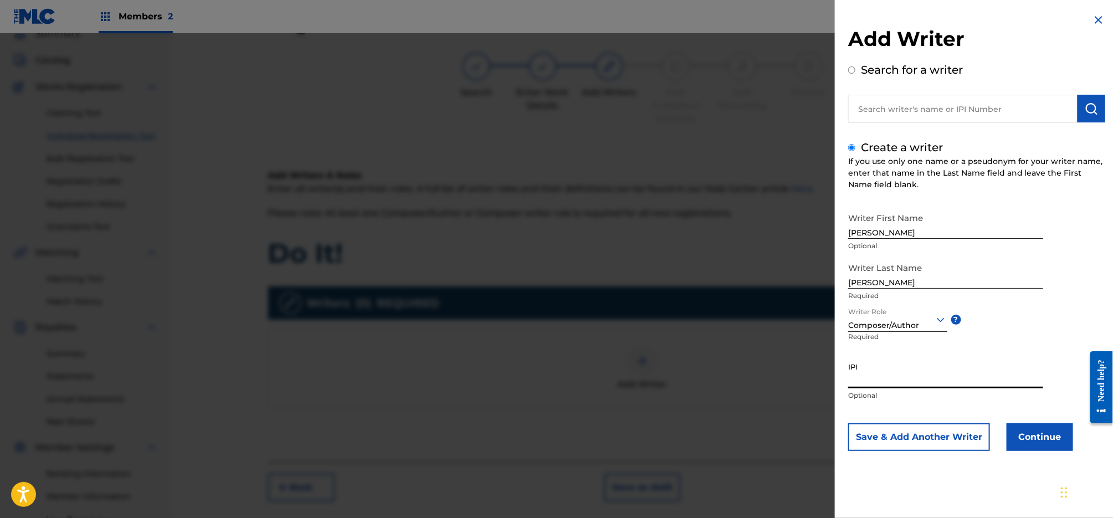
click at [906, 361] on input "IPI" at bounding box center [945, 373] width 195 height 32
paste input "0045772075"
type input "0045772075"
click at [1042, 440] on button "Continue" at bounding box center [1039, 437] width 66 height 28
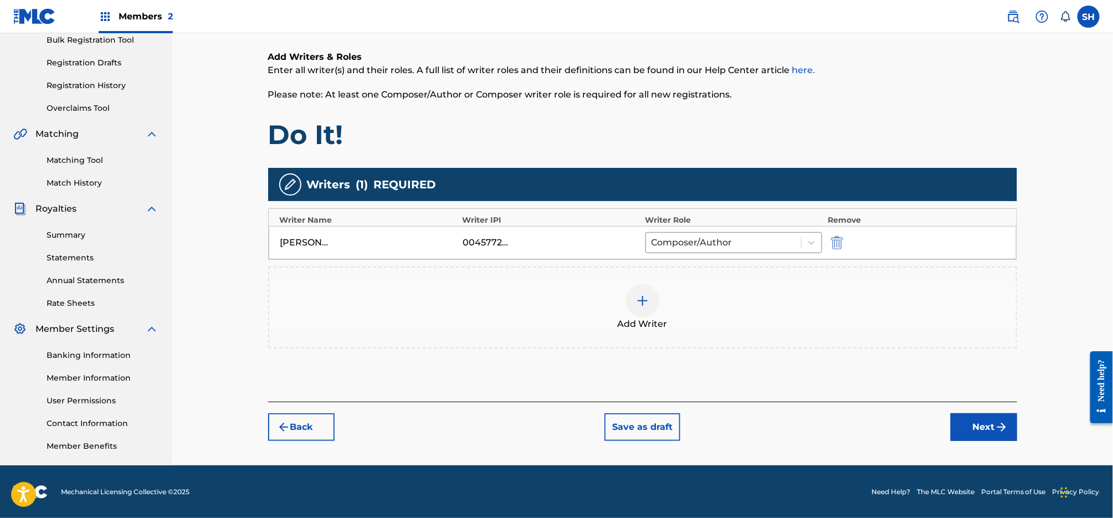
click at [973, 429] on button "Next" at bounding box center [983, 427] width 66 height 28
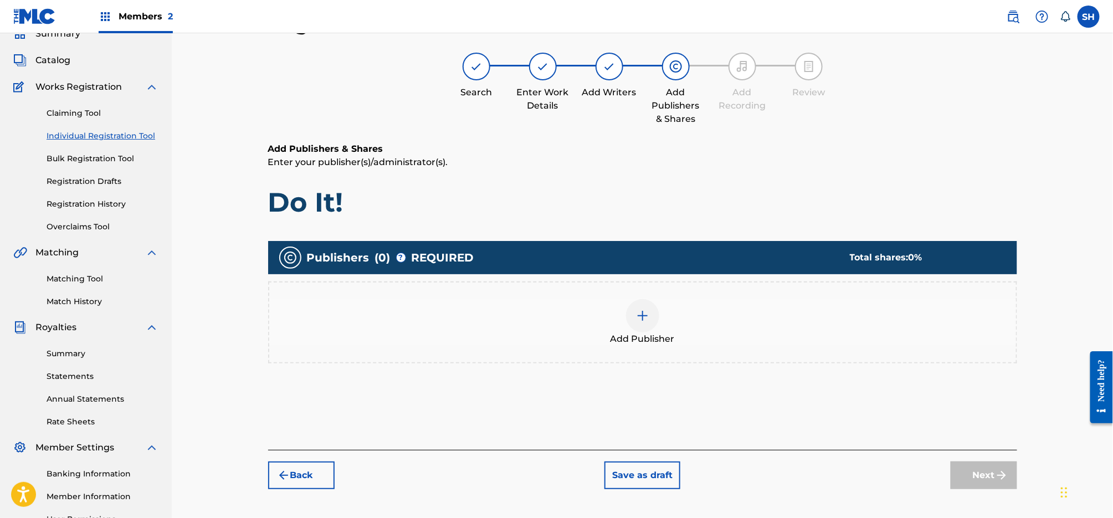
click at [640, 309] on img at bounding box center [642, 315] width 13 height 13
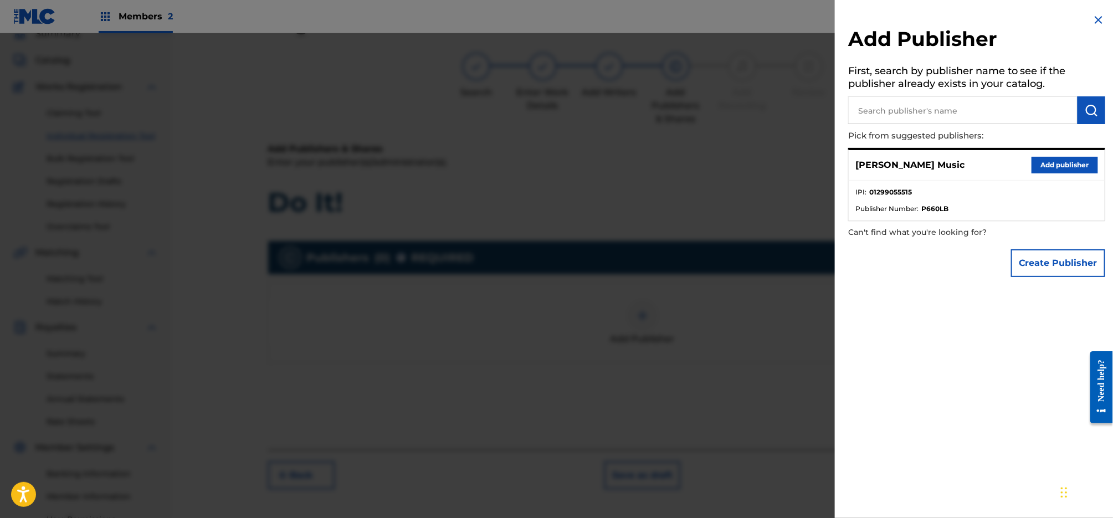
drag, startPoint x: 1039, startPoint y: 163, endPoint x: 805, endPoint y: 243, distance: 246.4
click at [1039, 163] on button "Add publisher" at bounding box center [1064, 165] width 66 height 17
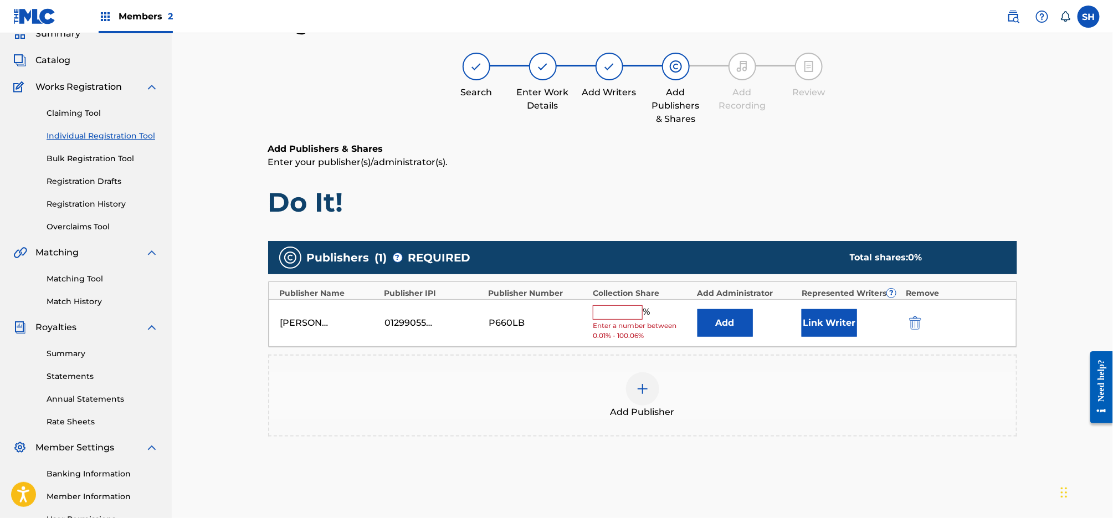
click at [610, 314] on input "text" at bounding box center [618, 312] width 50 height 14
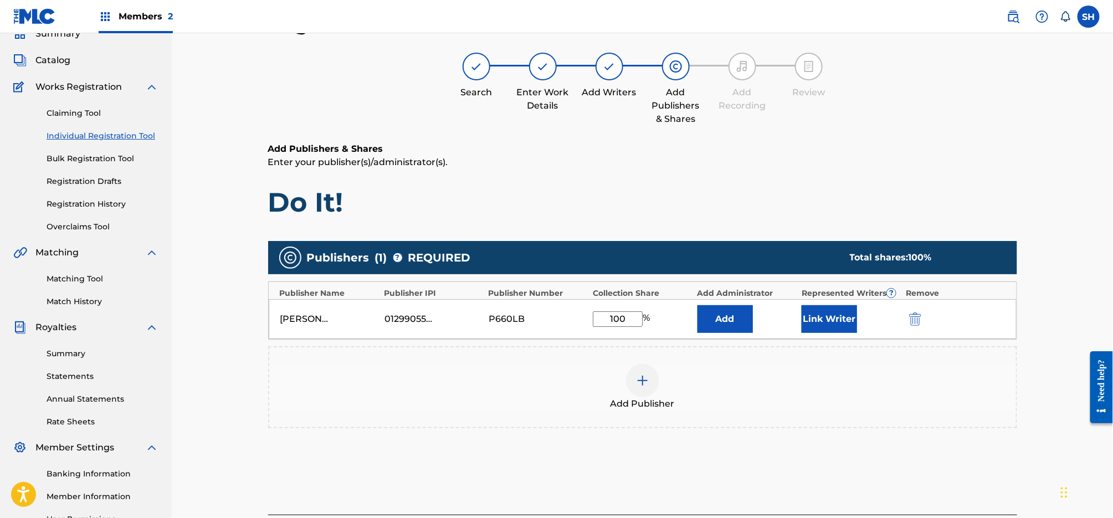
type input "100"
click at [834, 318] on button "Link Writer" at bounding box center [828, 319] width 55 height 28
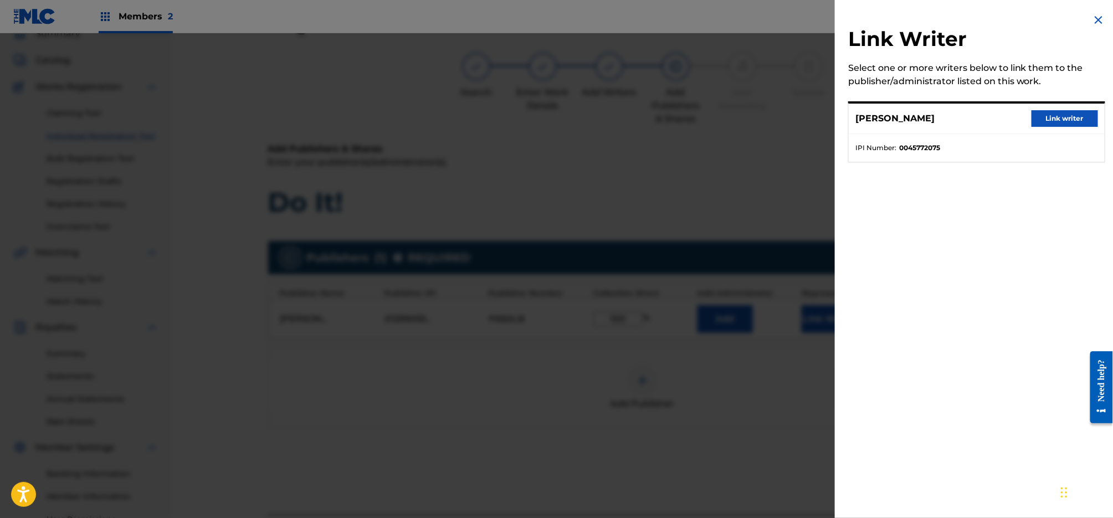
click at [1060, 117] on button "Link writer" at bounding box center [1064, 118] width 66 height 17
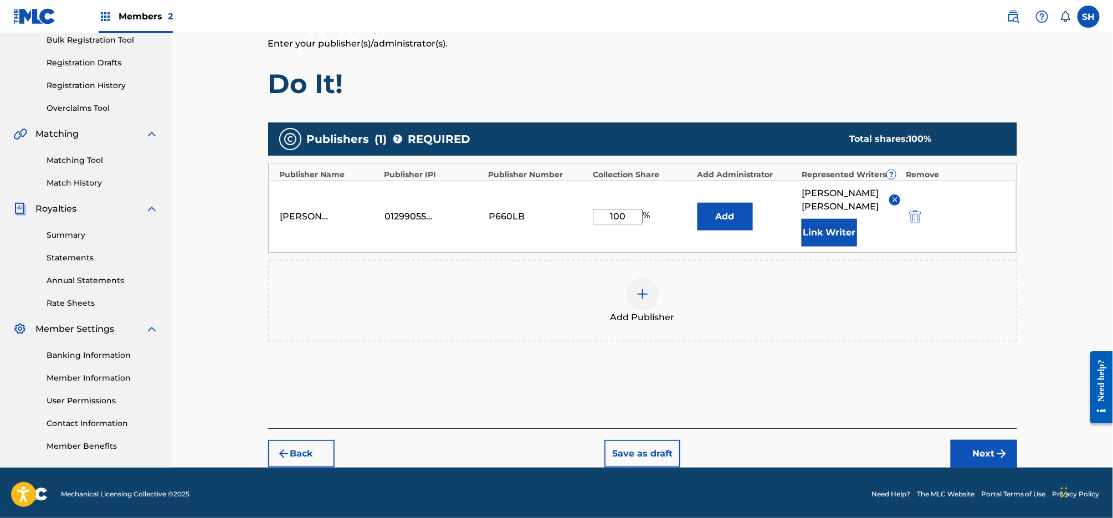
click at [986, 440] on button "Next" at bounding box center [983, 454] width 66 height 28
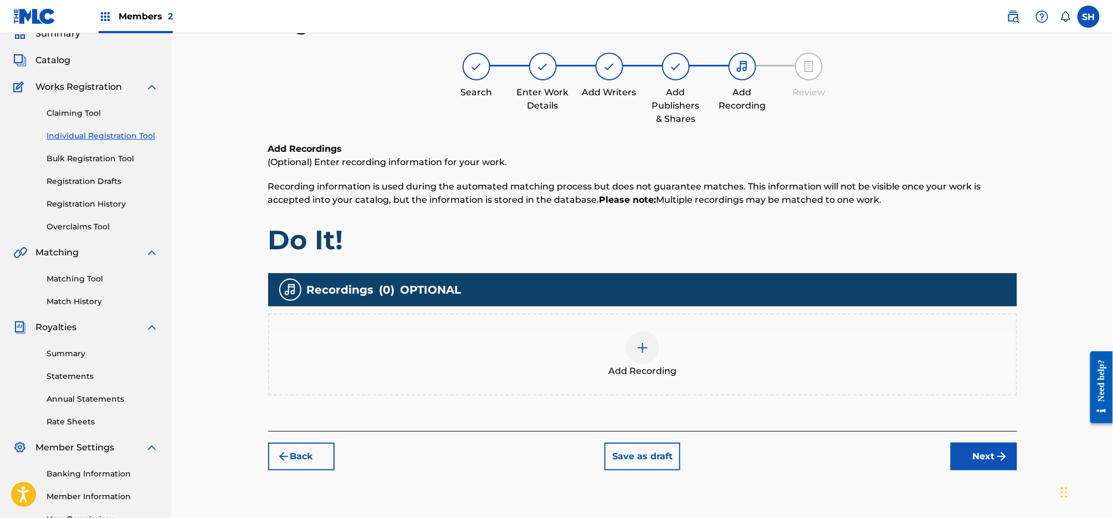
click at [646, 341] on img at bounding box center [642, 347] width 13 height 13
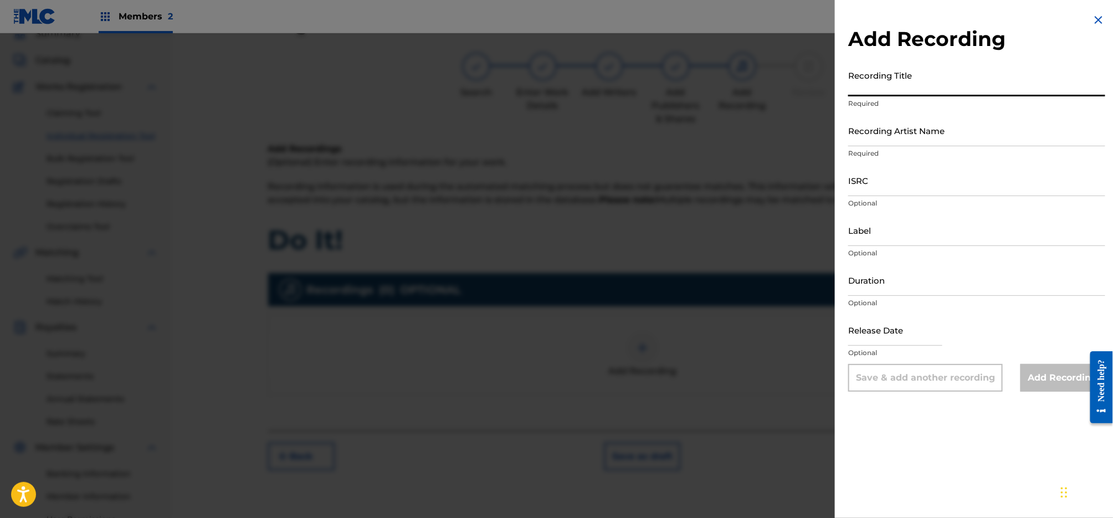
click at [965, 81] on input "Recording Title" at bounding box center [976, 81] width 257 height 32
type input "Do It!"
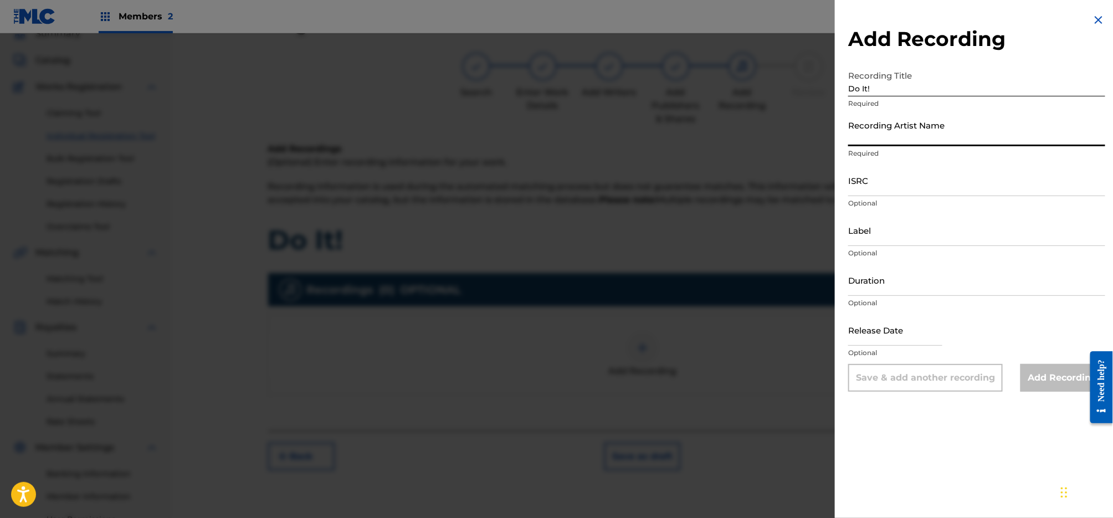
click at [938, 134] on input "Recording Artist Name" at bounding box center [976, 131] width 257 height 32
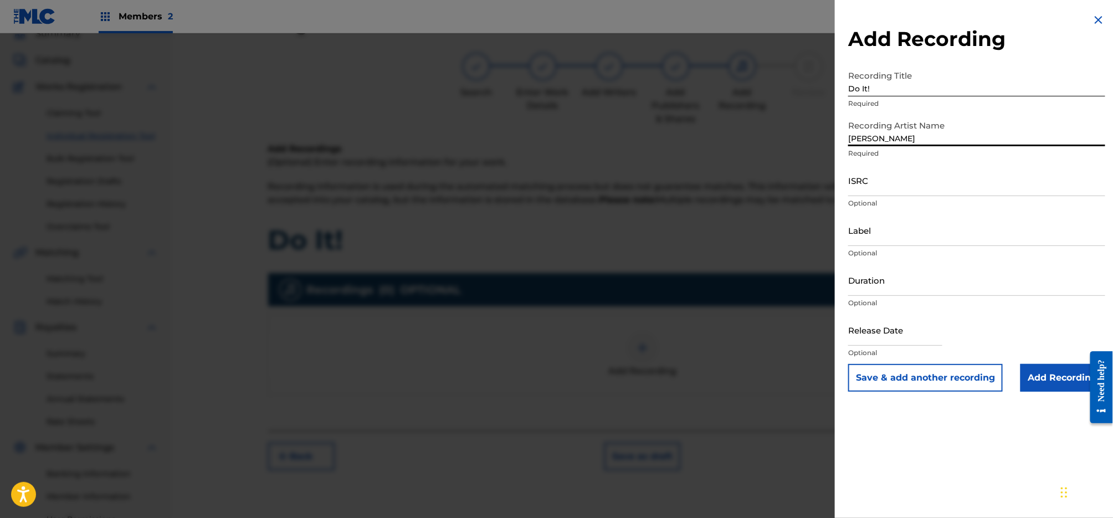
type input "[PERSON_NAME]"
click at [868, 226] on input "Label" at bounding box center [976, 230] width 257 height 32
type input "[PERSON_NAME]"
click at [901, 140] on input "[PERSON_NAME]" at bounding box center [976, 131] width 257 height 32
type input "[PERSON_NAME]"
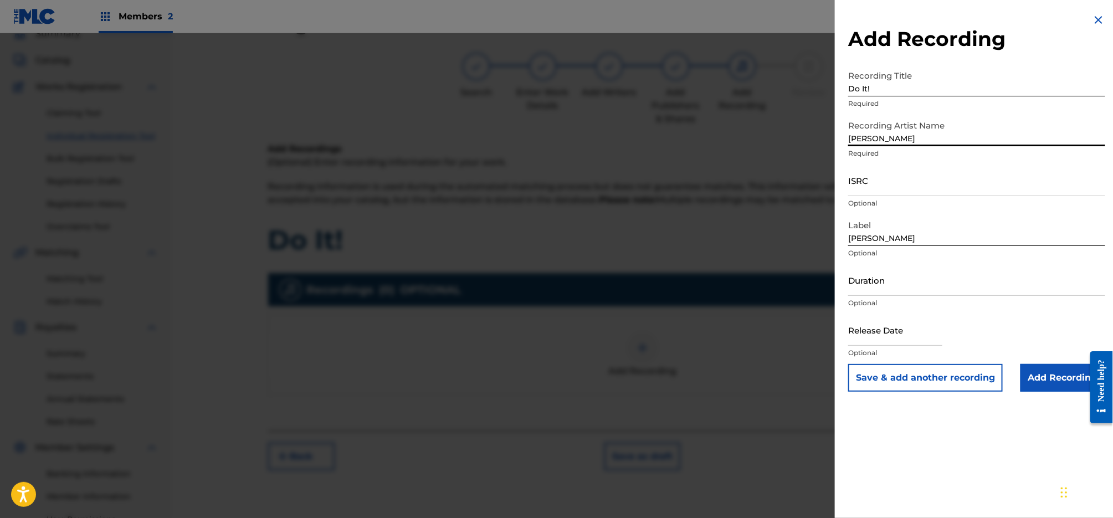
click at [977, 113] on div "Recording Title Do It! Required" at bounding box center [976, 90] width 257 height 50
click at [899, 333] on input "text" at bounding box center [895, 330] width 94 height 32
select select "7"
select select "2025"
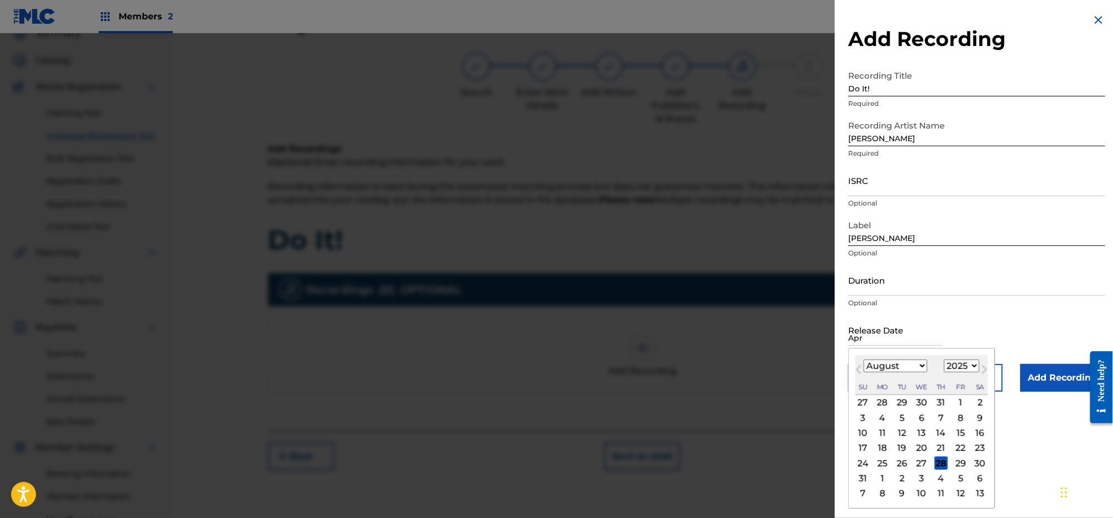
type input "[DATE]"
select select "3"
select select "2023"
click at [999, 311] on div "Duration Optional" at bounding box center [976, 289] width 257 height 50
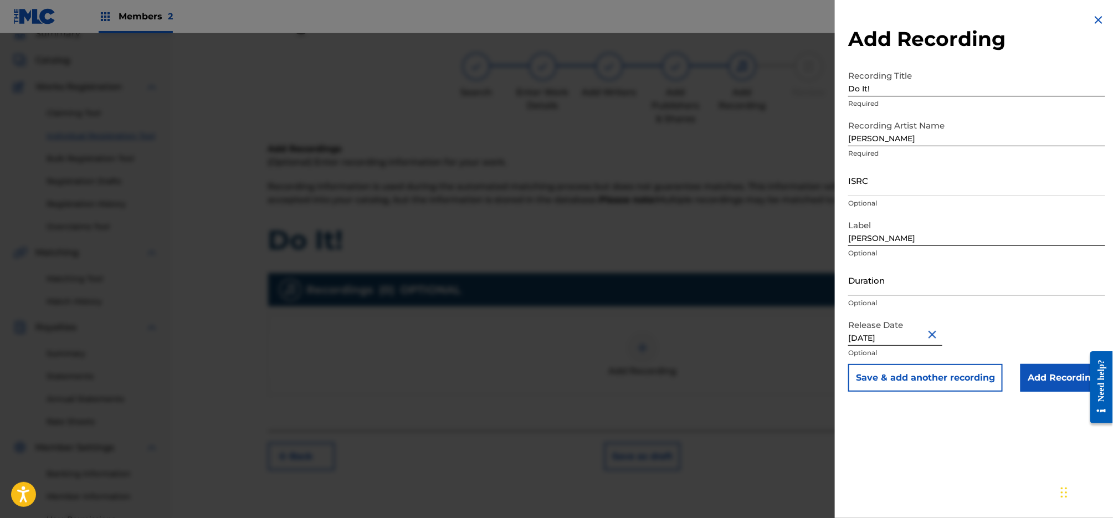
click at [930, 282] on input "Duration" at bounding box center [976, 280] width 257 height 32
type input "04:27"
click at [926, 189] on input "ISRC" at bounding box center [976, 181] width 257 height 32
paste input "TCAGZ2369598"
type input "TCAGZ2369598"
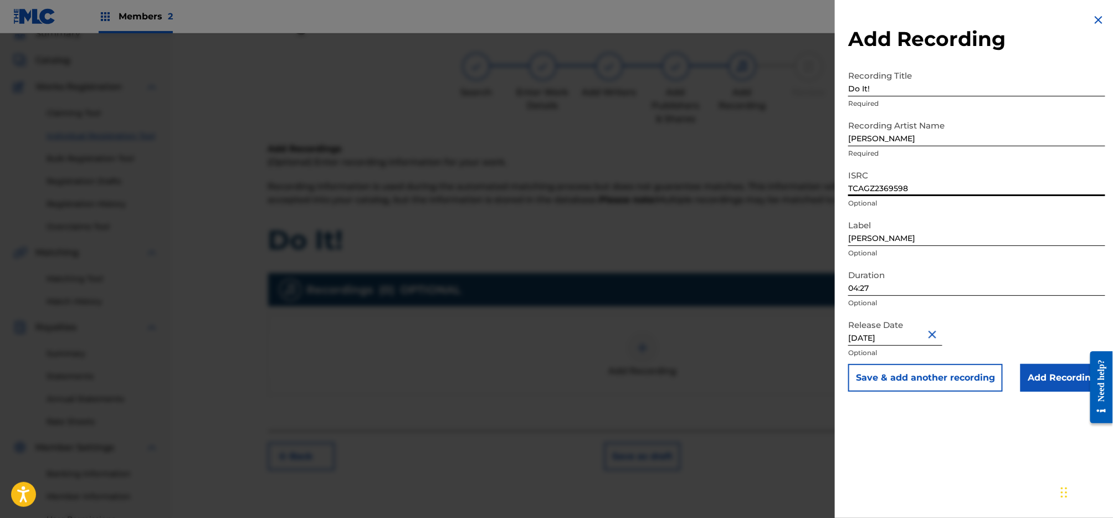
click at [1053, 385] on input "Add Recording" at bounding box center [1062, 378] width 85 height 28
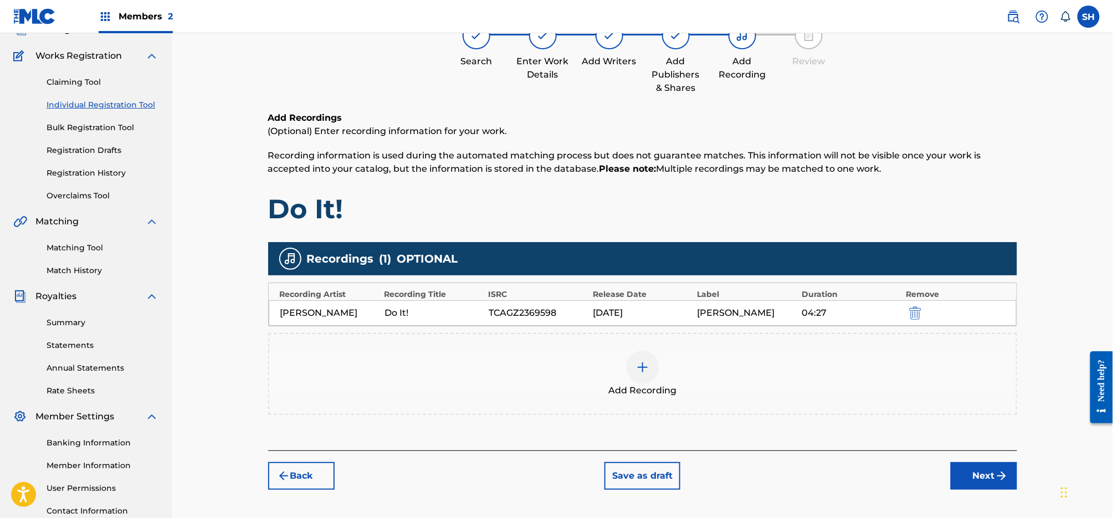
click at [1000, 475] on img "submit" at bounding box center [1001, 475] width 13 height 13
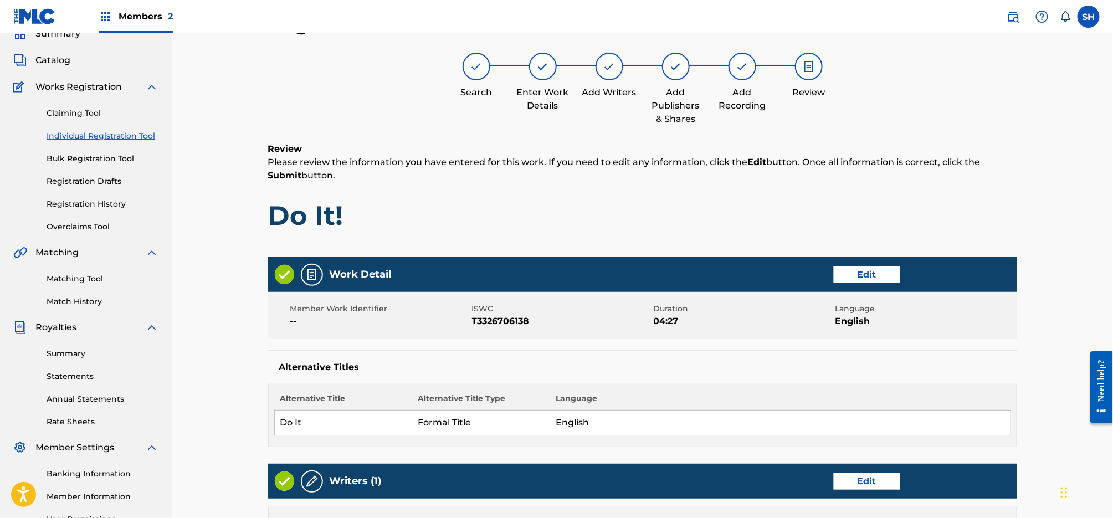
scroll to position [466, 0]
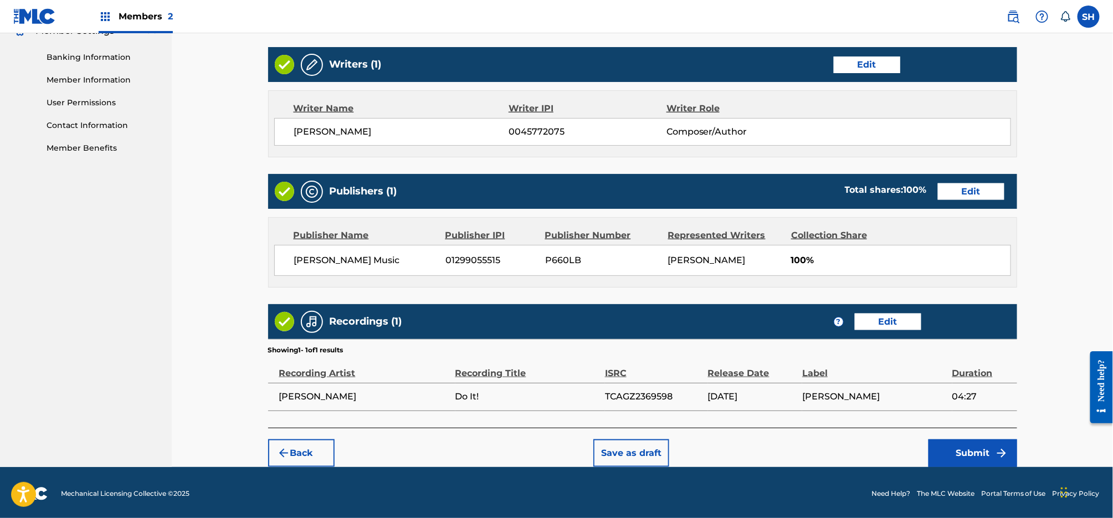
click at [975, 448] on button "Submit" at bounding box center [972, 453] width 89 height 28
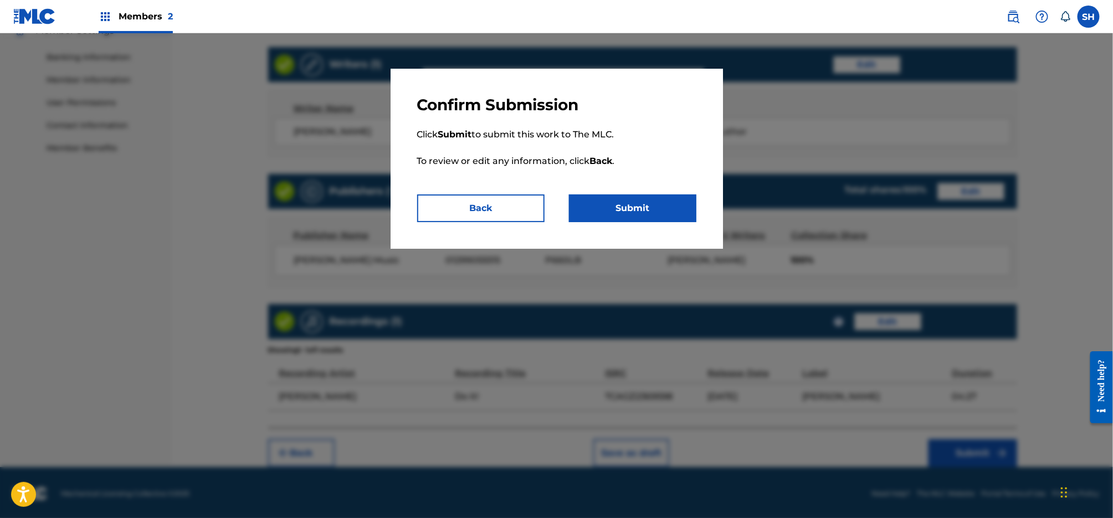
click at [669, 217] on button "Submit" at bounding box center [632, 208] width 127 height 28
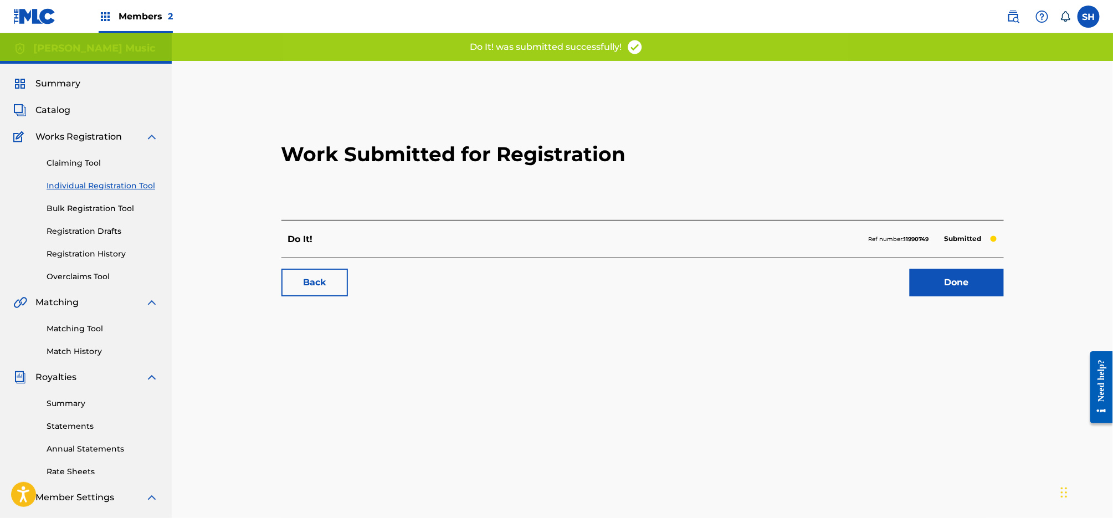
click at [967, 292] on link "Done" at bounding box center [956, 283] width 94 height 28
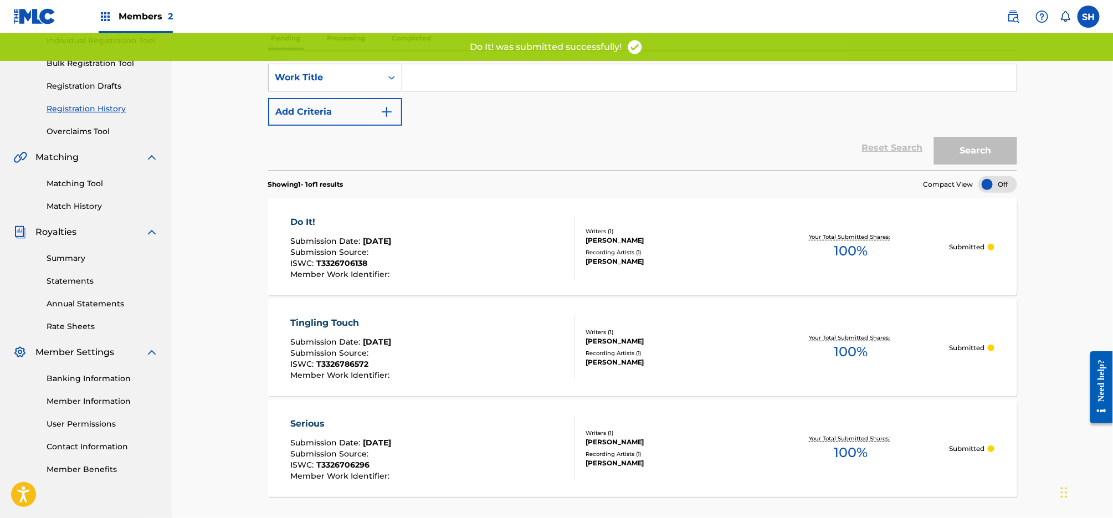
scroll to position [19, 0]
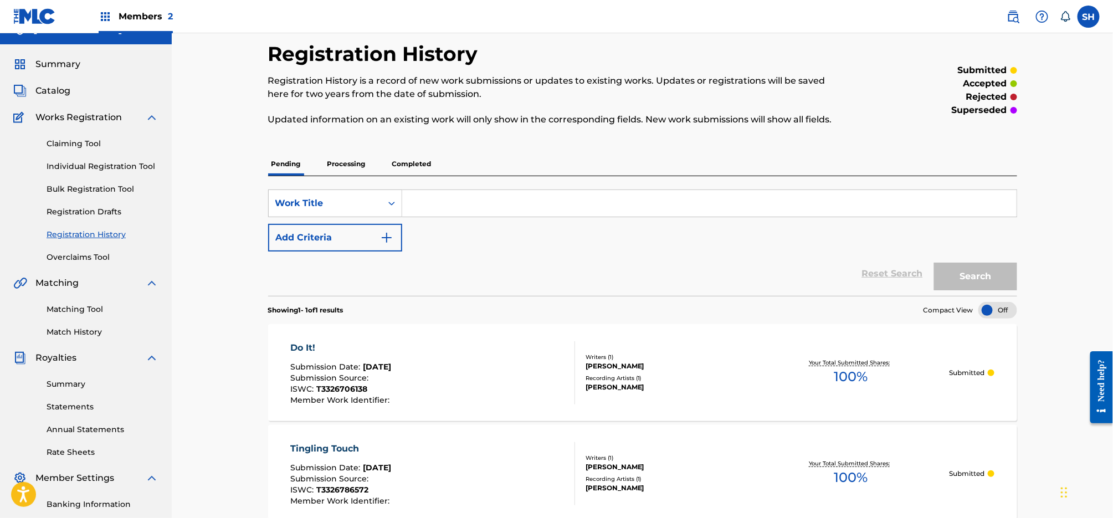
click at [123, 163] on link "Individual Registration Tool" at bounding box center [103, 167] width 112 height 12
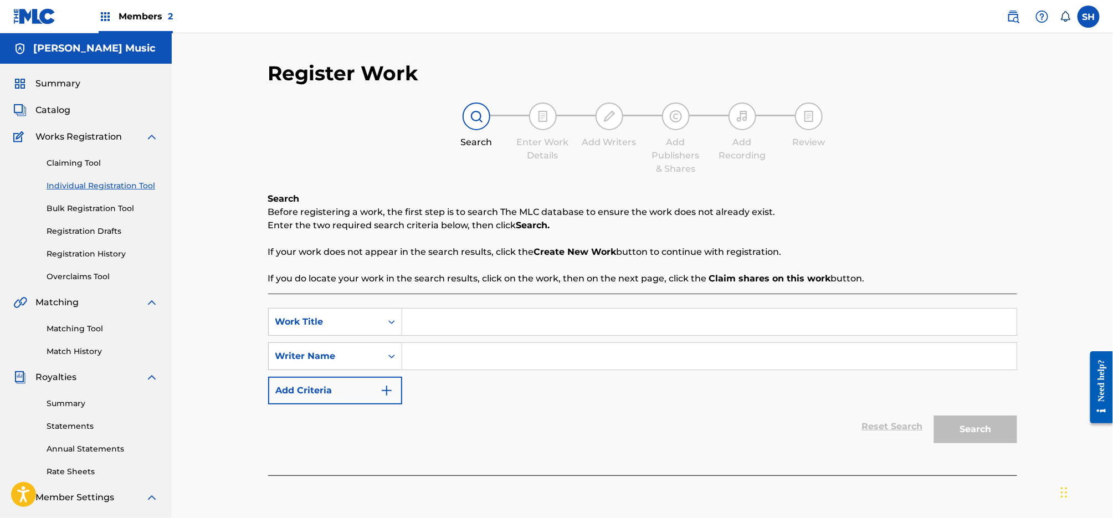
click at [493, 320] on input "Search Form" at bounding box center [709, 322] width 614 height 27
type input "Natural Law"
click at [461, 351] on input "Search Form" at bounding box center [709, 356] width 614 height 27
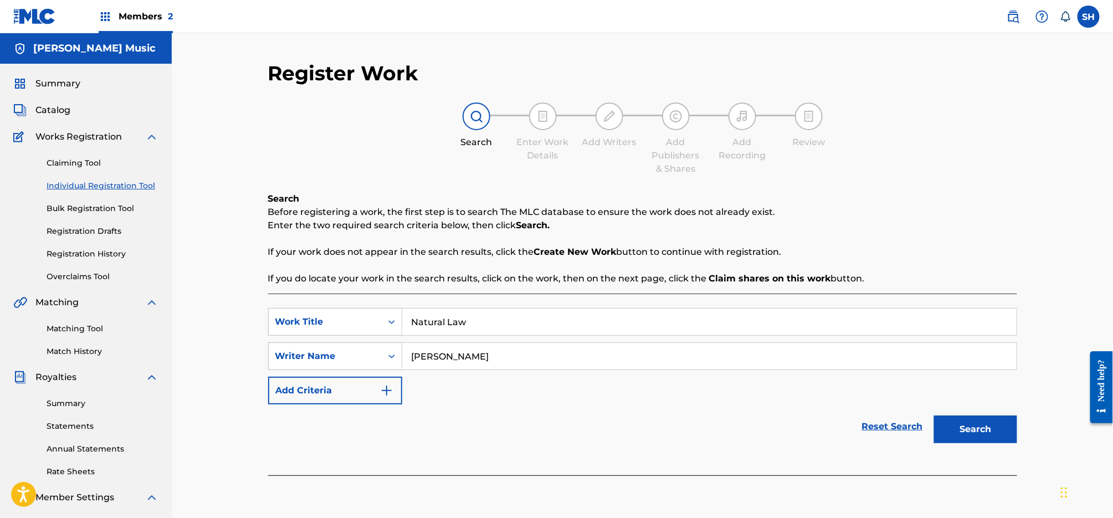
type input "[PERSON_NAME]"
click at [969, 424] on button "Search" at bounding box center [975, 429] width 83 height 28
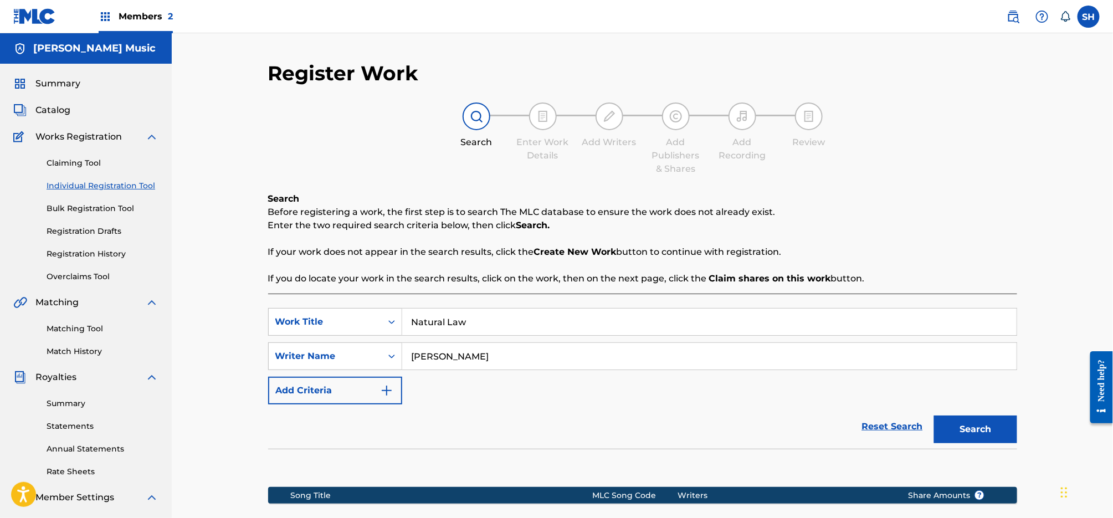
scroll to position [168, 0]
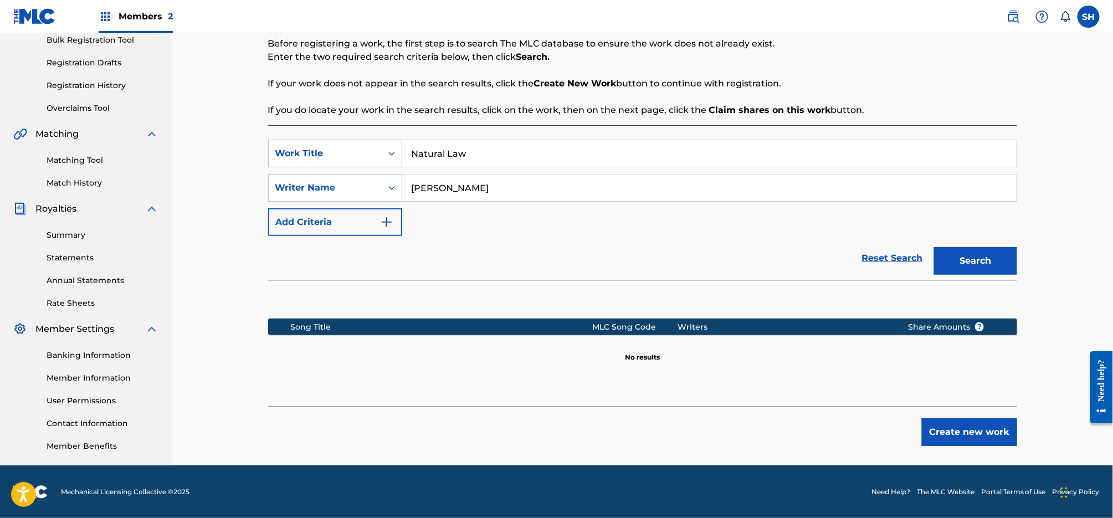
click at [960, 430] on button "Create new work" at bounding box center [969, 432] width 95 height 28
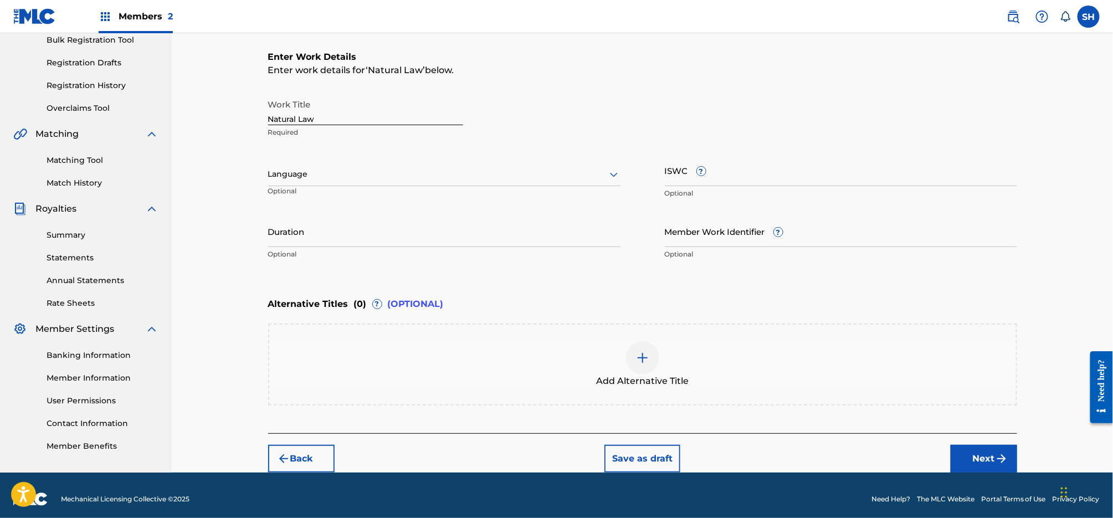
click at [376, 177] on div at bounding box center [444, 174] width 352 height 14
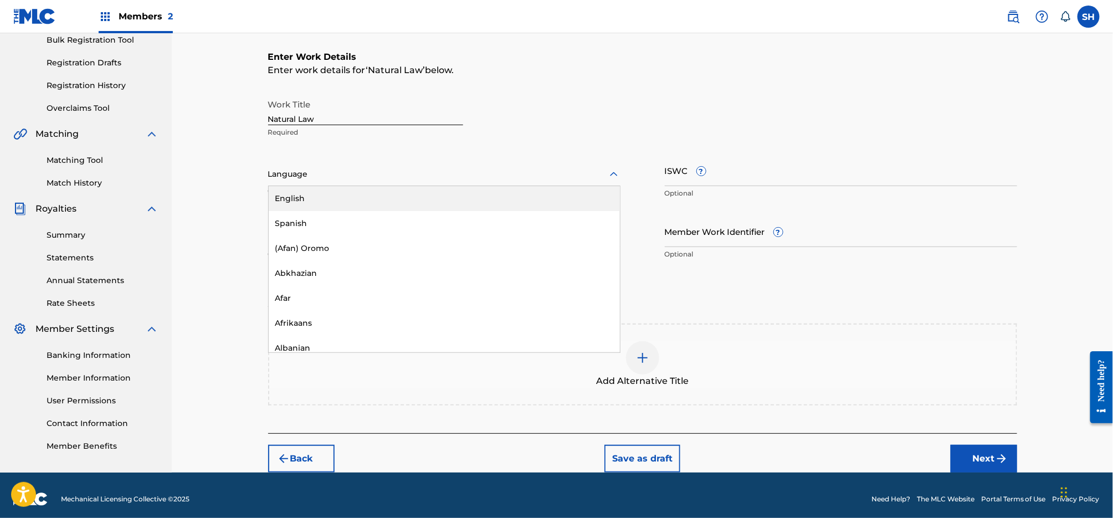
click at [373, 196] on div "English" at bounding box center [444, 198] width 351 height 25
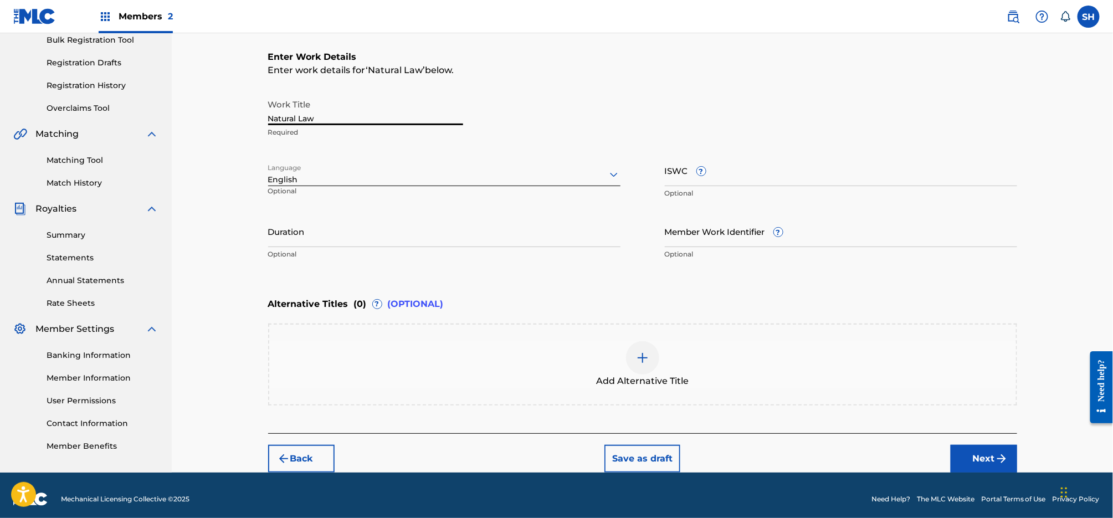
drag, startPoint x: 324, startPoint y: 120, endPoint x: 258, endPoint y: 118, distance: 66.5
click at [264, 112] on div "Register Work Search Enter Work Details Add Writers Add Publishers & Shares Add…" at bounding box center [642, 183] width 775 height 580
click at [804, 171] on input "ISWC ?" at bounding box center [841, 171] width 352 height 32
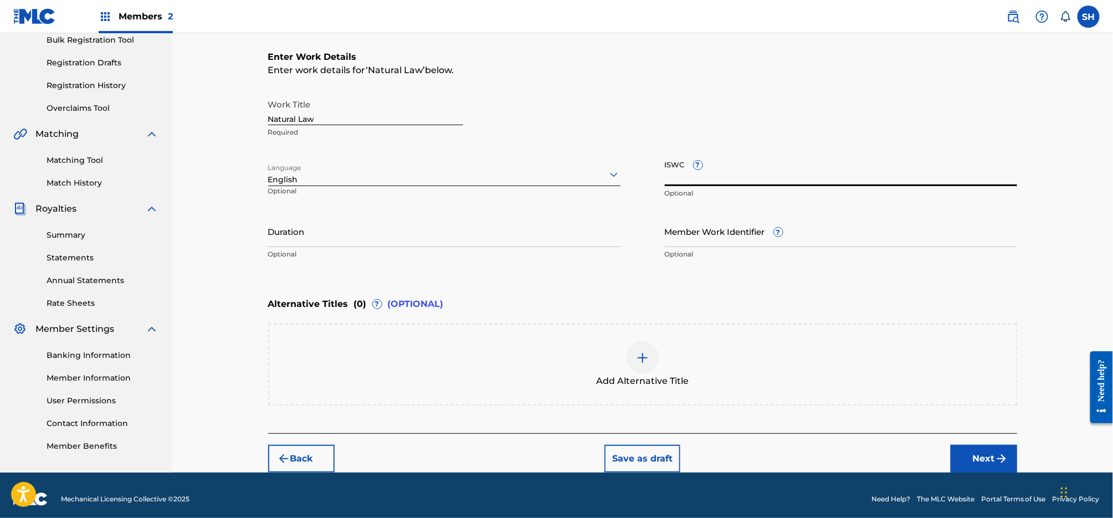
paste input "T3328362405"
type input "T3328362405"
click at [977, 453] on button "Next" at bounding box center [983, 459] width 66 height 28
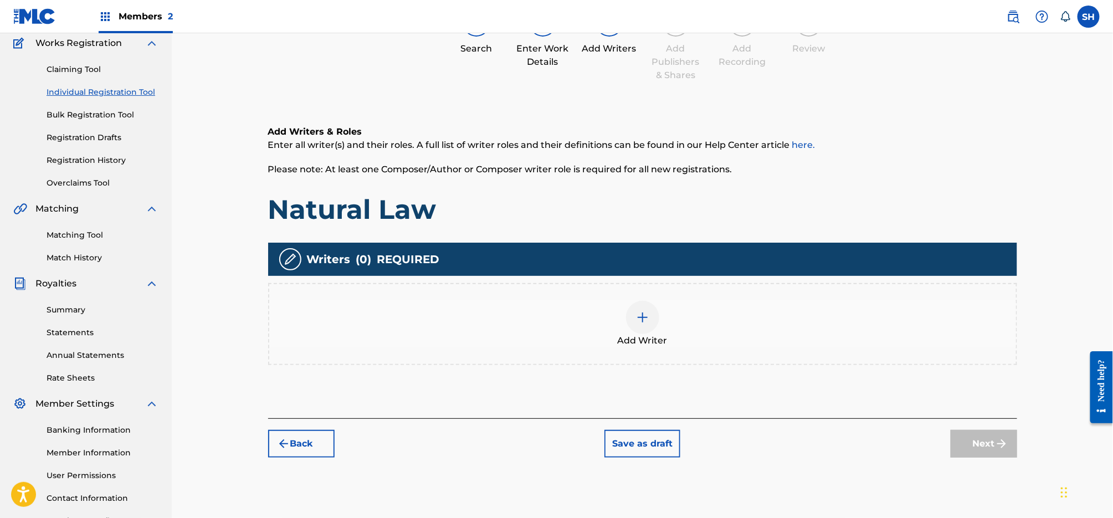
scroll to position [50, 0]
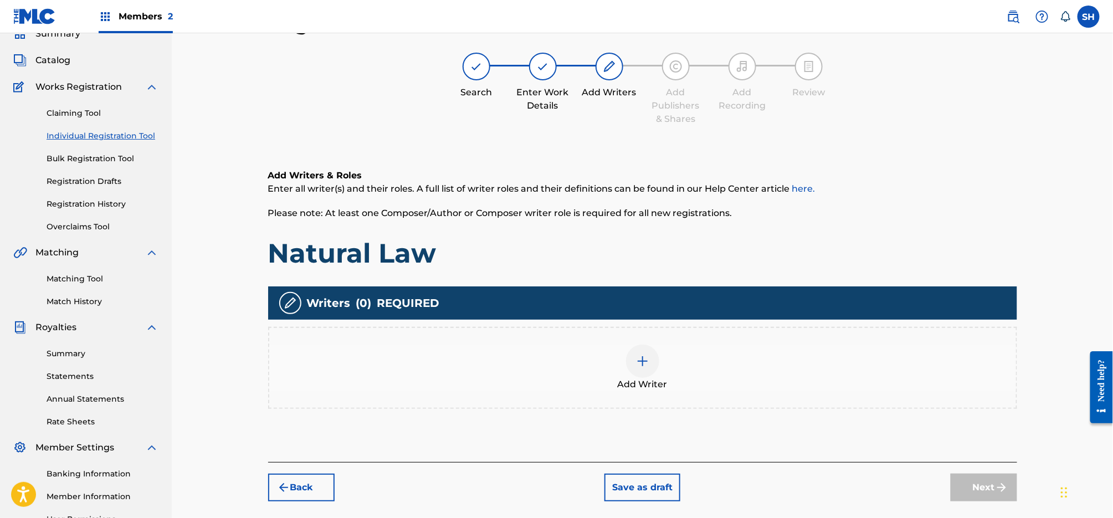
click at [647, 368] on div at bounding box center [642, 361] width 33 height 33
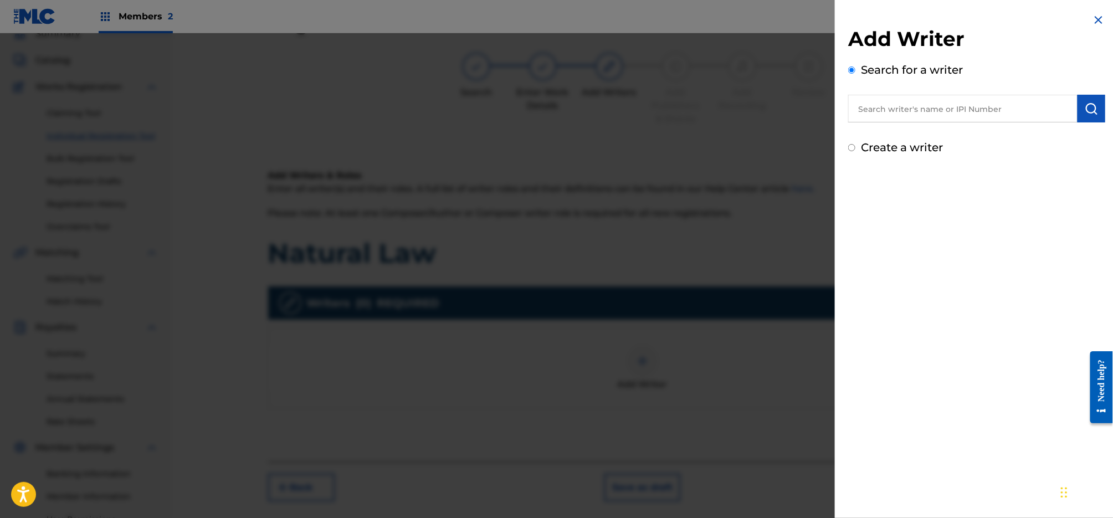
click at [944, 115] on input "text" at bounding box center [962, 109] width 229 height 28
click at [929, 145] on label "Create a writer" at bounding box center [902, 147] width 82 height 13
radio input "true"
click at [855, 145] on input "Create a writer" at bounding box center [851, 147] width 7 height 7
radio input "false"
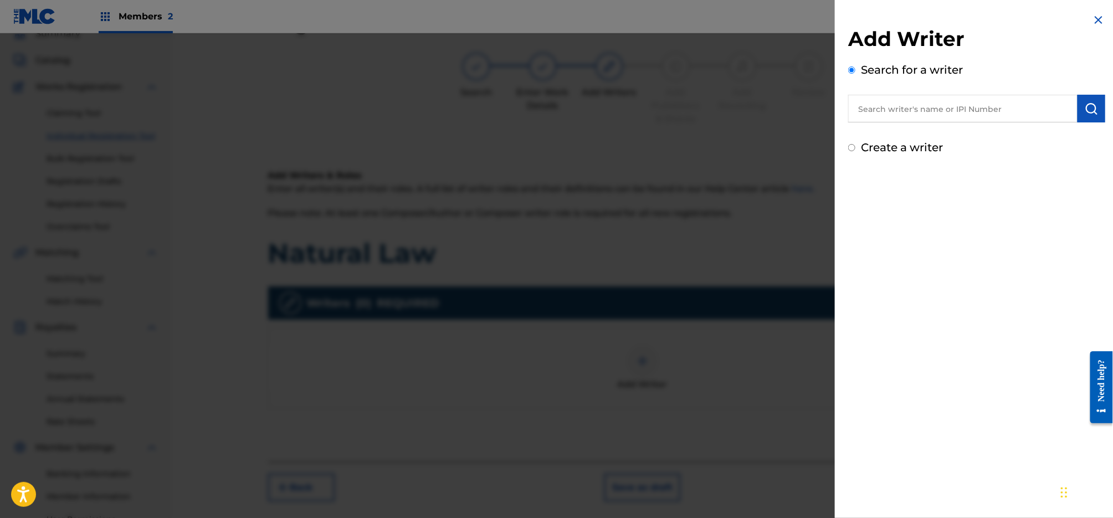
radio input "true"
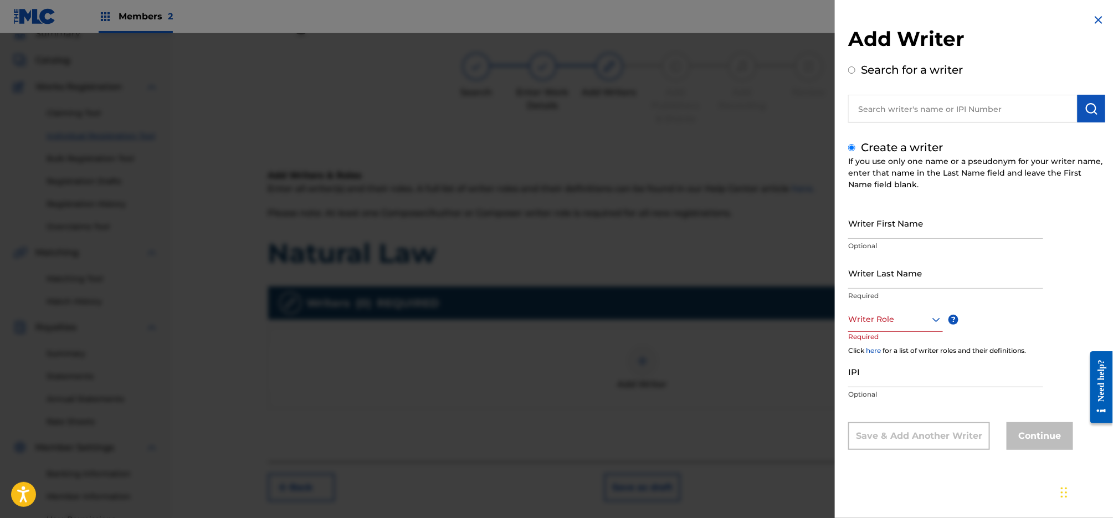
click at [917, 219] on input "Writer First Name" at bounding box center [945, 223] width 195 height 32
type input "[PERSON_NAME]"
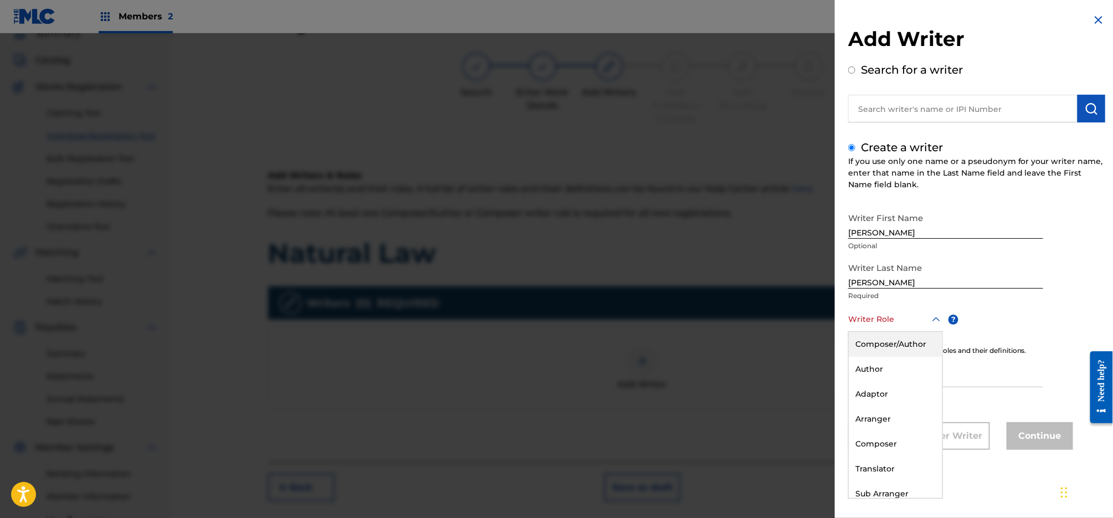
click at [911, 316] on div at bounding box center [895, 319] width 95 height 14
click at [900, 344] on div "Composer/Author" at bounding box center [896, 344] width 94 height 25
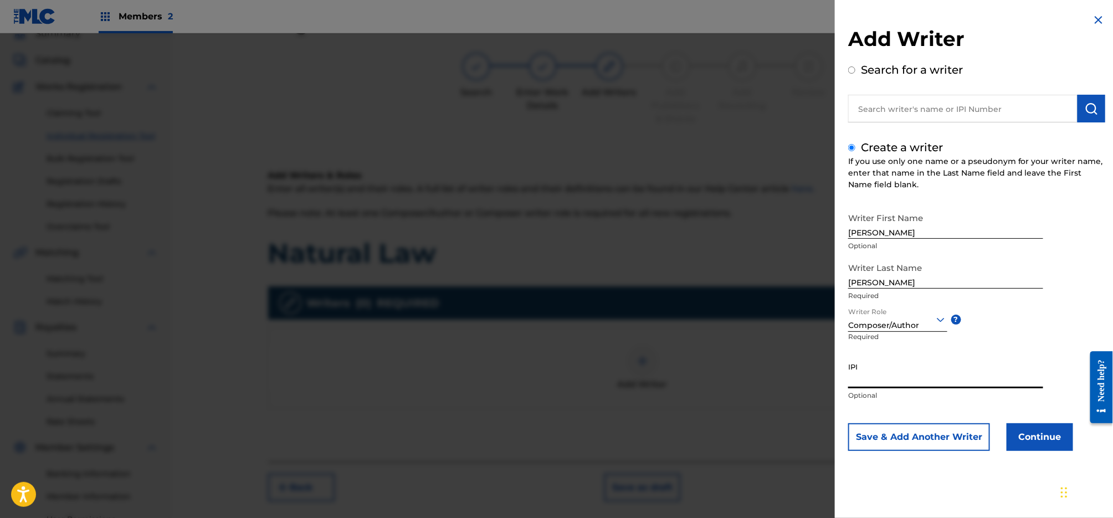
click at [896, 377] on input "IPI" at bounding box center [945, 373] width 195 height 32
paste input "0045772075"
type input "0045772075"
click at [1052, 438] on button "Continue" at bounding box center [1039, 437] width 66 height 28
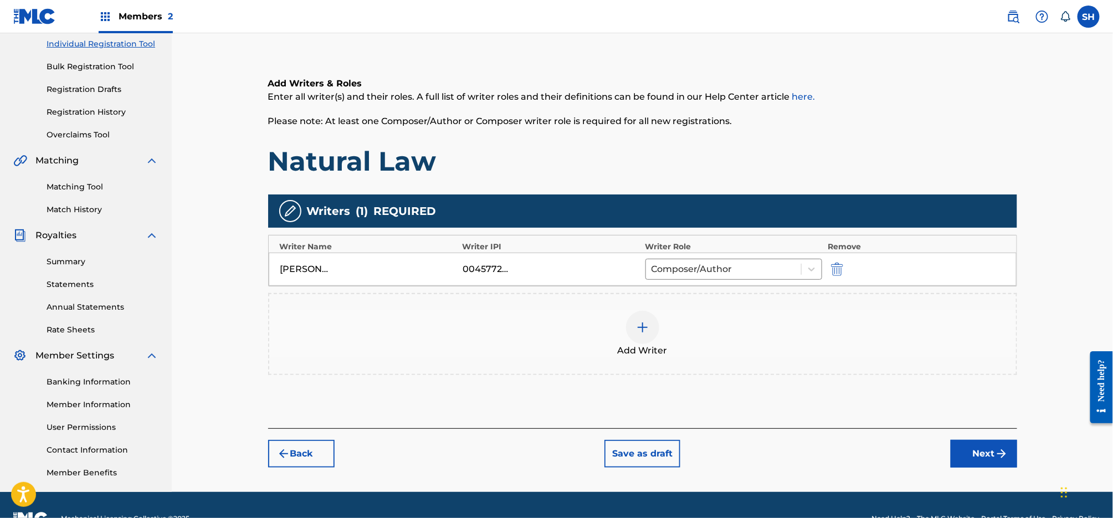
click at [979, 457] on button "Next" at bounding box center [983, 454] width 66 height 28
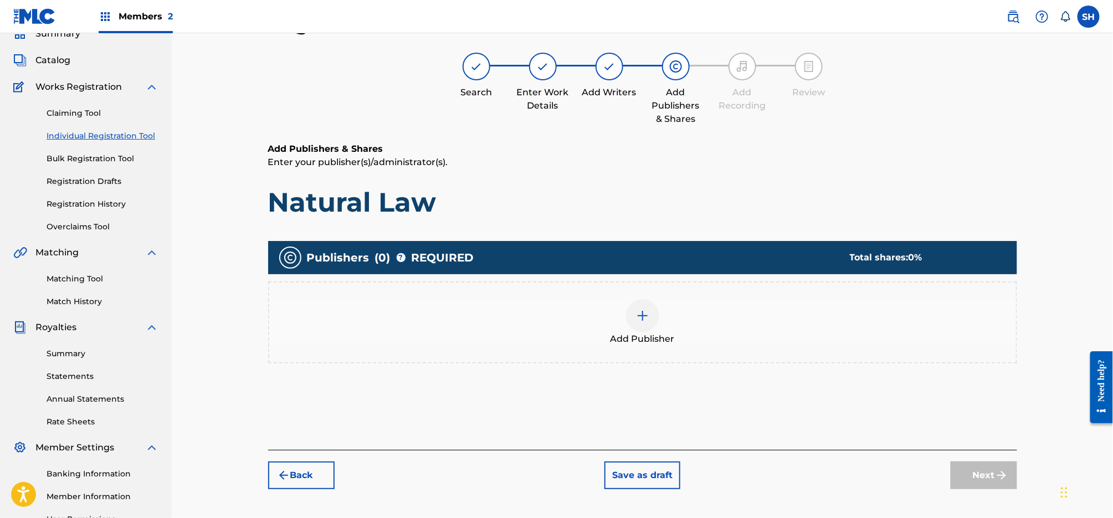
click at [663, 327] on div "Add Publisher" at bounding box center [642, 322] width 747 height 47
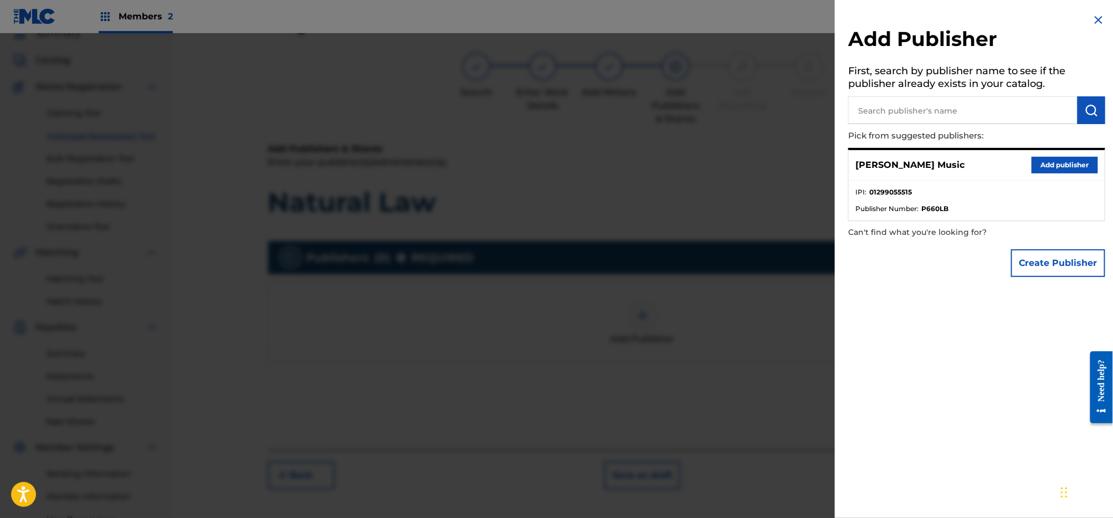
click at [1053, 171] on button "Add publisher" at bounding box center [1064, 165] width 66 height 17
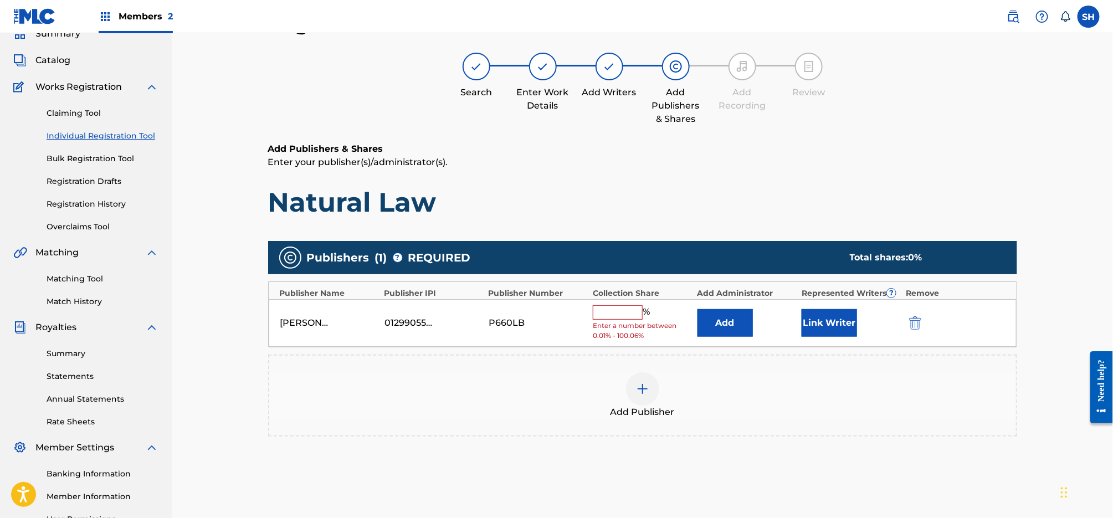
click at [640, 313] on input "text" at bounding box center [618, 312] width 50 height 14
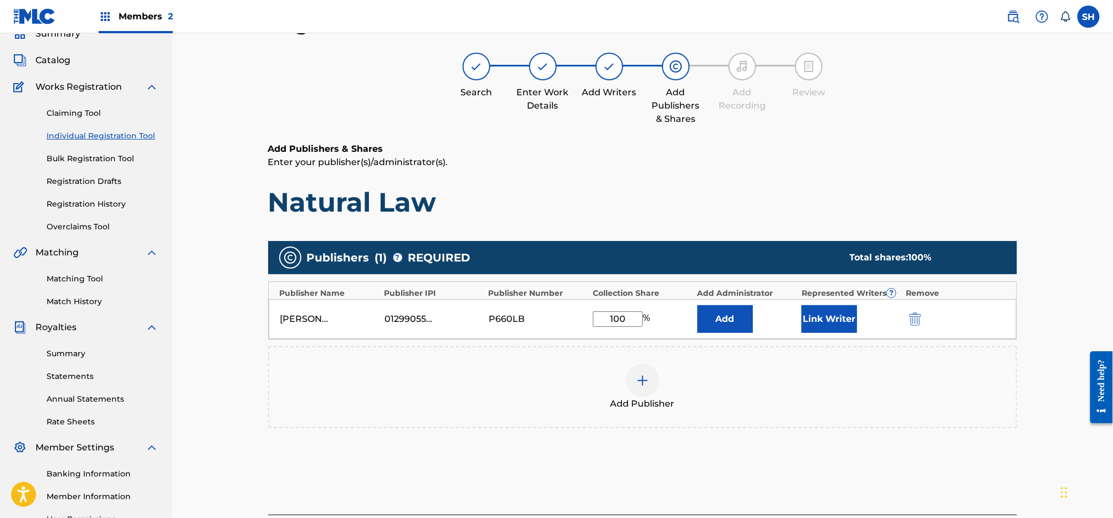
type input "100"
click at [829, 317] on button "Link Writer" at bounding box center [828, 319] width 55 height 28
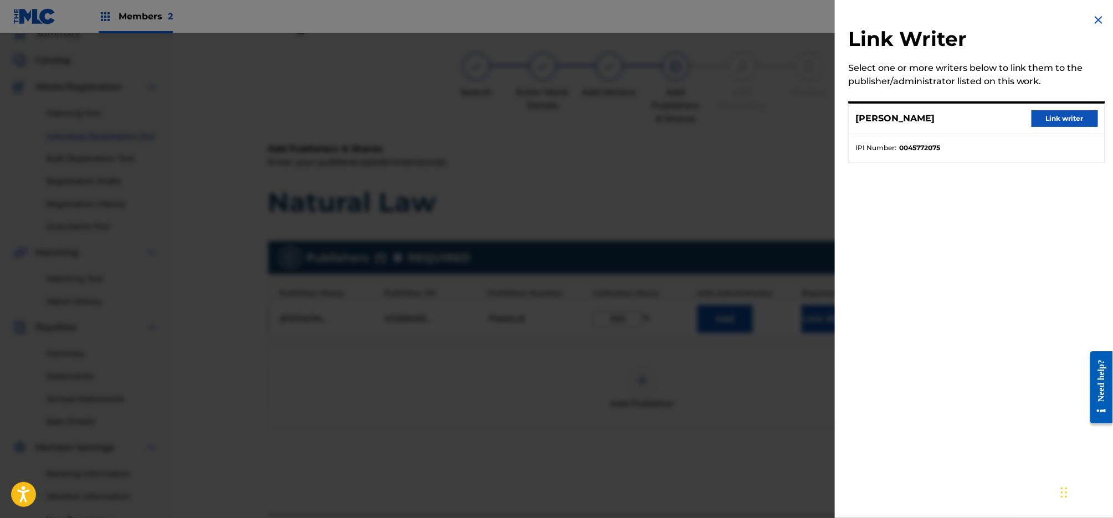
click at [1042, 120] on button "Link writer" at bounding box center [1064, 118] width 66 height 17
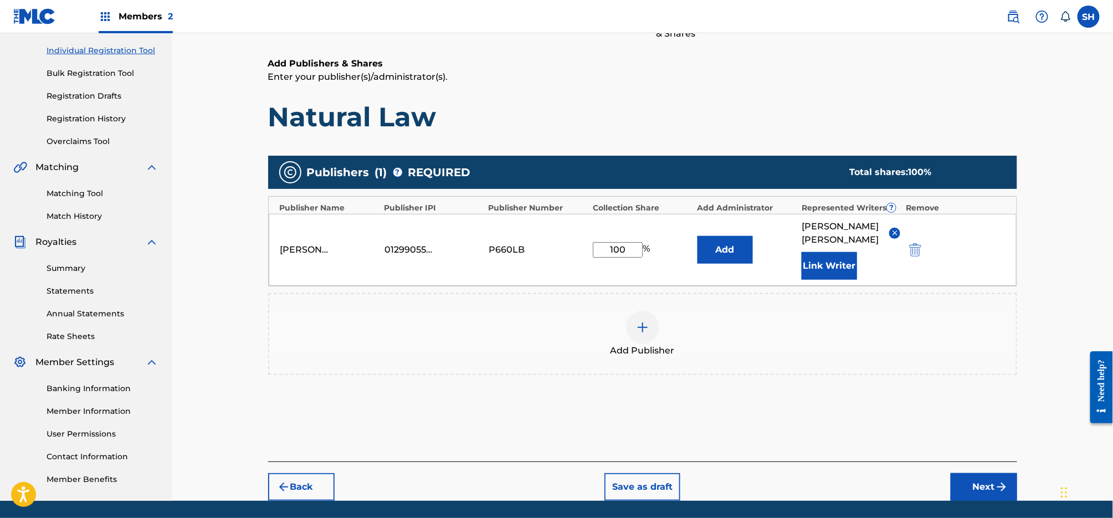
click at [983, 473] on button "Next" at bounding box center [983, 487] width 66 height 28
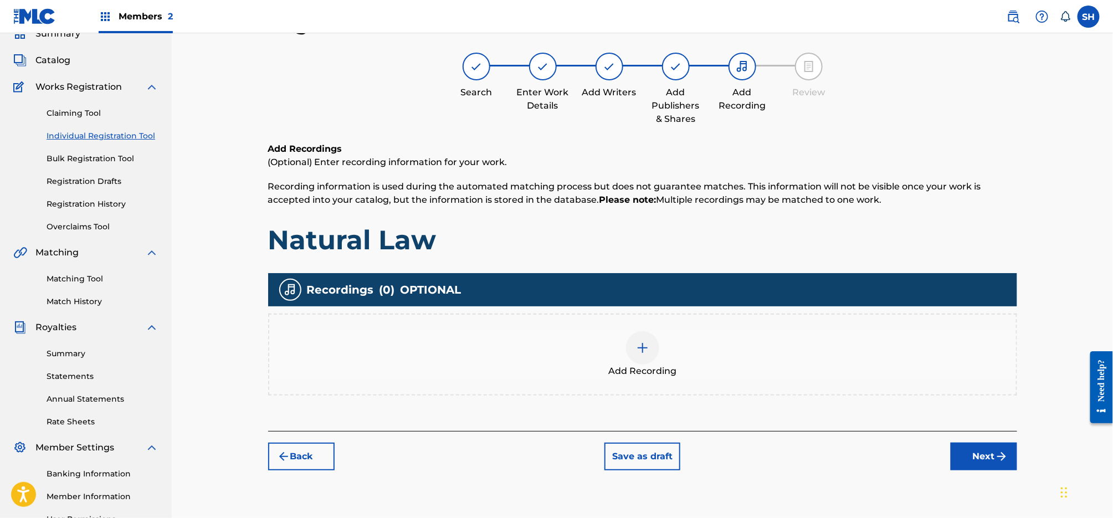
click at [647, 348] on img at bounding box center [642, 347] width 13 height 13
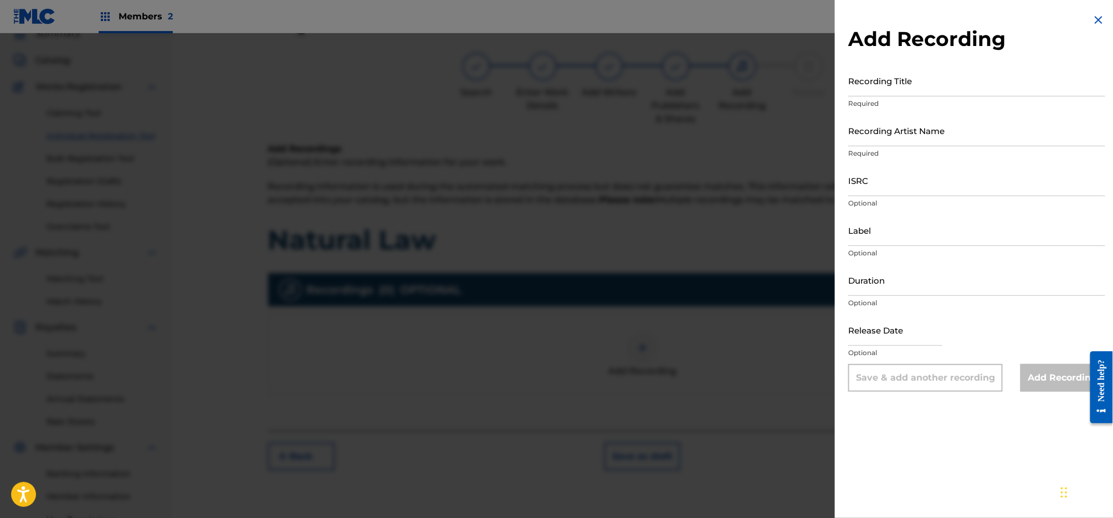
click at [908, 88] on input "Recording Title" at bounding box center [976, 81] width 257 height 32
type input "Natural Law"
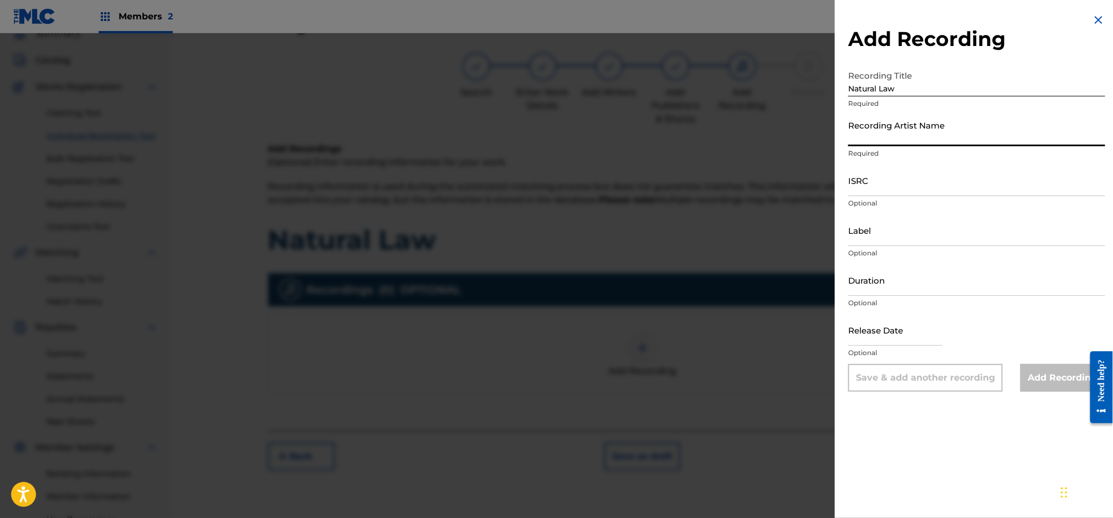
click at [910, 139] on input "Recording Artist Name" at bounding box center [976, 131] width 257 height 32
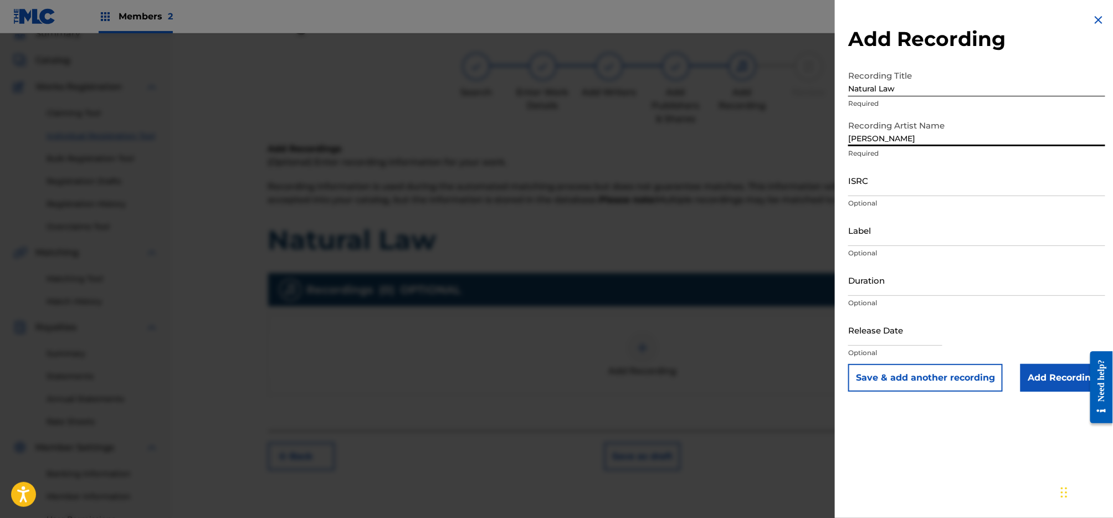
type input "[PERSON_NAME]"
click at [885, 224] on input "Label" at bounding box center [976, 230] width 257 height 32
type input "[PERSON_NAME]"
click at [883, 331] on input "text" at bounding box center [895, 330] width 94 height 32
select select "7"
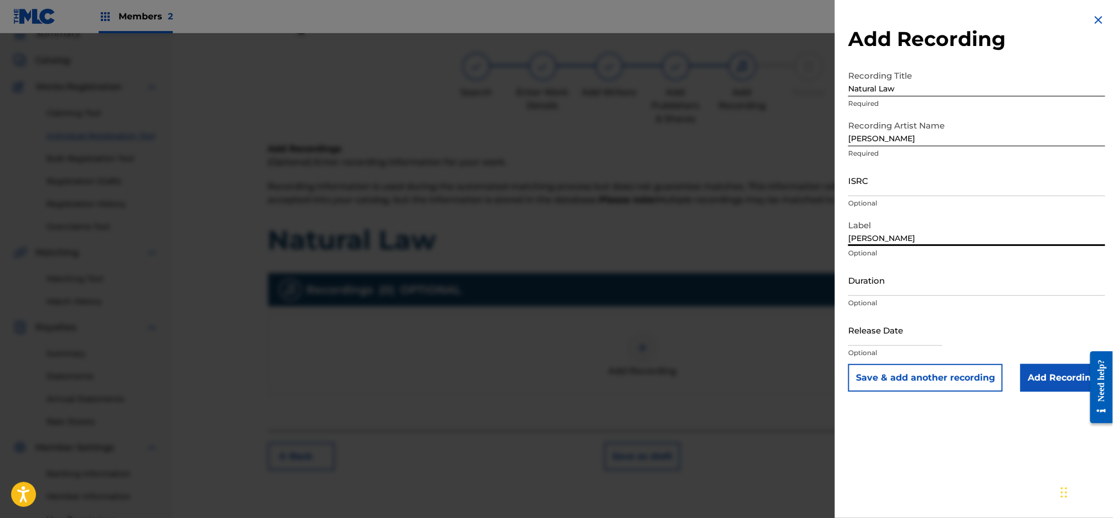
select select "2025"
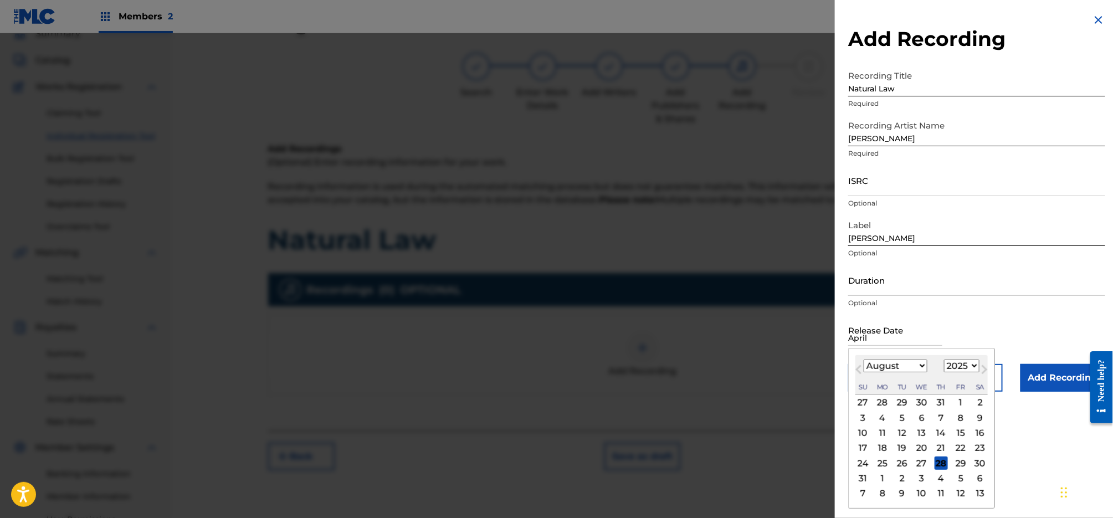
type input "[DATE]"
select select "3"
select select "2023"
click at [896, 285] on input "Duration" at bounding box center [976, 280] width 257 height 32
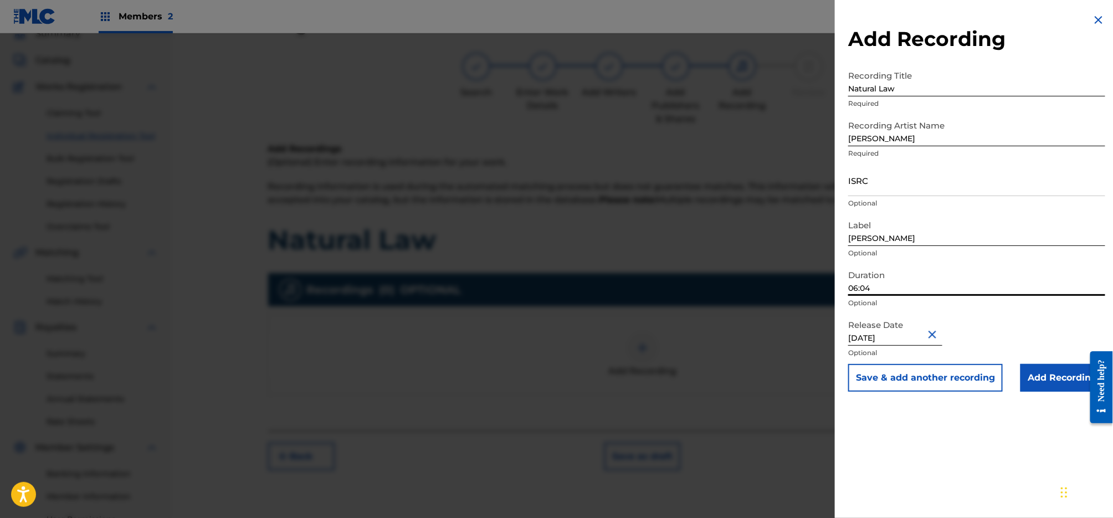
type input "06:04"
click at [972, 408] on div "Add Recording Recording Title Natural Law Required Recording Artist Name [PERSO…" at bounding box center [977, 259] width 284 height 518
click at [915, 185] on input "ISRC" at bounding box center [976, 181] width 257 height 32
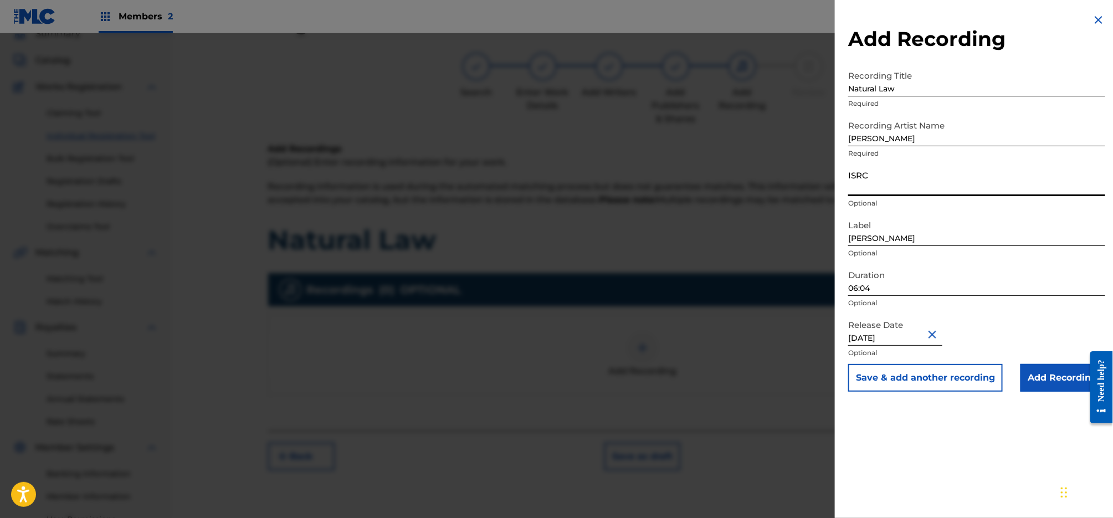
paste input "TCAGZ2369716"
type input "TCAGZ2369716"
drag, startPoint x: 1001, startPoint y: 438, endPoint x: 1047, endPoint y: 381, distance: 73.3
click at [1001, 439] on div "Add Recording Recording Title Natural Law Required Recording Artist Name [PERSO…" at bounding box center [977, 259] width 284 height 518
click at [1047, 381] on input "Add Recording" at bounding box center [1062, 378] width 85 height 28
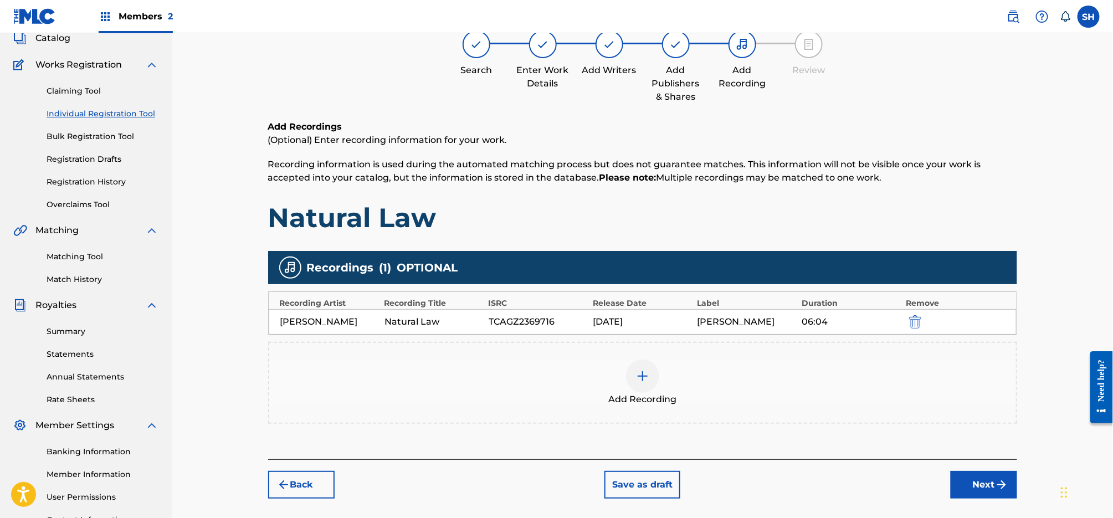
click at [1004, 481] on img "submit" at bounding box center [1001, 484] width 13 height 13
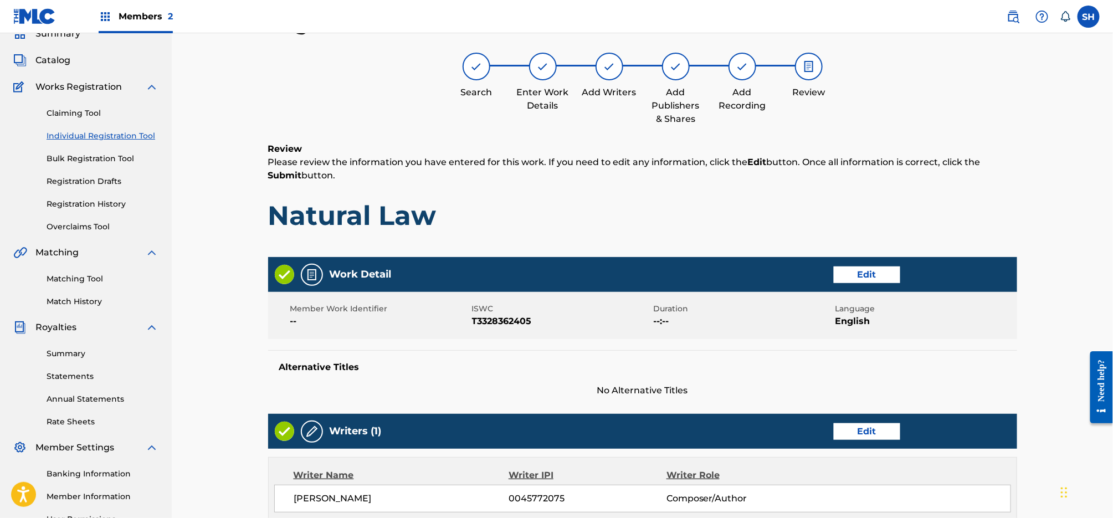
scroll to position [417, 0]
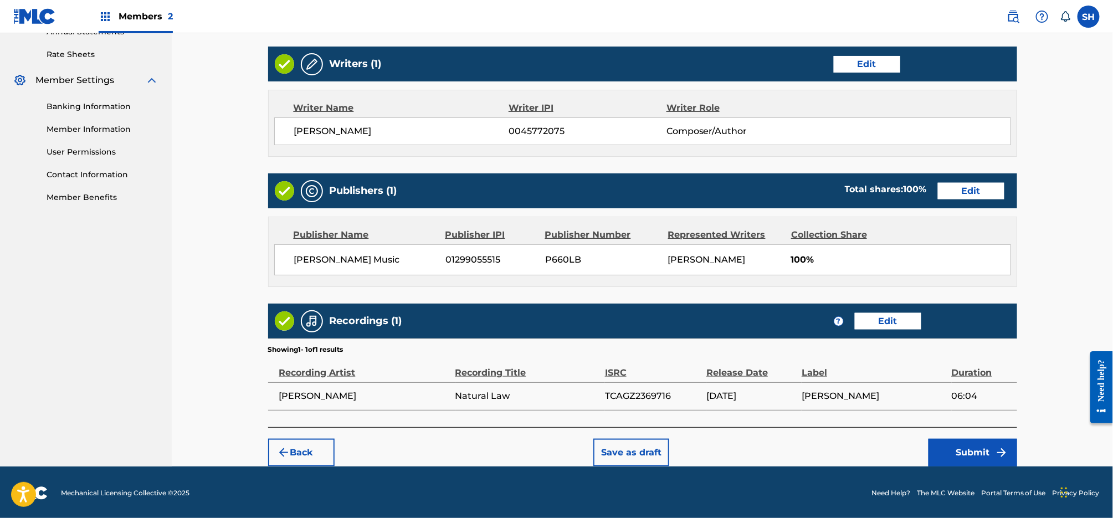
click at [984, 462] on button "Submit" at bounding box center [972, 453] width 89 height 28
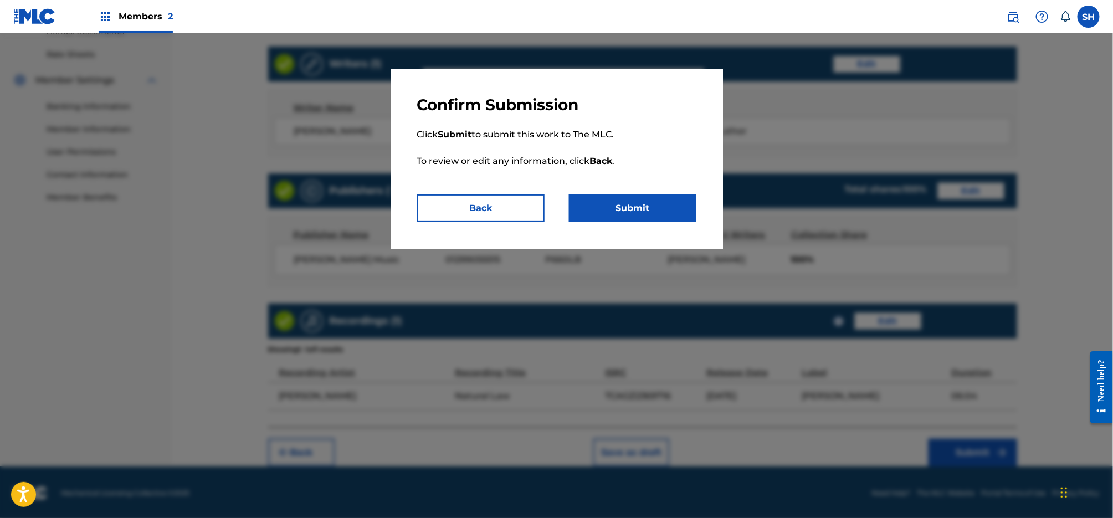
click at [626, 199] on button "Submit" at bounding box center [632, 208] width 127 height 28
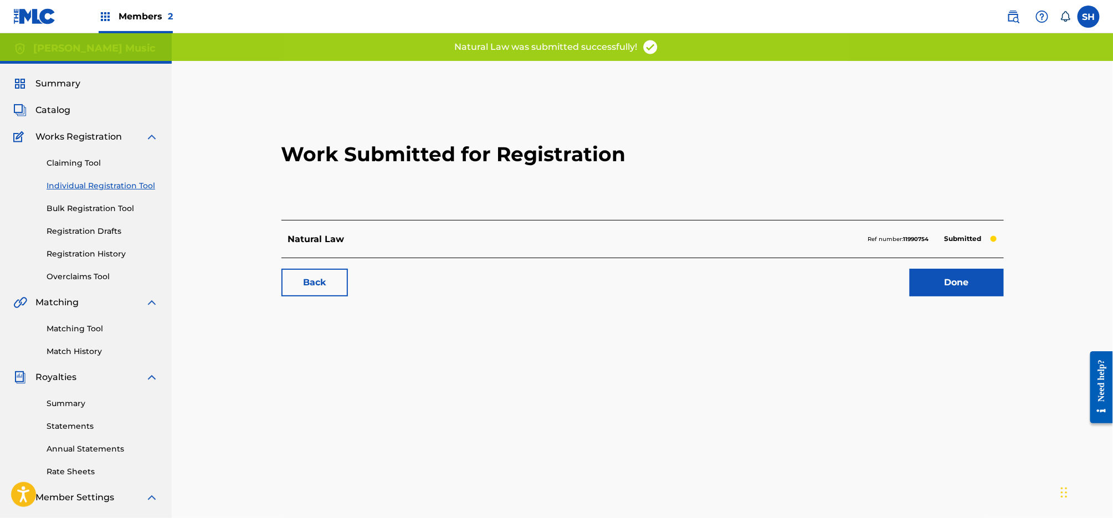
click at [972, 290] on link "Done" at bounding box center [956, 283] width 94 height 28
